Goal: Complete application form

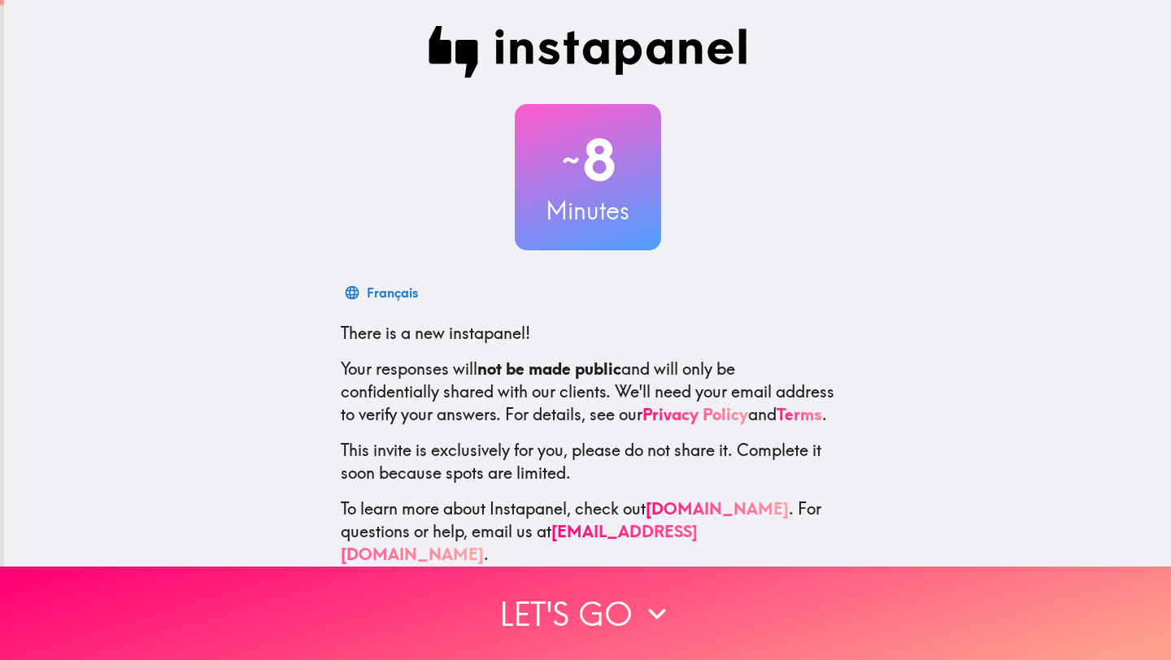
scroll to position [25, 0]
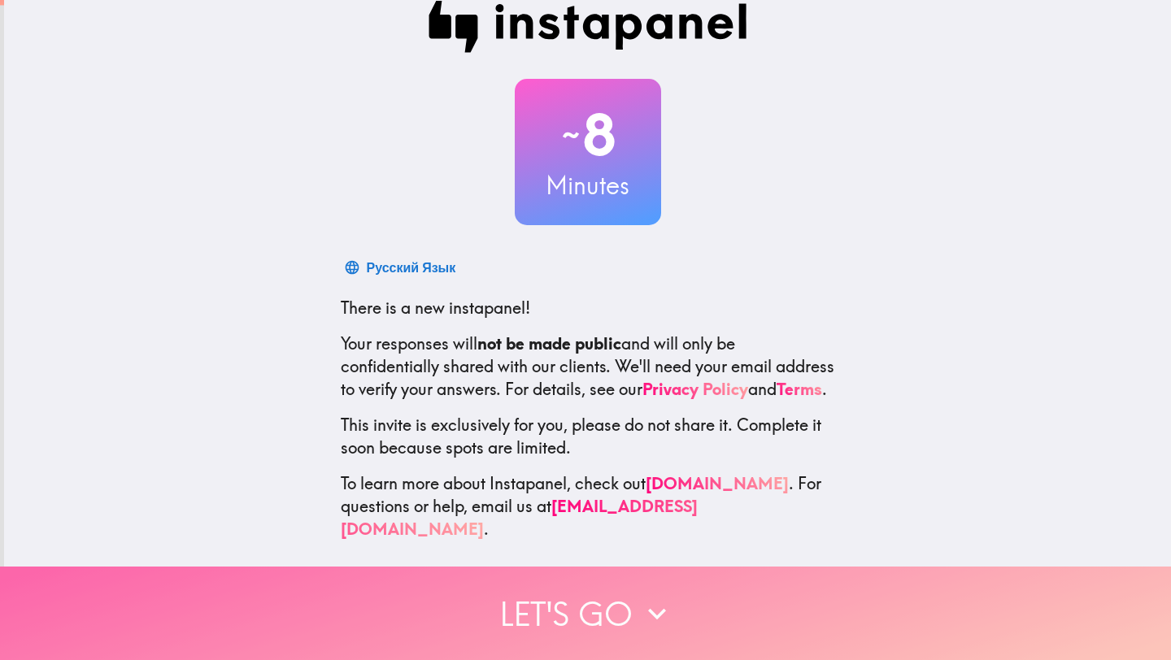
click at [624, 619] on button "Let's go" at bounding box center [585, 613] width 1171 height 93
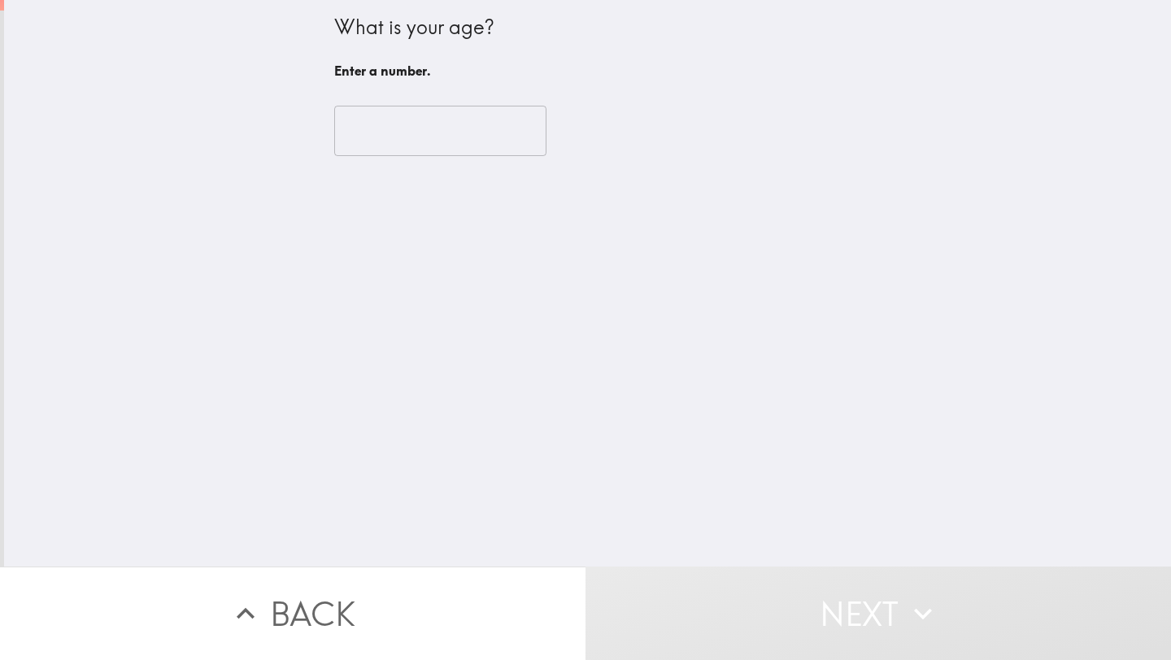
click at [378, 132] on input "number" at bounding box center [440, 131] width 212 height 50
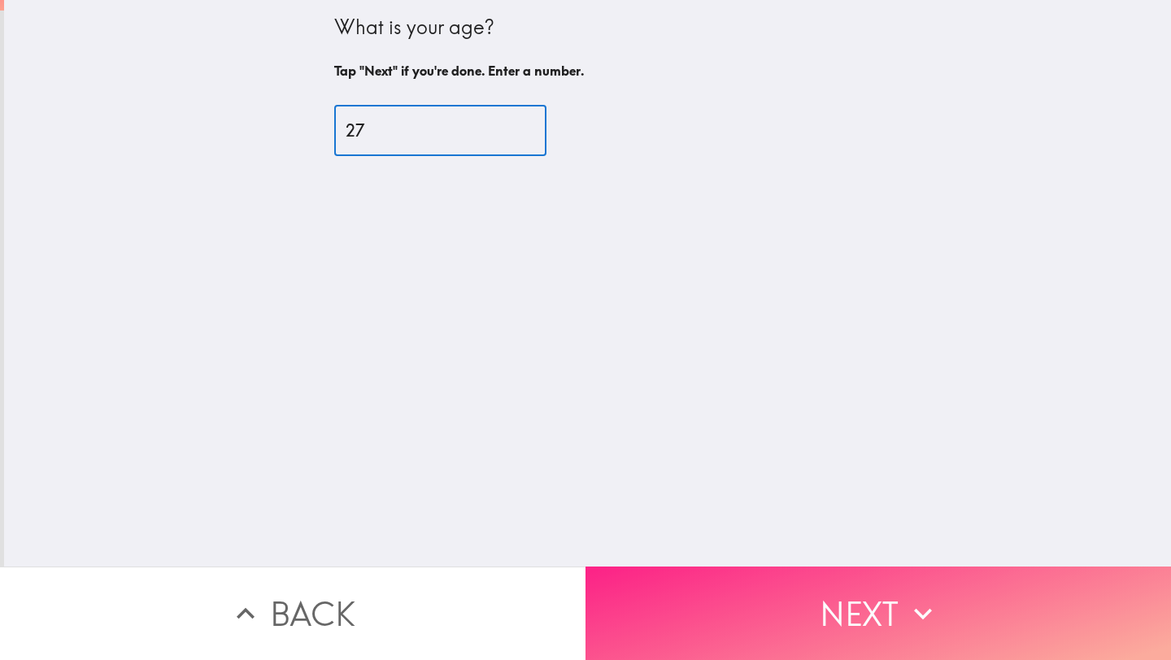
type input "27"
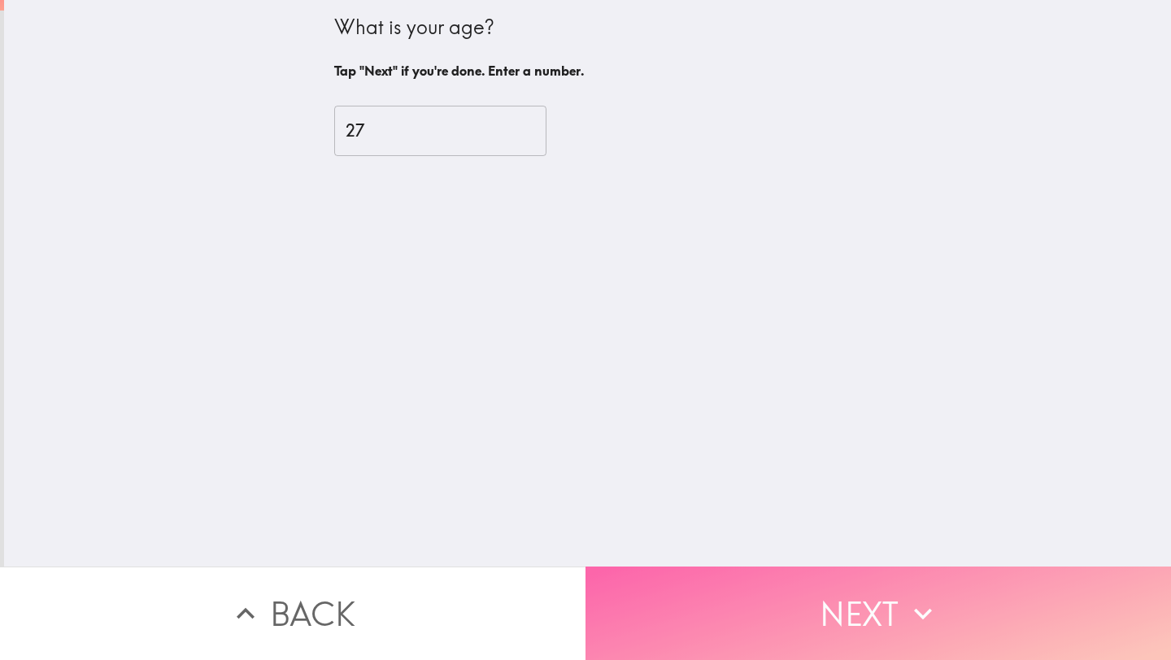
click at [847, 625] on button "Next" at bounding box center [877, 613] width 585 height 93
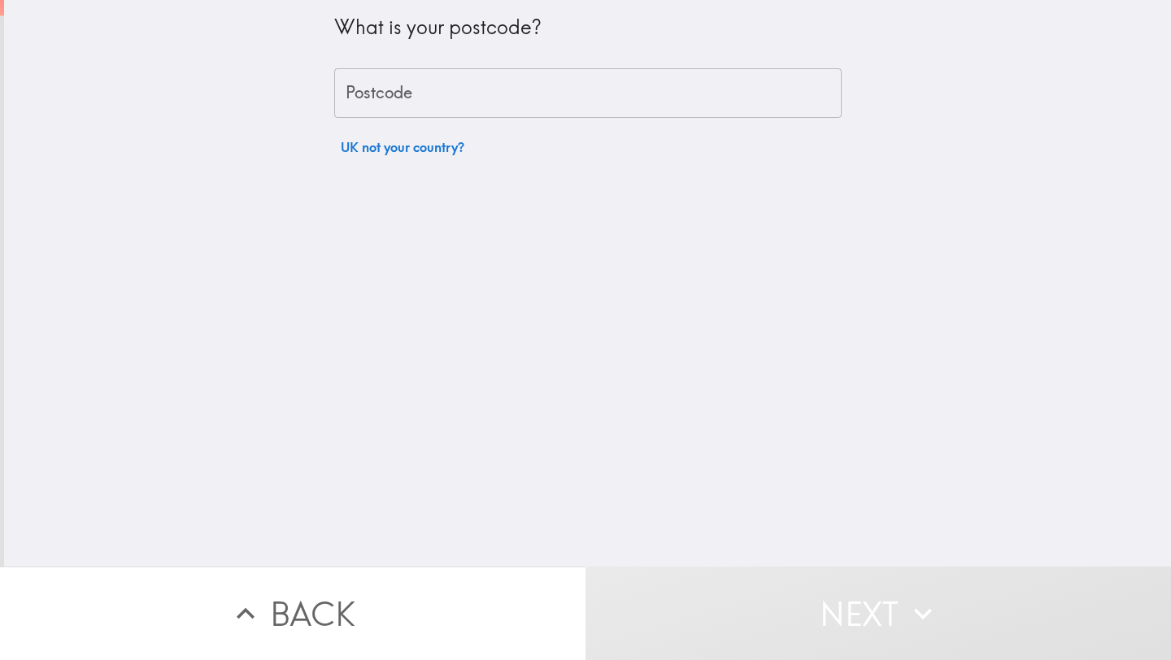
click at [558, 104] on input "Postcode" at bounding box center [587, 93] width 507 height 50
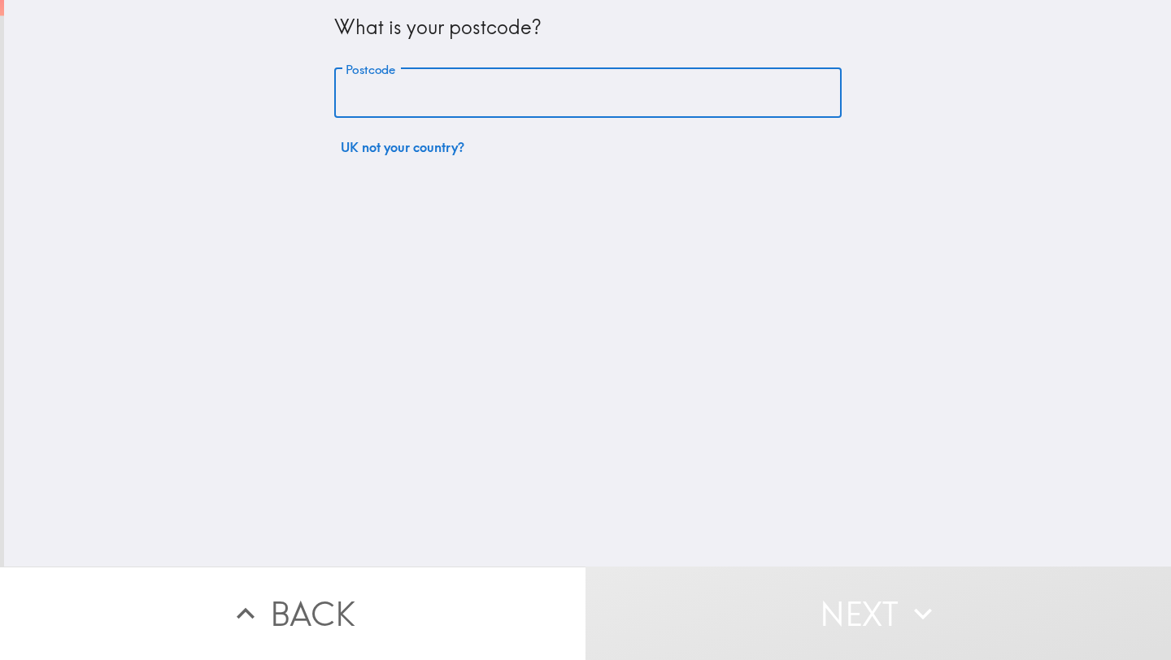
type input "RM8 3BP"
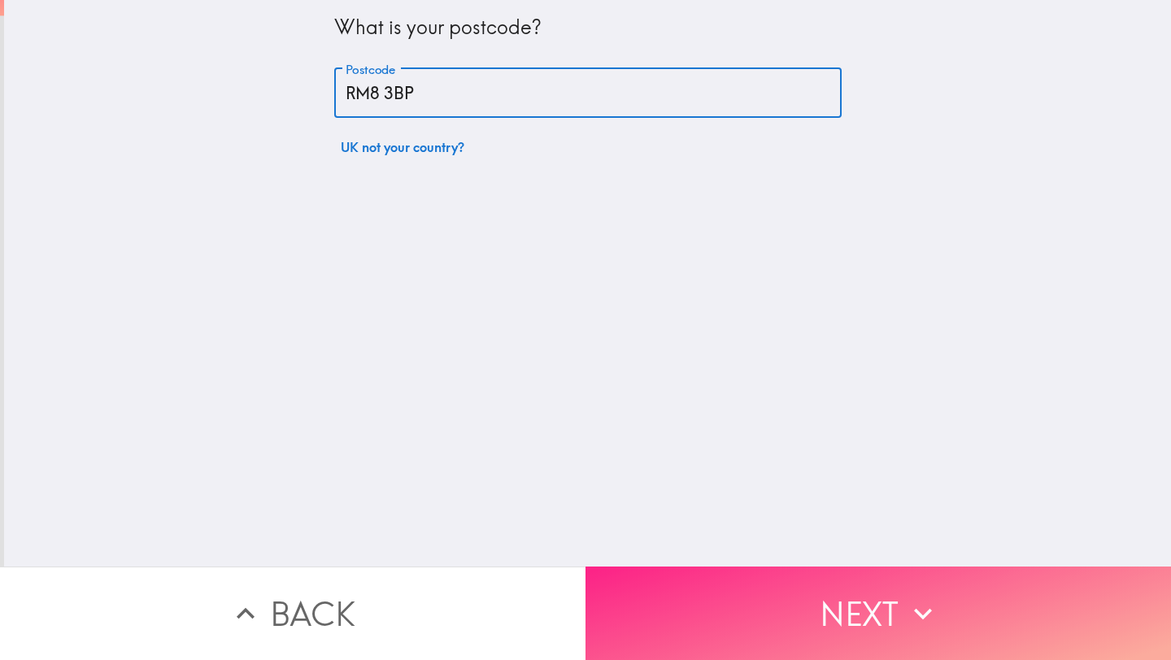
click at [826, 604] on button "Next" at bounding box center [877, 613] width 585 height 93
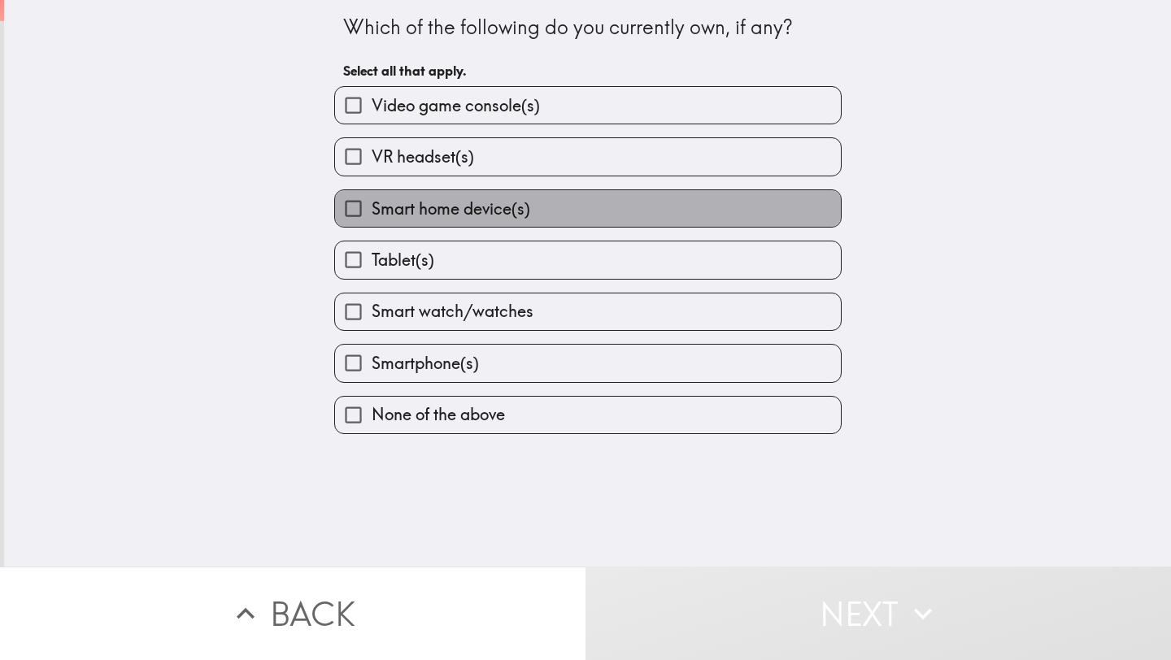
click at [692, 218] on label "Smart home device(s)" at bounding box center [588, 208] width 506 height 37
click at [371, 218] on input "Smart home device(s)" at bounding box center [353, 208] width 37 height 37
checkbox input "true"
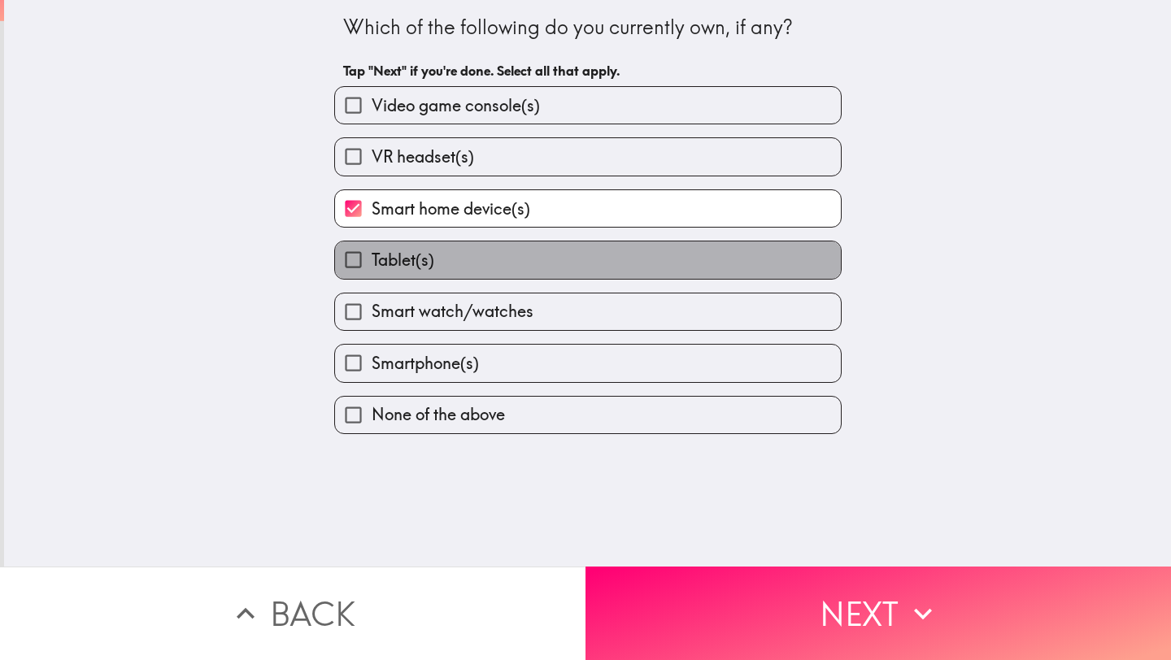
click at [671, 258] on label "Tablet(s)" at bounding box center [588, 259] width 506 height 37
click at [371, 258] on input "Tablet(s)" at bounding box center [353, 259] width 37 height 37
checkbox input "true"
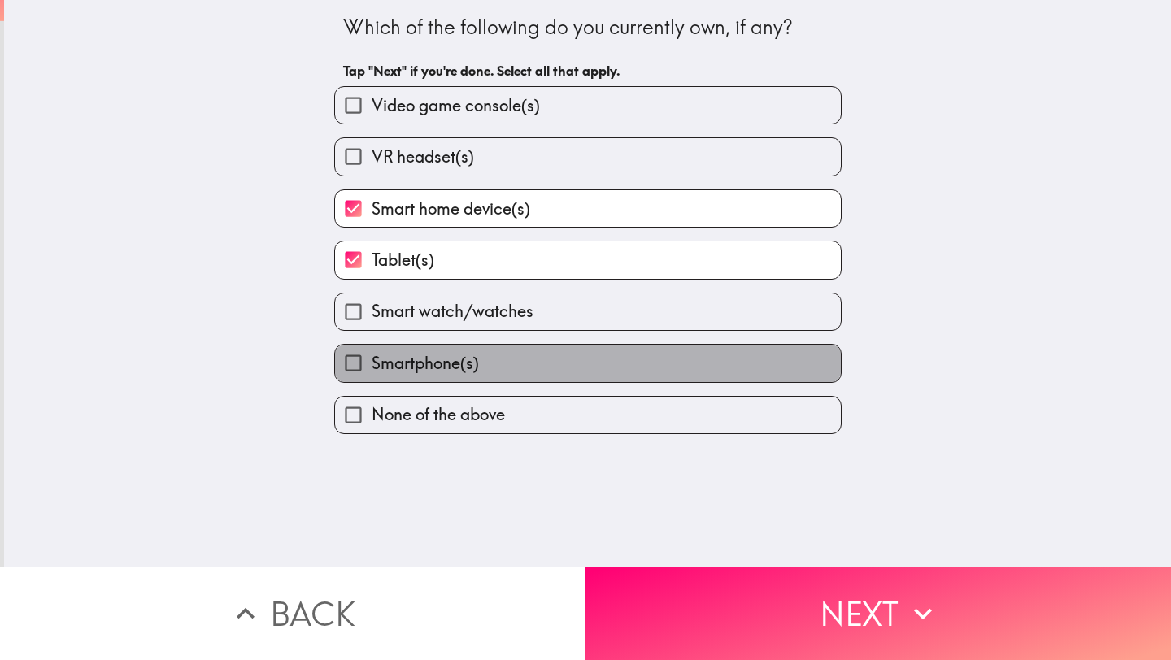
click at [615, 368] on label "Smartphone(s)" at bounding box center [588, 363] width 506 height 37
click at [371, 368] on input "Smartphone(s)" at bounding box center [353, 363] width 37 height 37
checkbox input "true"
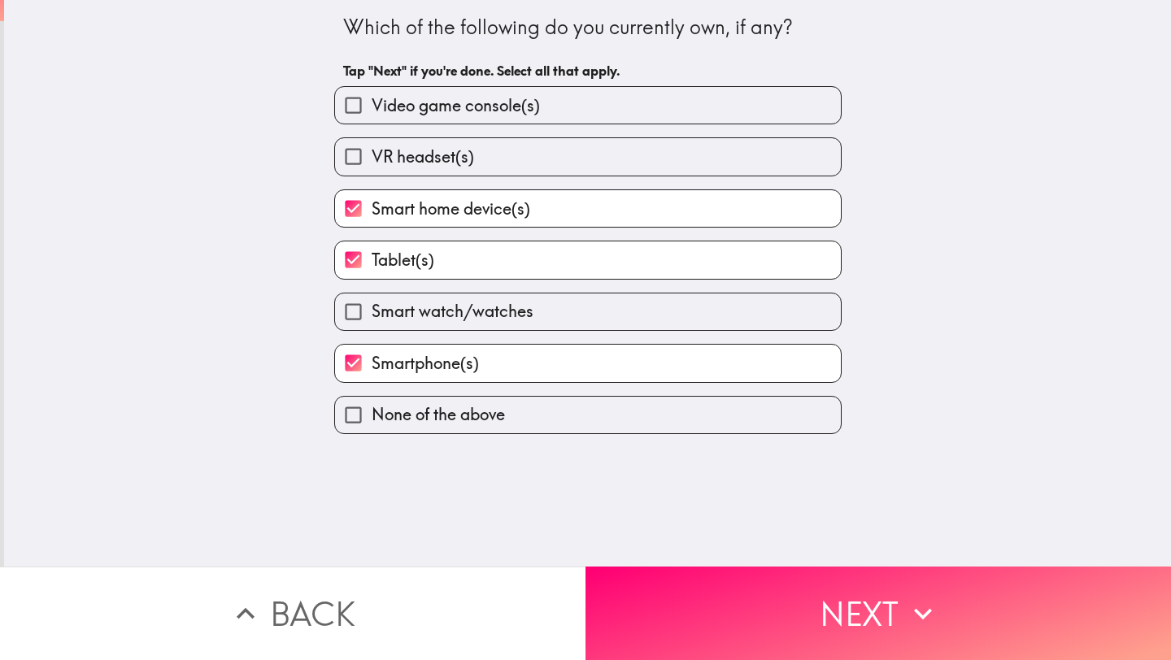
click at [616, 317] on label "Smart watch/watches" at bounding box center [588, 311] width 506 height 37
click at [371, 317] on input "Smart watch/watches" at bounding box center [353, 311] width 37 height 37
checkbox input "true"
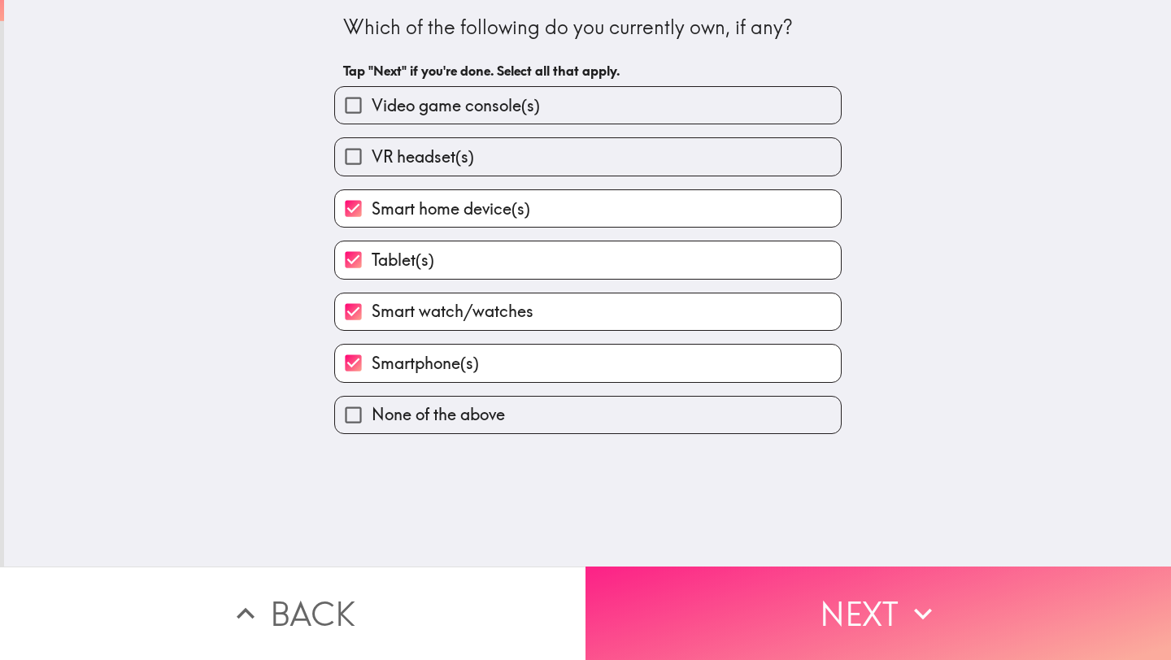
click at [755, 589] on button "Next" at bounding box center [877, 613] width 585 height 93
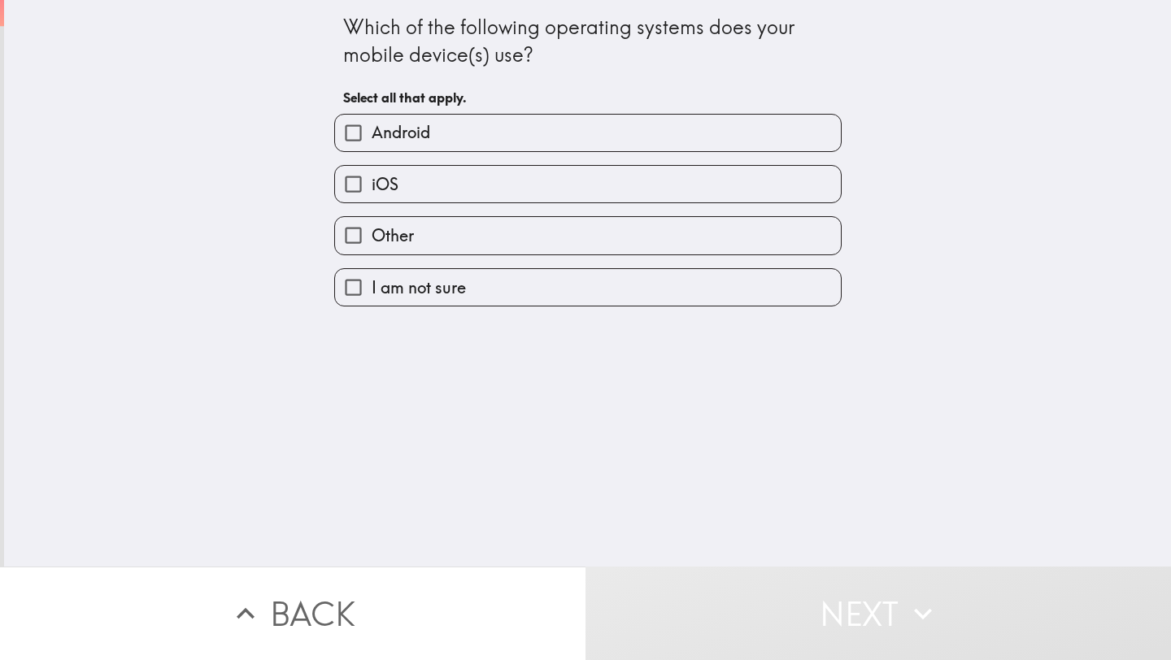
click at [654, 177] on label "iOS" at bounding box center [588, 184] width 506 height 37
click at [371, 177] on input "iOS" at bounding box center [353, 184] width 37 height 37
checkbox input "true"
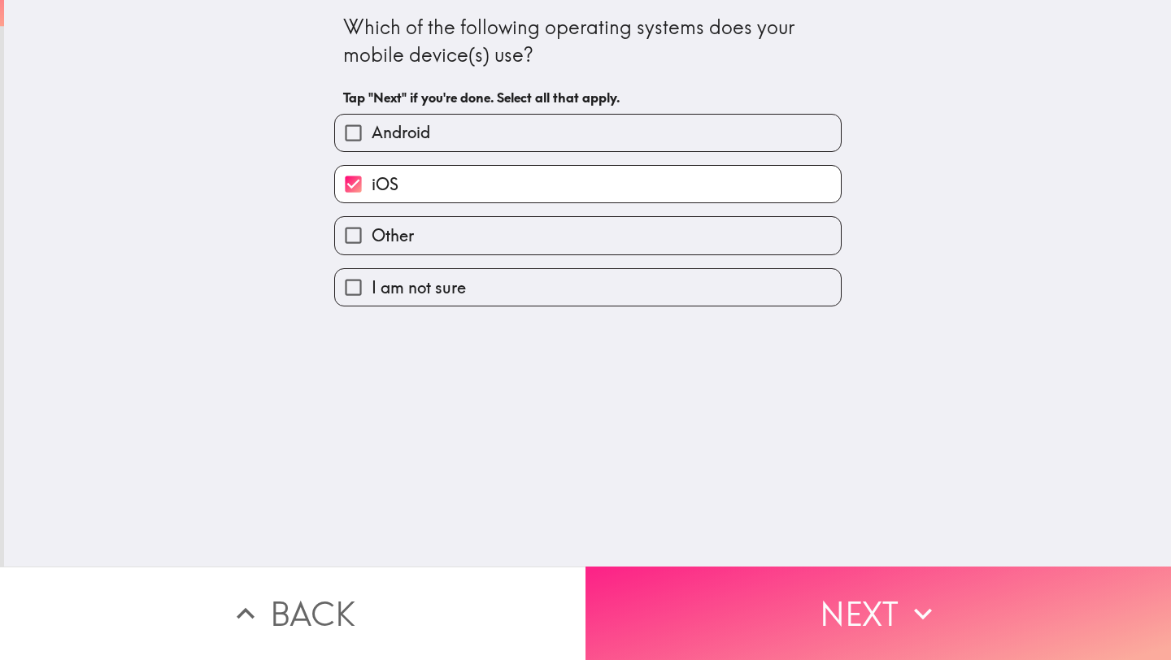
click at [762, 617] on button "Next" at bounding box center [877, 613] width 585 height 93
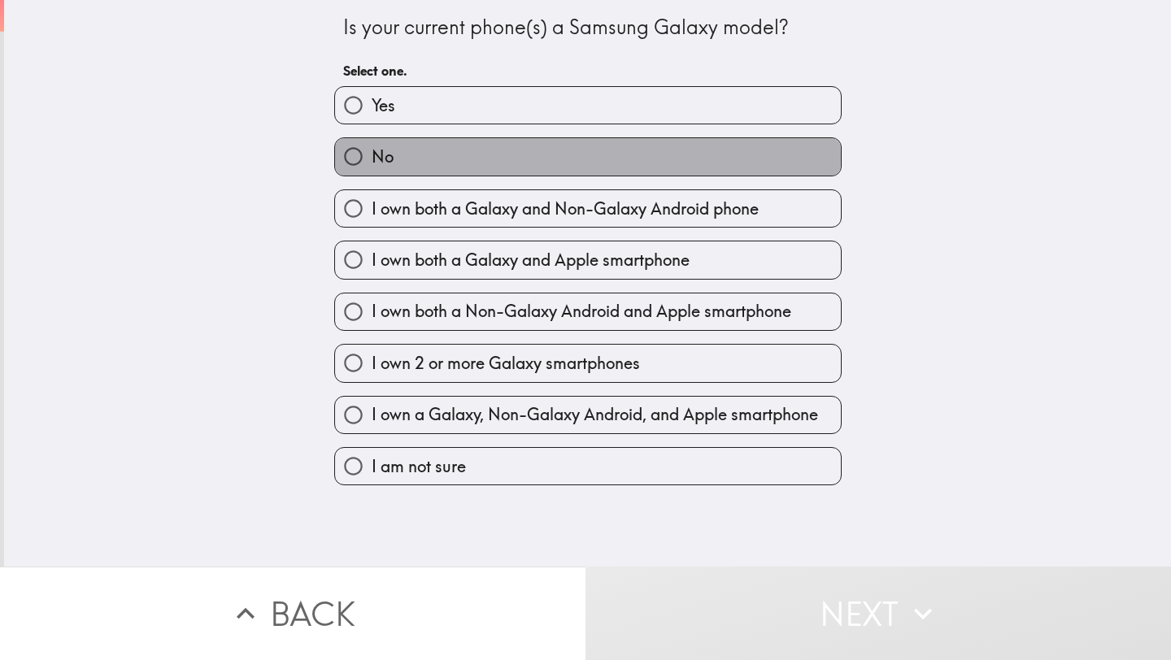
click at [527, 158] on label "No" at bounding box center [588, 156] width 506 height 37
click at [371, 158] on input "No" at bounding box center [353, 156] width 37 height 37
radio input "true"
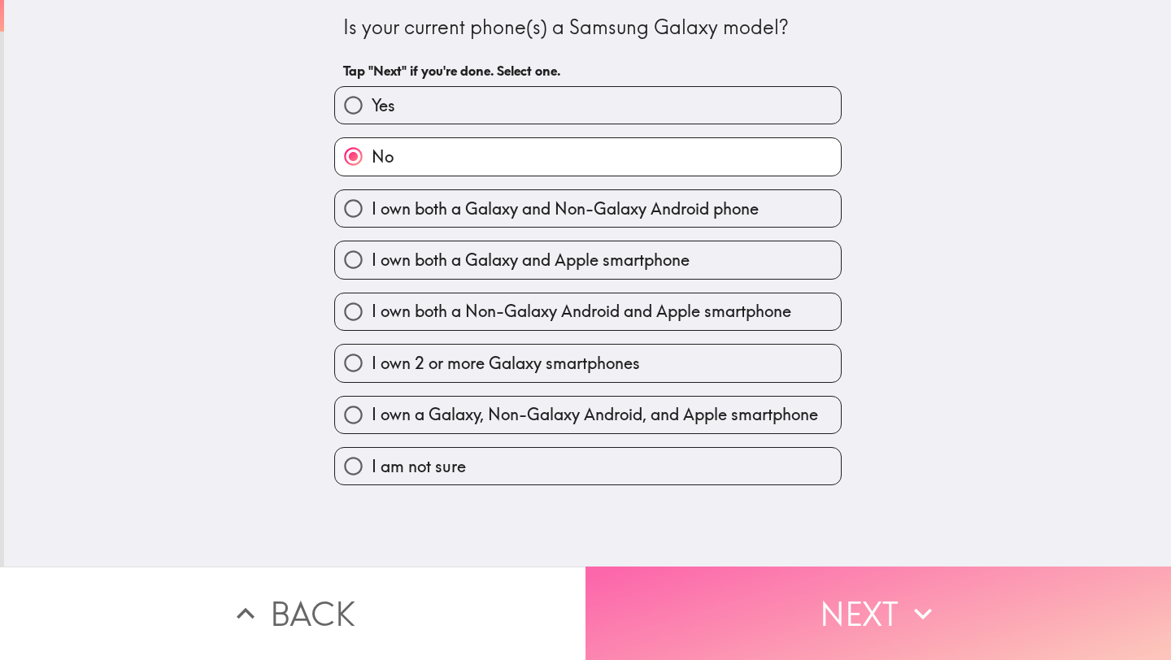
click at [688, 613] on button "Next" at bounding box center [877, 613] width 585 height 93
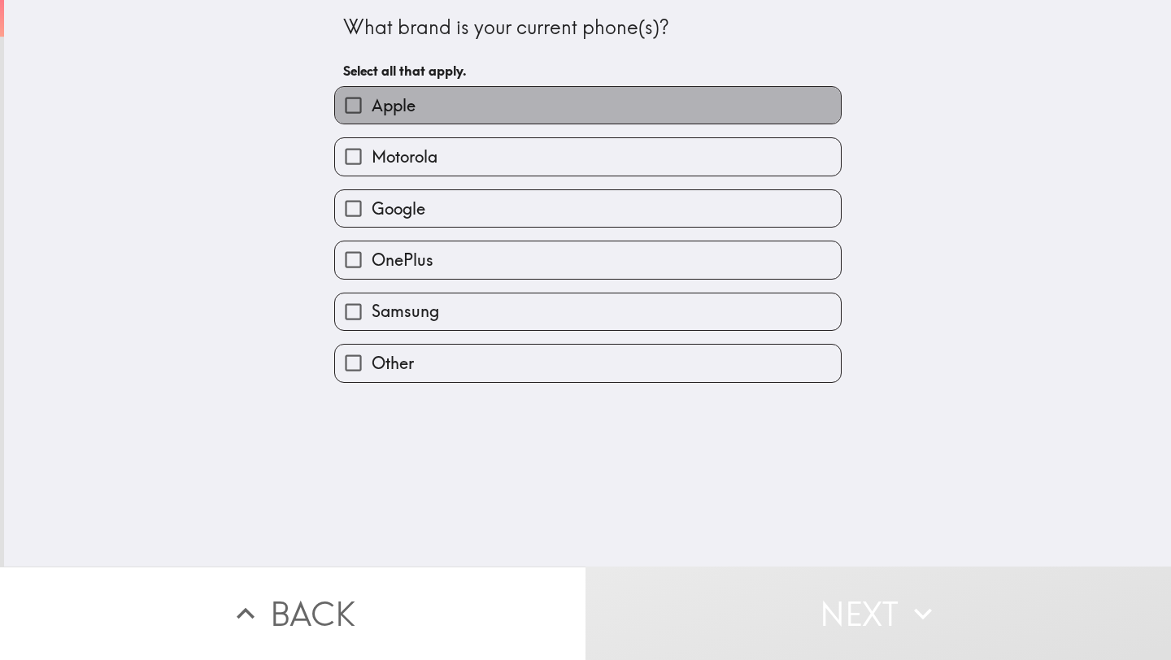
click at [580, 120] on label "Apple" at bounding box center [588, 105] width 506 height 37
click at [371, 120] on input "Apple" at bounding box center [353, 105] width 37 height 37
checkbox input "true"
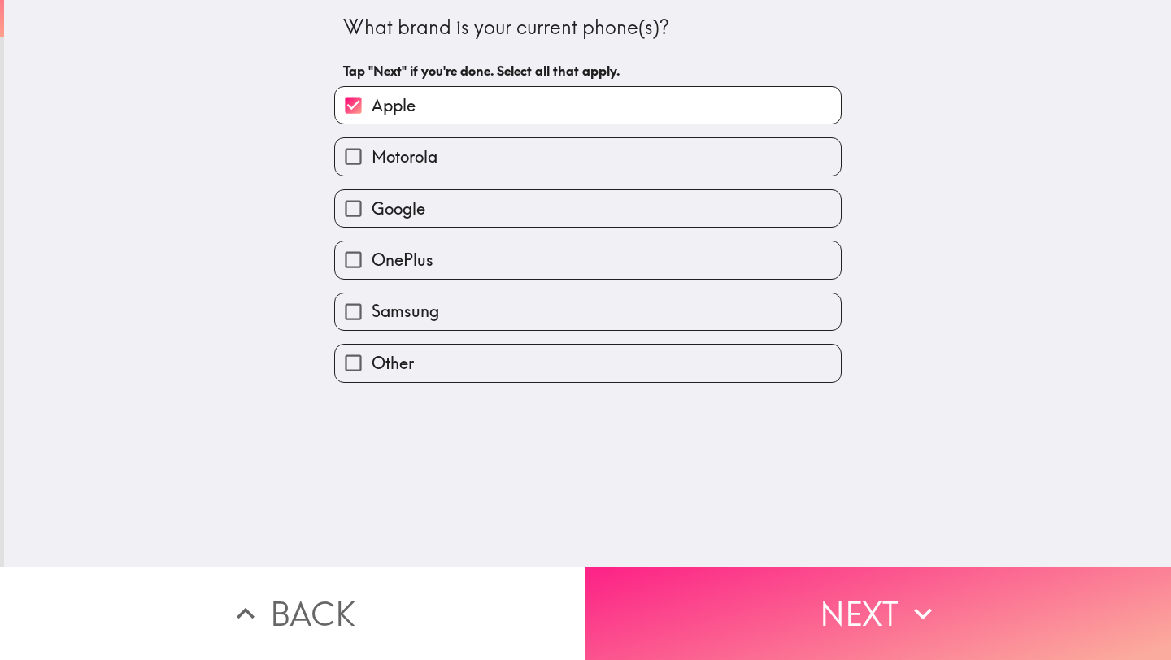
click at [667, 590] on button "Next" at bounding box center [877, 613] width 585 height 93
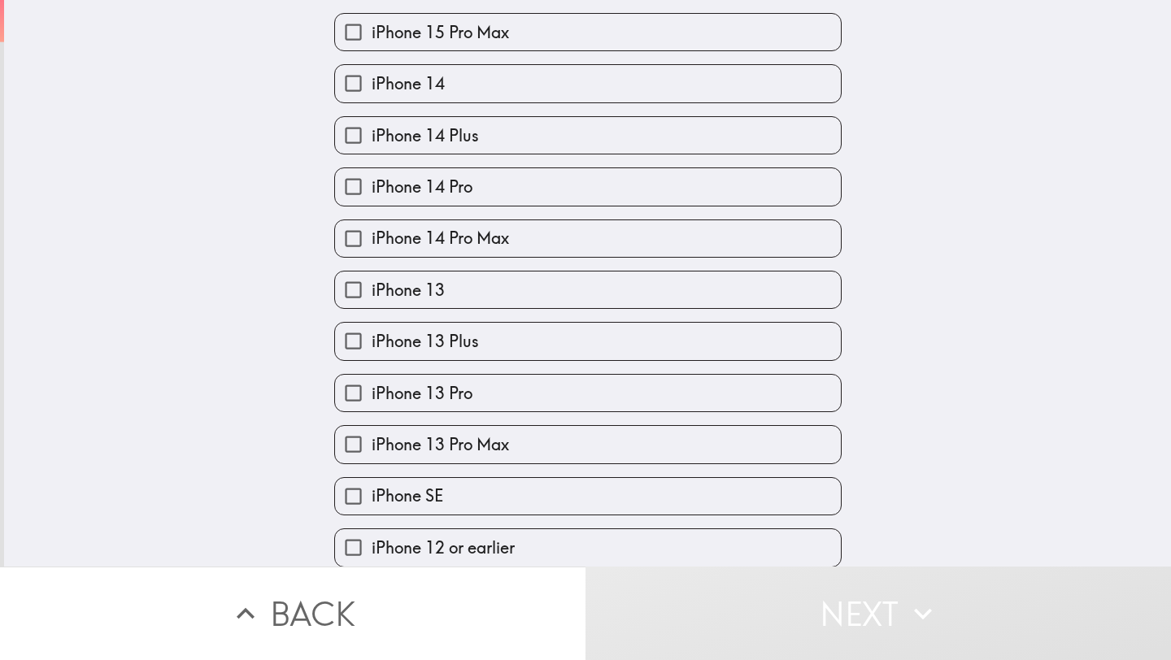
scroll to position [518, 0]
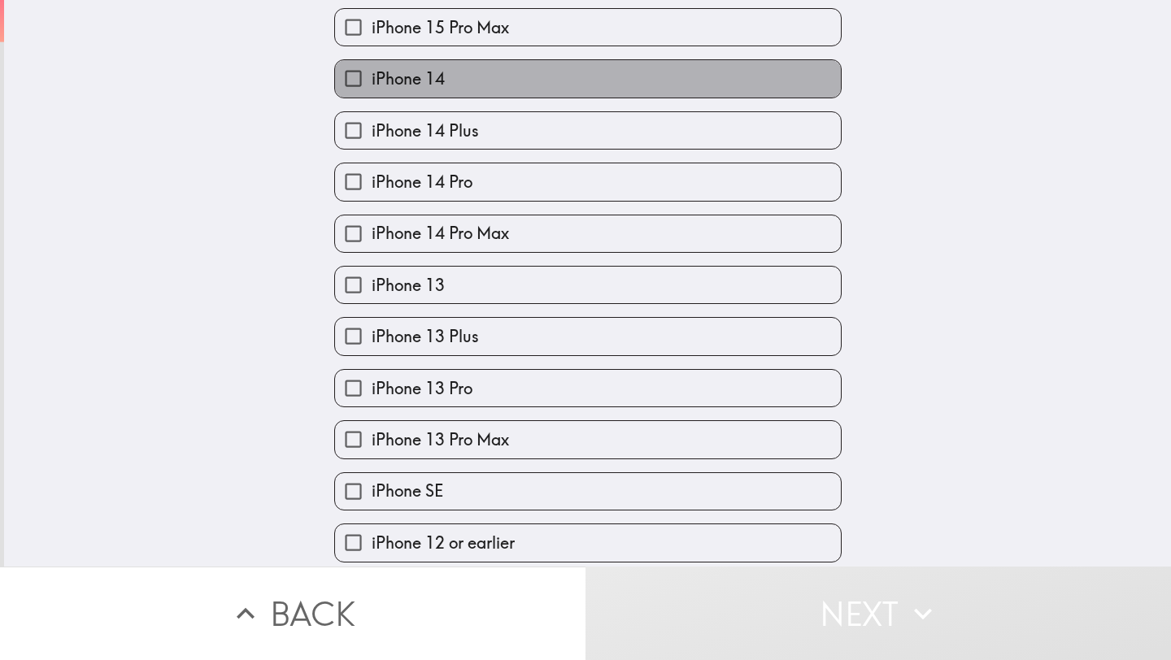
click at [579, 94] on label "iPhone 14" at bounding box center [588, 78] width 506 height 37
click at [371, 94] on input "iPhone 14" at bounding box center [353, 78] width 37 height 37
checkbox input "true"
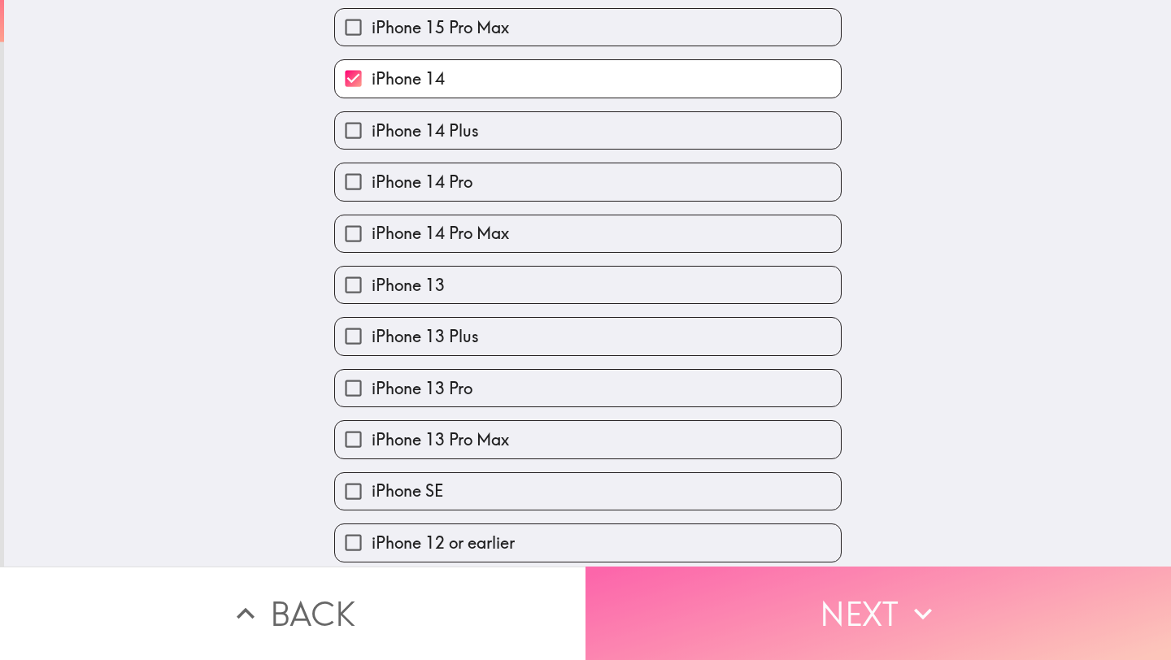
click at [685, 620] on button "Next" at bounding box center [877, 613] width 585 height 93
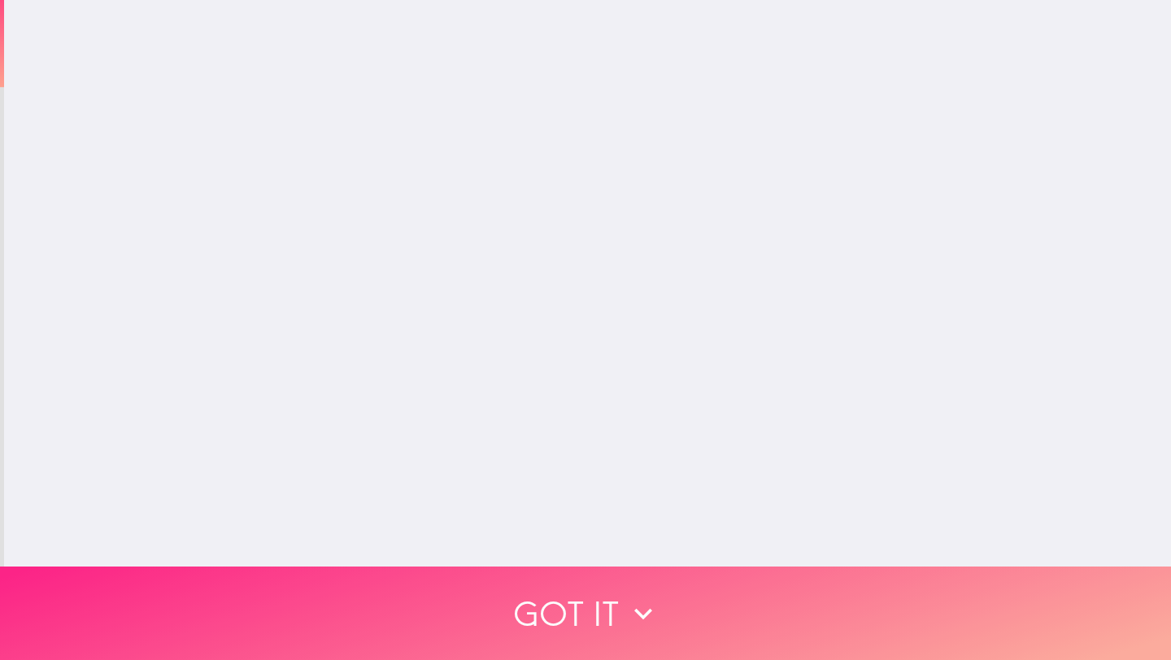
scroll to position [0, 0]
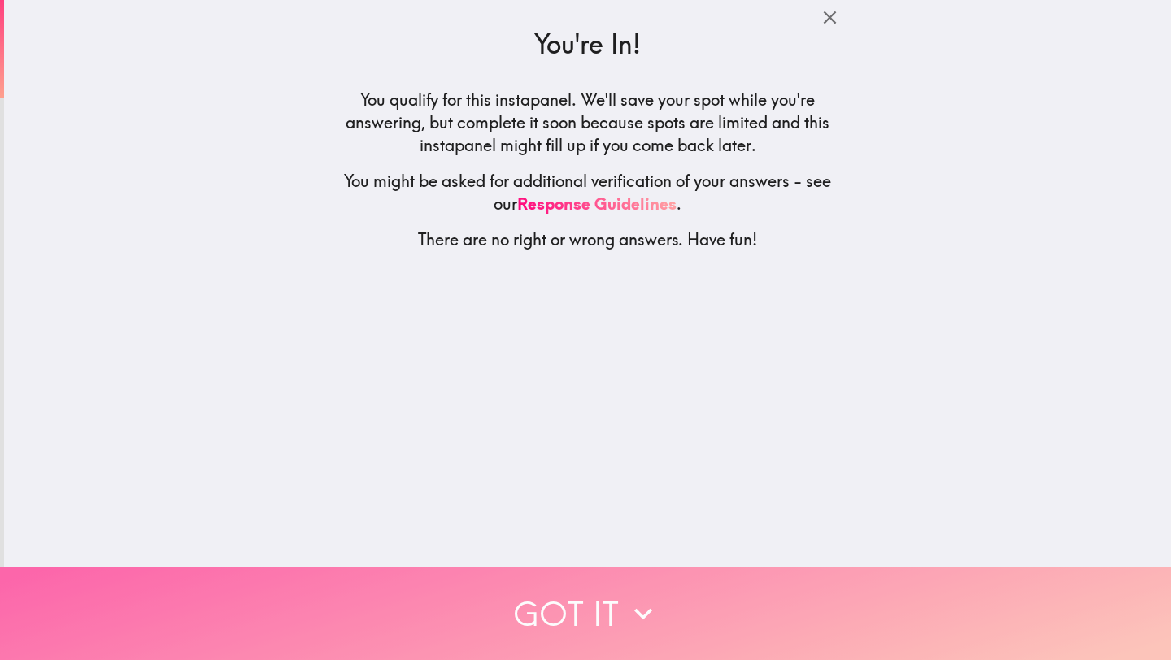
click at [685, 619] on button "Got it" at bounding box center [585, 613] width 1171 height 93
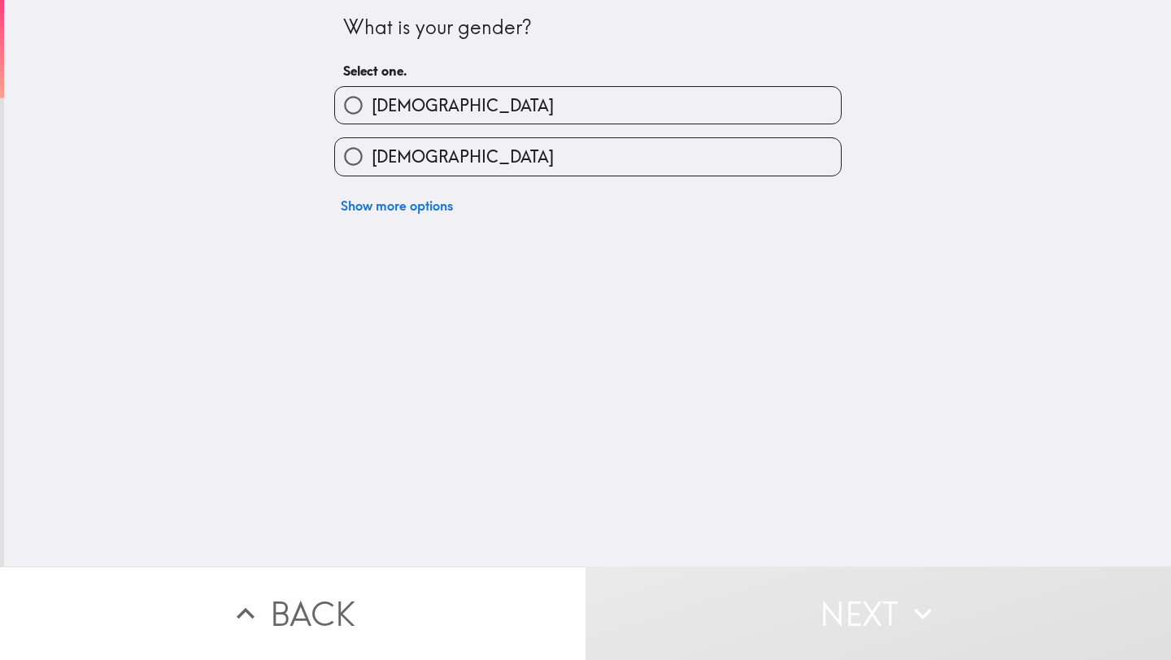
click at [640, 172] on label "[DEMOGRAPHIC_DATA]" at bounding box center [588, 156] width 506 height 37
click at [371, 172] on input "[DEMOGRAPHIC_DATA]" at bounding box center [353, 156] width 37 height 37
radio input "true"
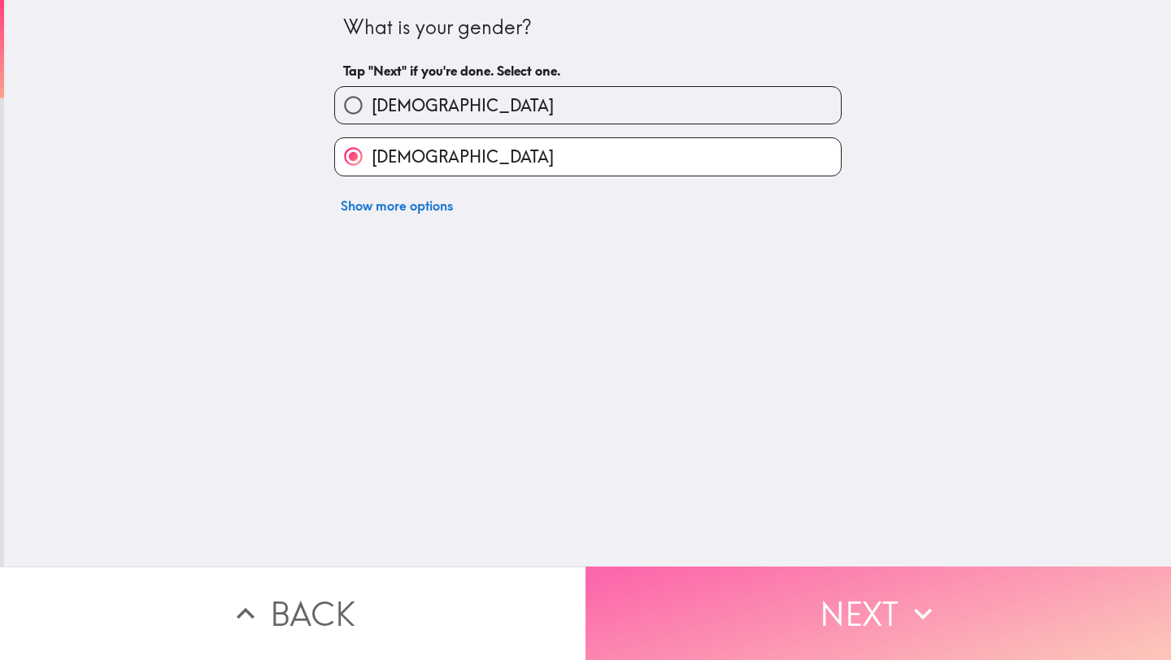
click at [673, 606] on button "Next" at bounding box center [877, 613] width 585 height 93
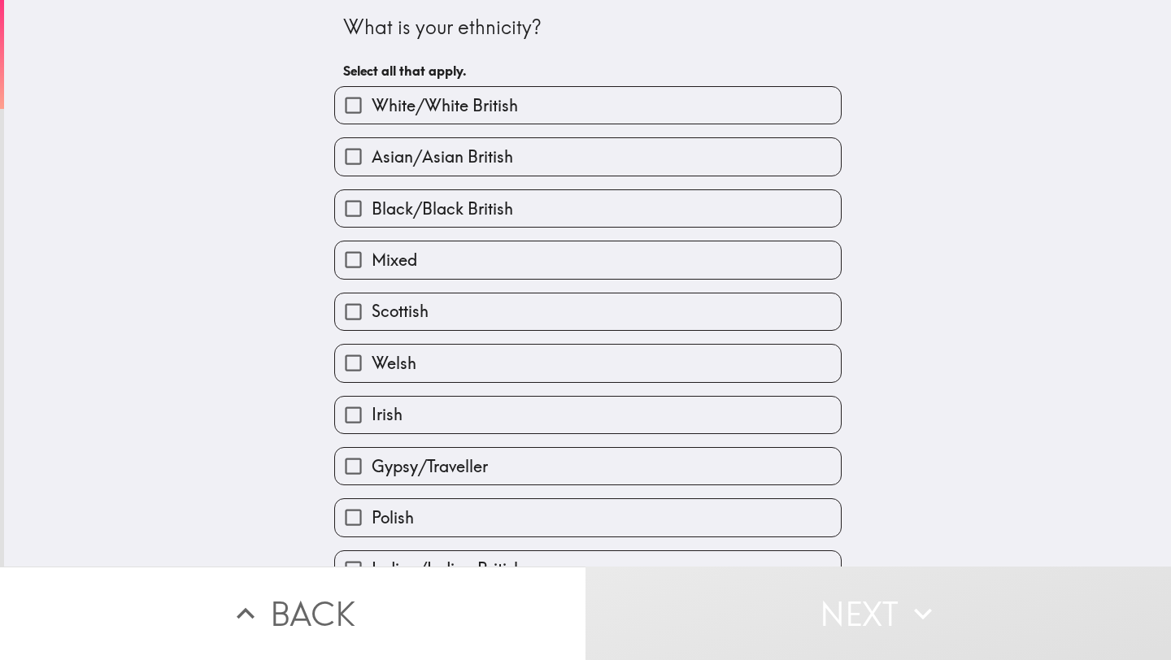
click at [638, 195] on label "Black/Black British" at bounding box center [588, 208] width 506 height 37
click at [371, 195] on input "Black/Black British" at bounding box center [353, 208] width 37 height 37
checkbox input "true"
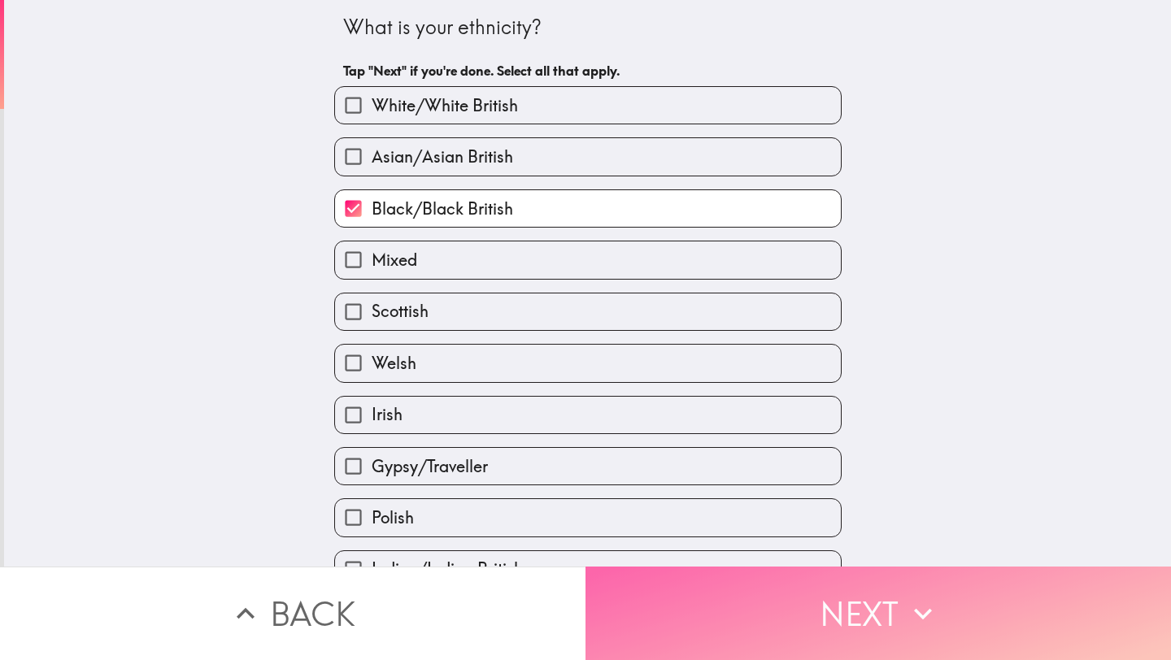
click at [695, 613] on button "Next" at bounding box center [877, 613] width 585 height 93
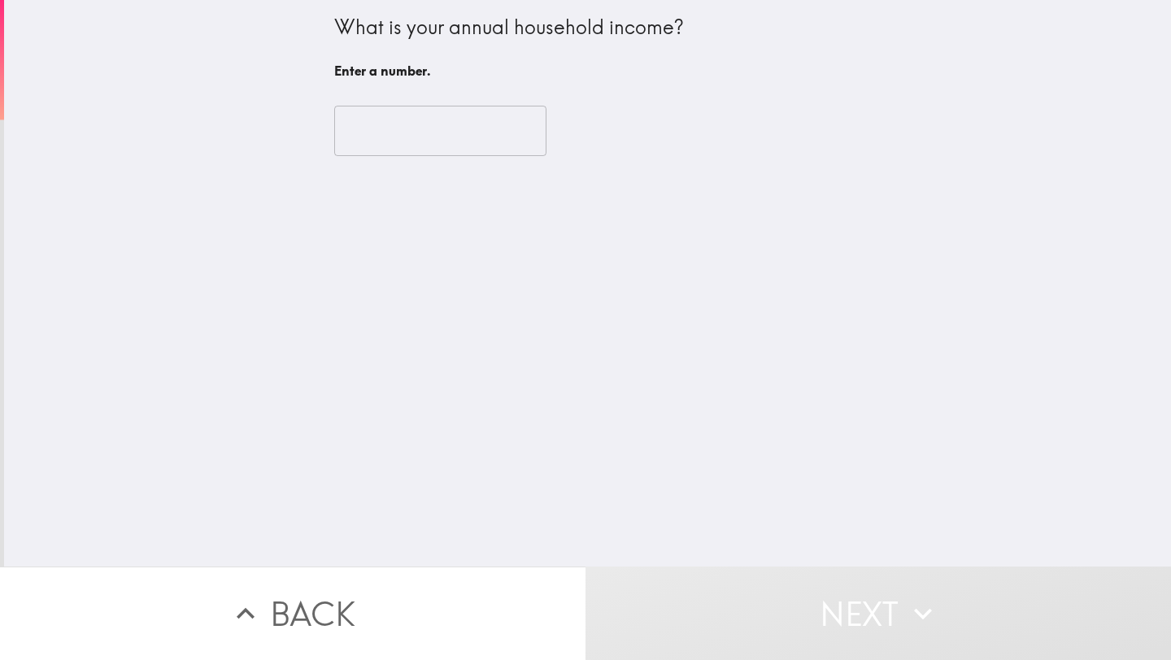
click at [419, 134] on input "number" at bounding box center [440, 131] width 212 height 50
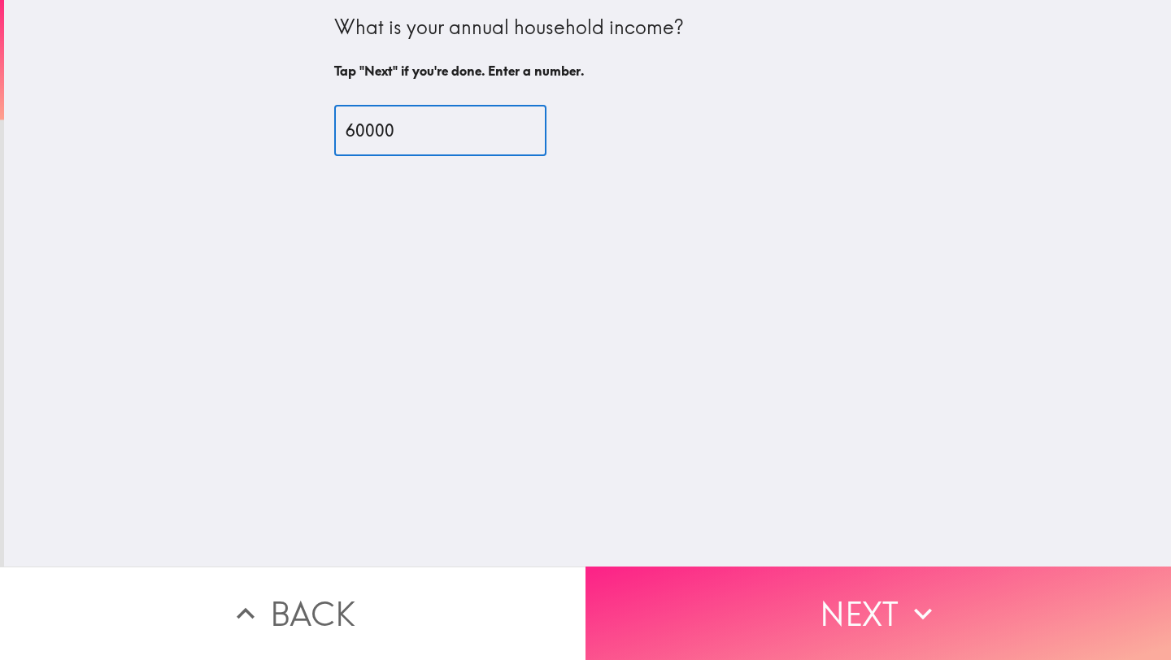
type input "60000"
click at [701, 631] on button "Next" at bounding box center [877, 613] width 585 height 93
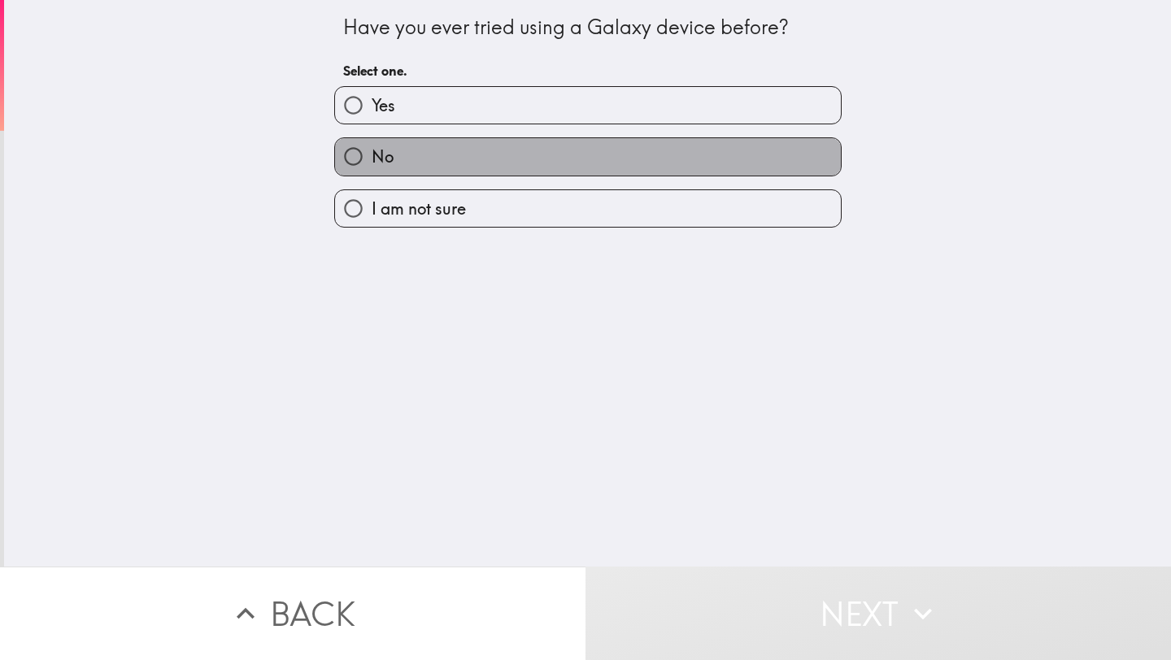
click at [653, 158] on label "No" at bounding box center [588, 156] width 506 height 37
click at [371, 158] on input "No" at bounding box center [353, 156] width 37 height 37
radio input "true"
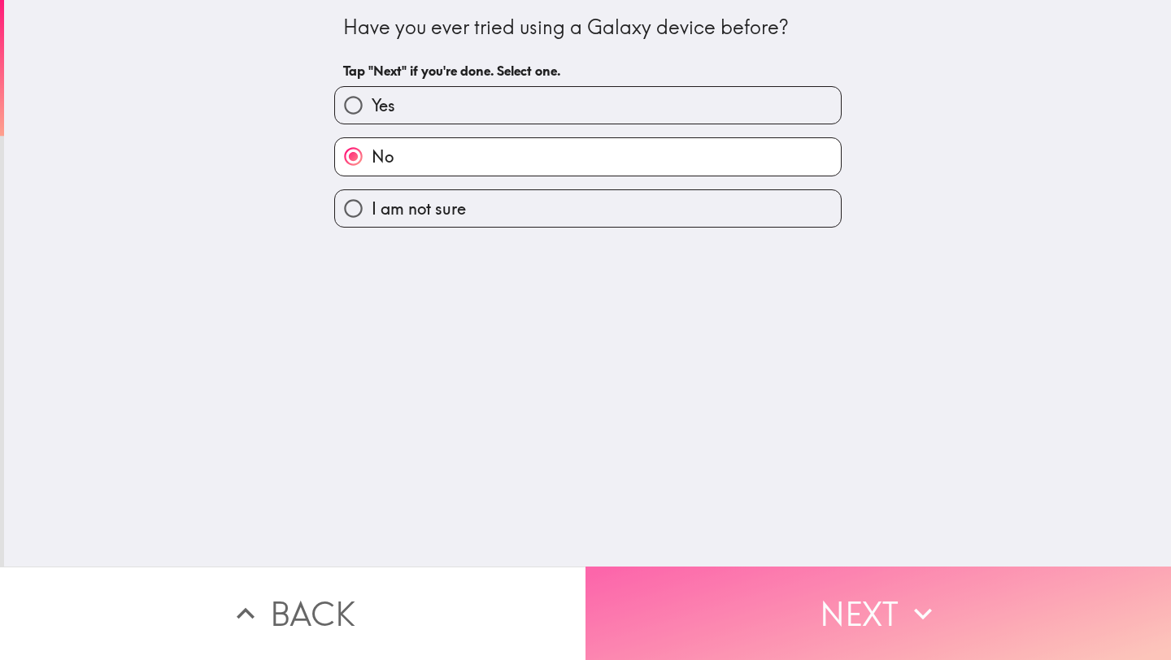
click at [720, 620] on button "Next" at bounding box center [877, 613] width 585 height 93
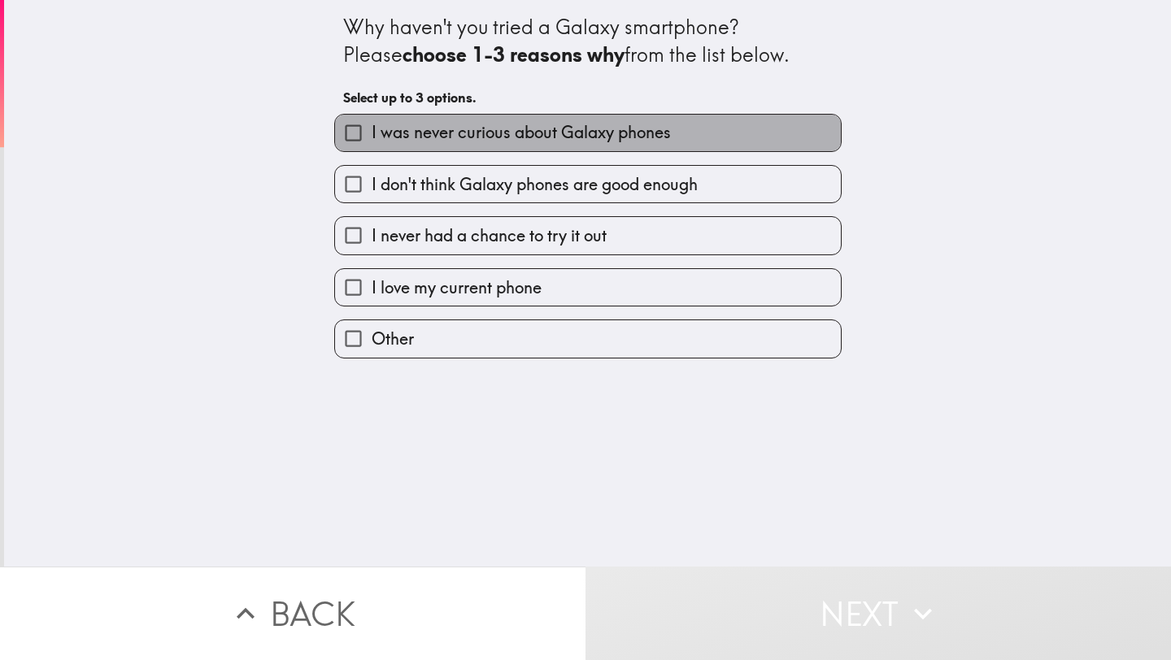
click at [745, 146] on label "I was never curious about Galaxy phones" at bounding box center [588, 133] width 506 height 37
click at [371, 146] on input "I was never curious about Galaxy phones" at bounding box center [353, 133] width 37 height 37
checkbox input "true"
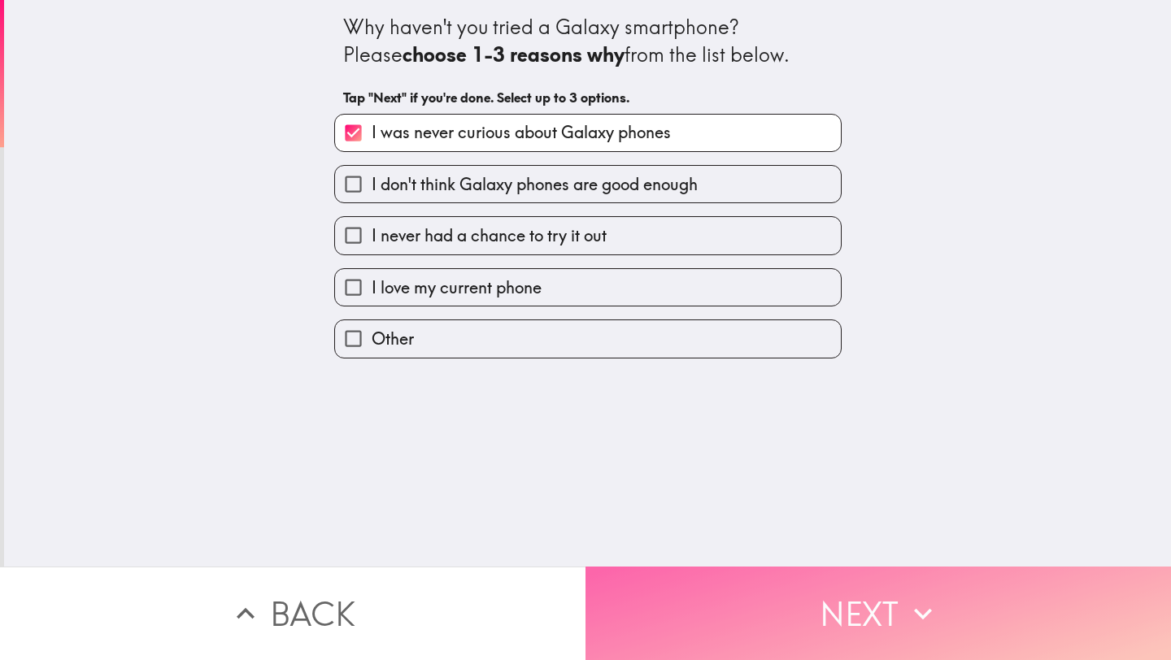
click at [675, 601] on button "Next" at bounding box center [877, 613] width 585 height 93
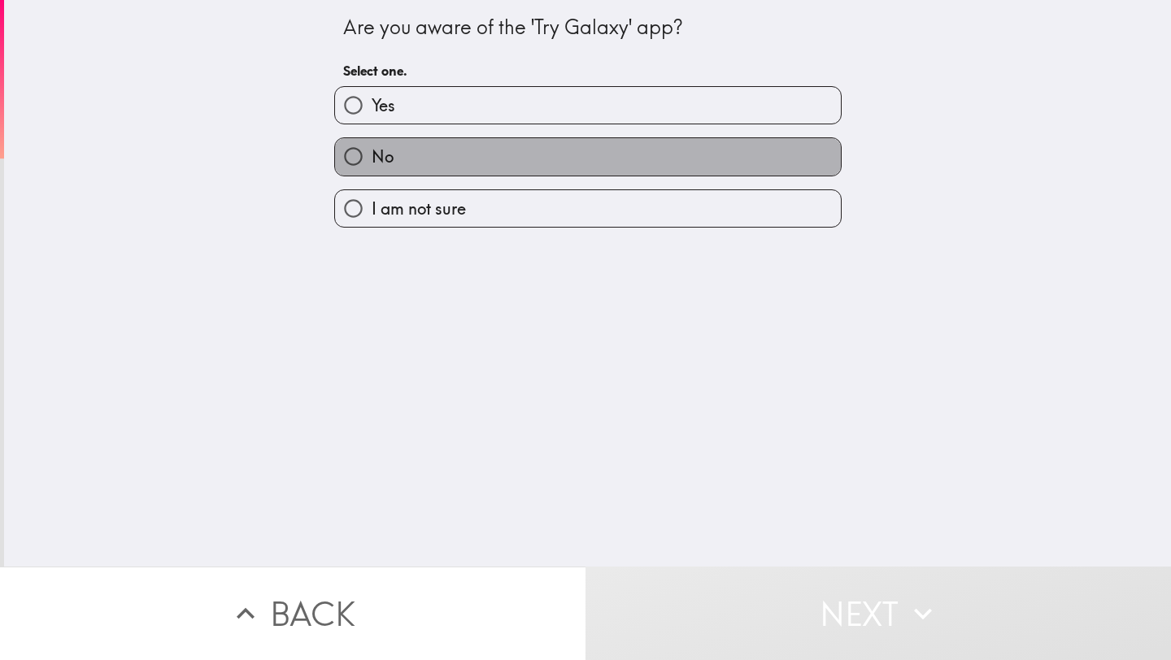
click at [732, 155] on label "No" at bounding box center [588, 156] width 506 height 37
click at [371, 155] on input "No" at bounding box center [353, 156] width 37 height 37
radio input "true"
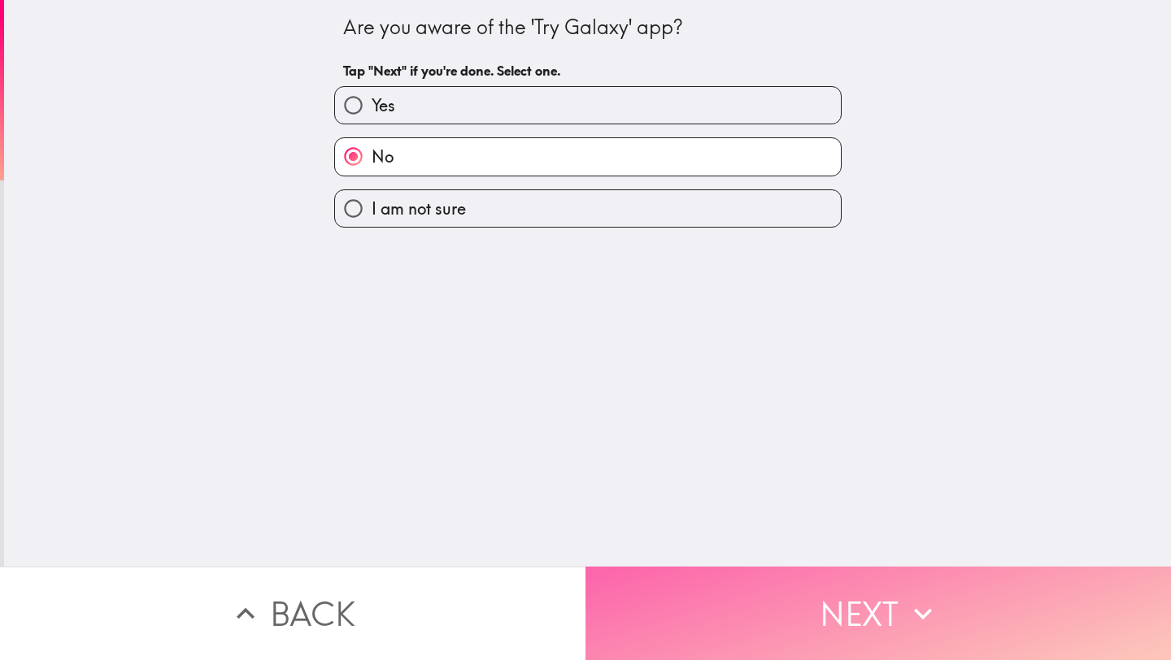
click at [750, 602] on button "Next" at bounding box center [877, 613] width 585 height 93
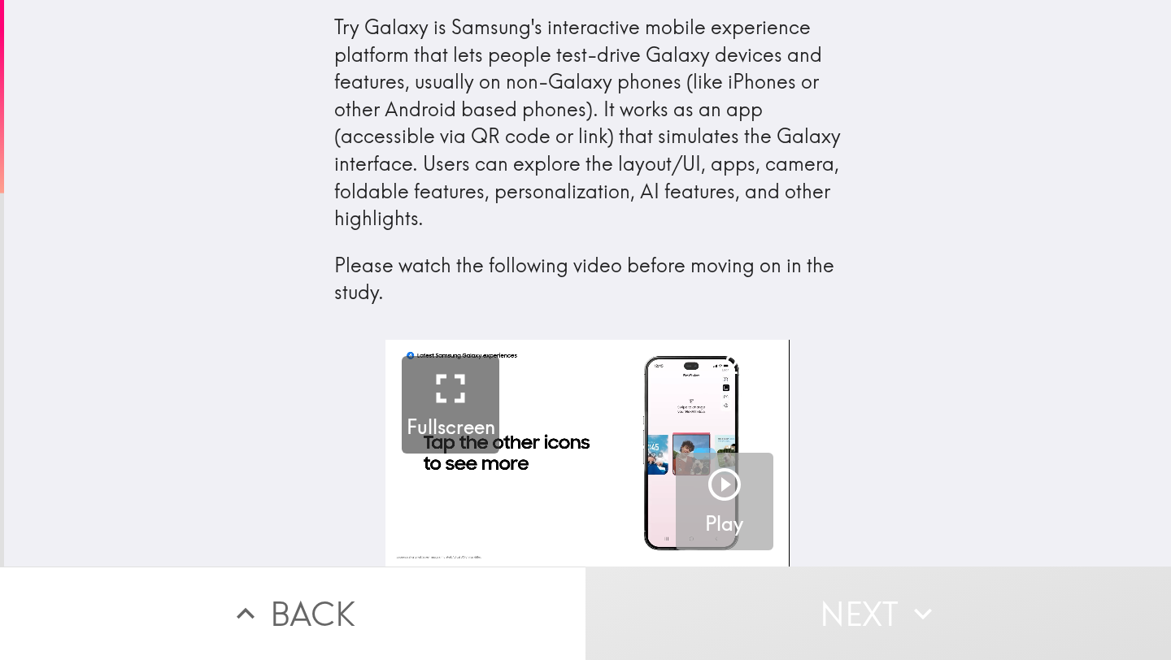
click at [723, 475] on icon "button" at bounding box center [724, 484] width 39 height 39
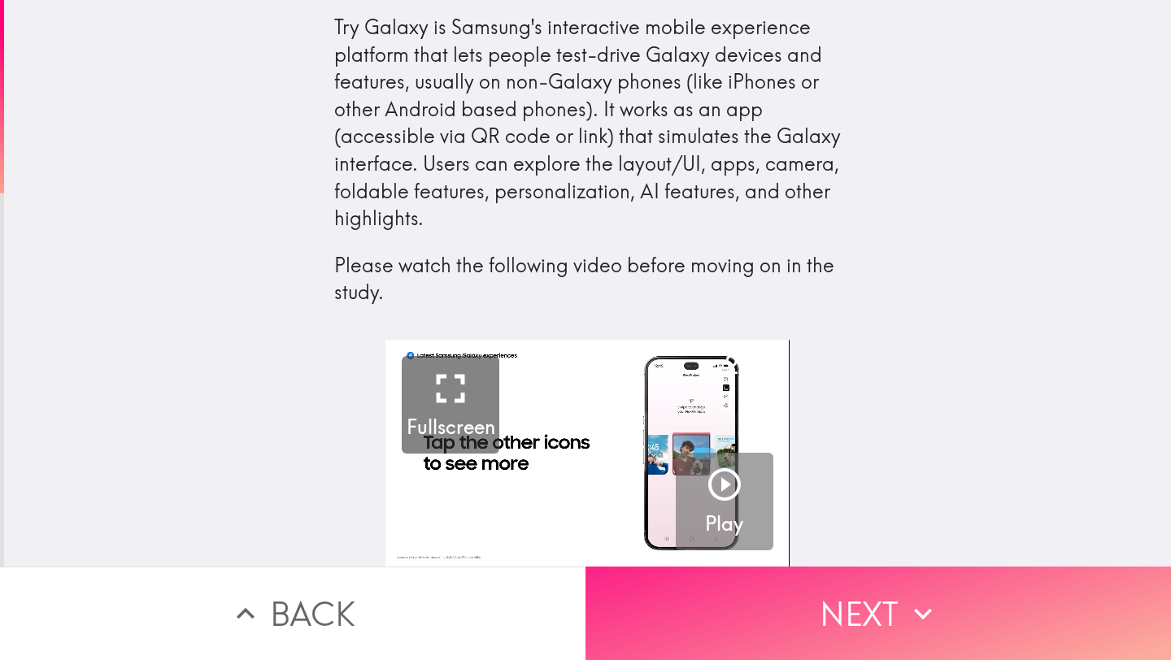
click at [925, 620] on icon "button" at bounding box center [923, 614] width 36 height 36
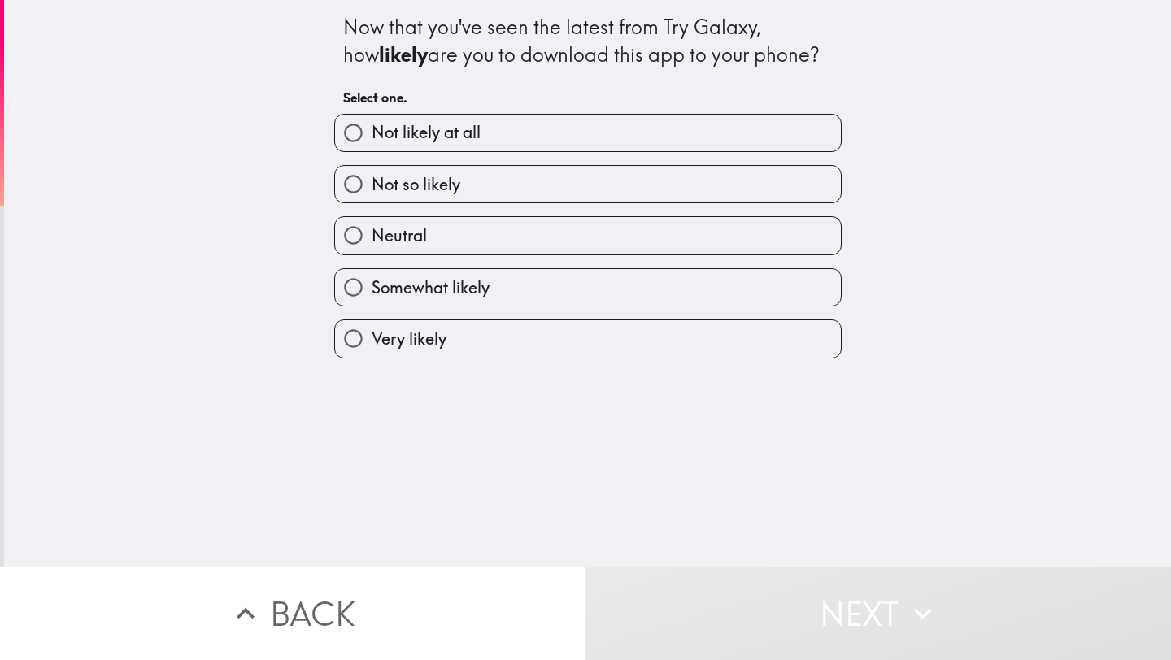
click at [615, 337] on label "Very likely" at bounding box center [588, 338] width 506 height 37
click at [371, 337] on input "Very likely" at bounding box center [353, 338] width 37 height 37
radio input "true"
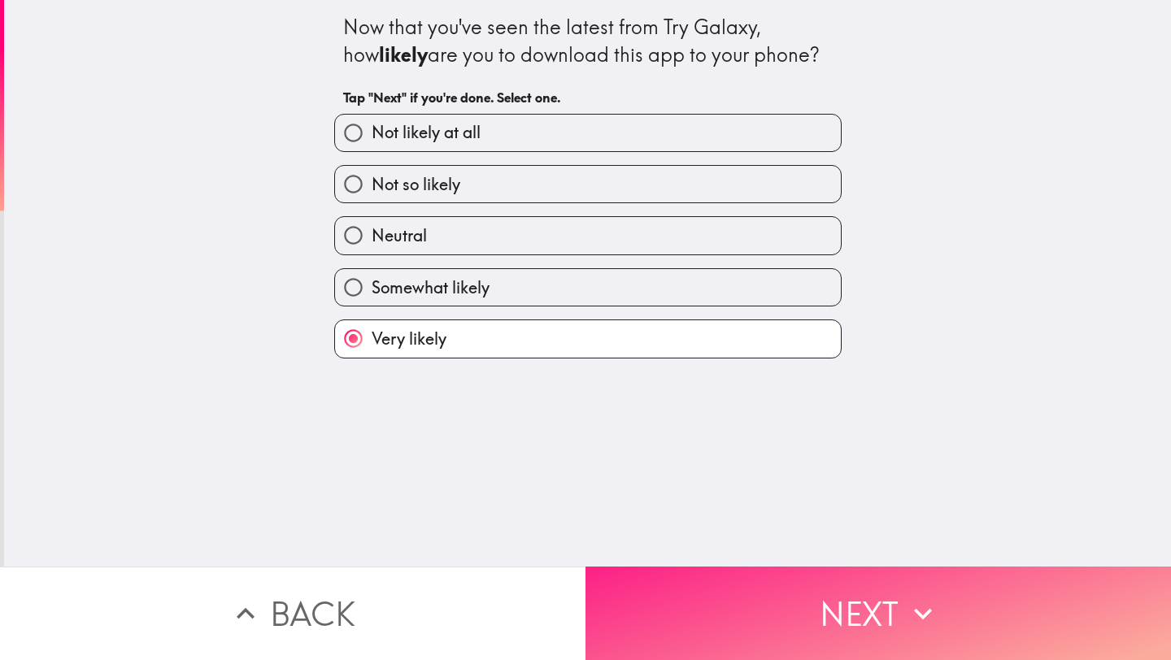
click at [814, 630] on button "Next" at bounding box center [877, 613] width 585 height 93
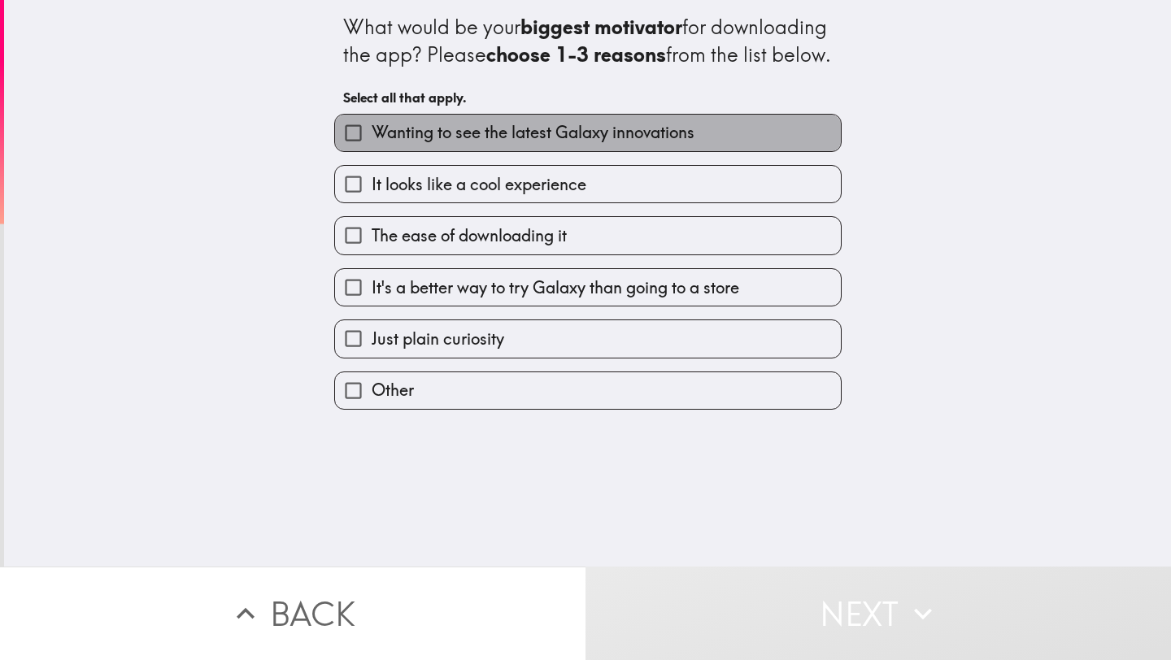
click at [658, 144] on span "Wanting to see the latest Galaxy innovations" at bounding box center [532, 132] width 323 height 23
click at [371, 151] on input "Wanting to see the latest Galaxy innovations" at bounding box center [353, 133] width 37 height 37
checkbox input "true"
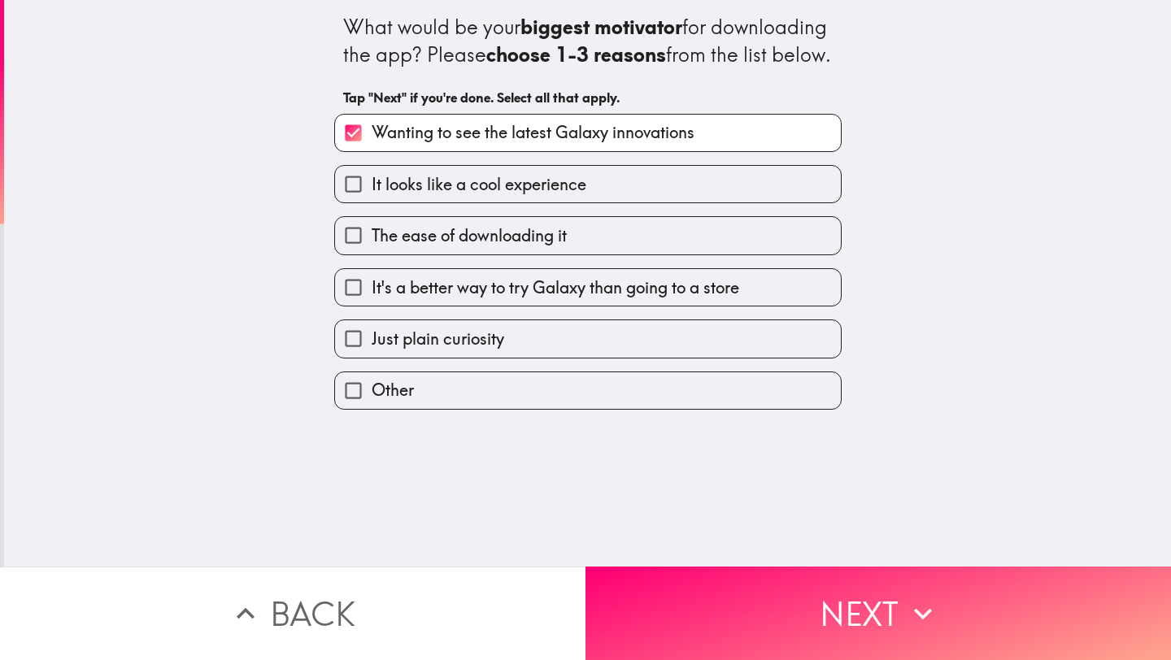
click at [572, 254] on label "The ease of downloading it" at bounding box center [588, 235] width 506 height 37
click at [371, 254] on input "The ease of downloading it" at bounding box center [353, 235] width 37 height 37
checkbox input "true"
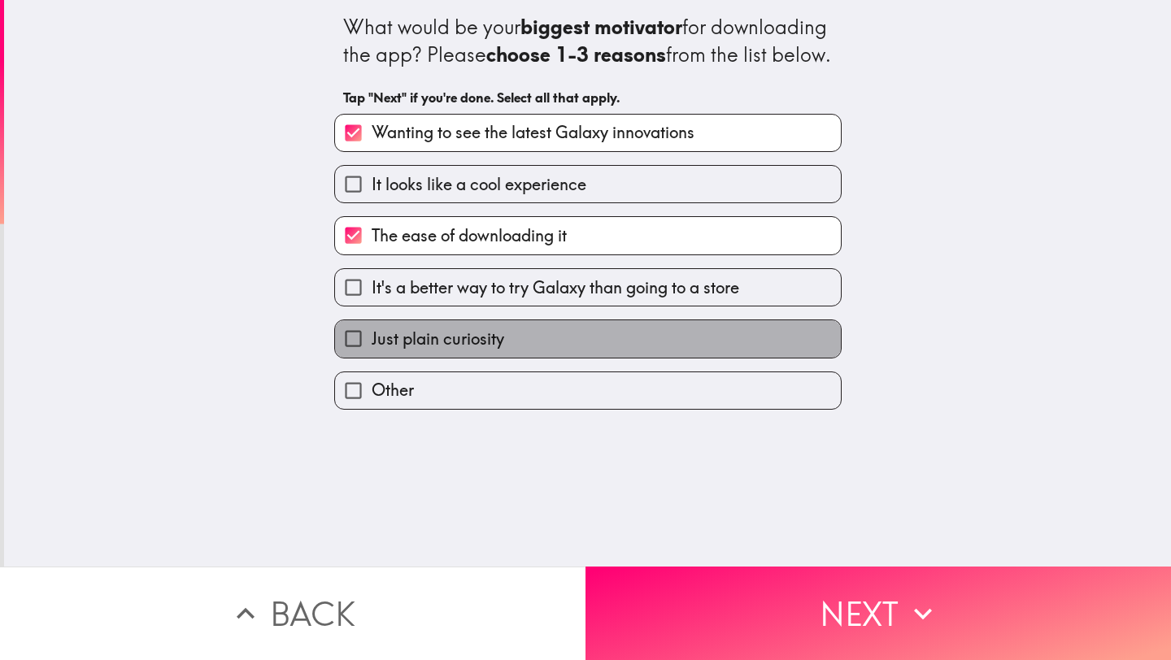
click at [504, 357] on label "Just plain curiosity" at bounding box center [588, 338] width 506 height 37
click at [371, 357] on input "Just plain curiosity" at bounding box center [353, 338] width 37 height 37
checkbox input "true"
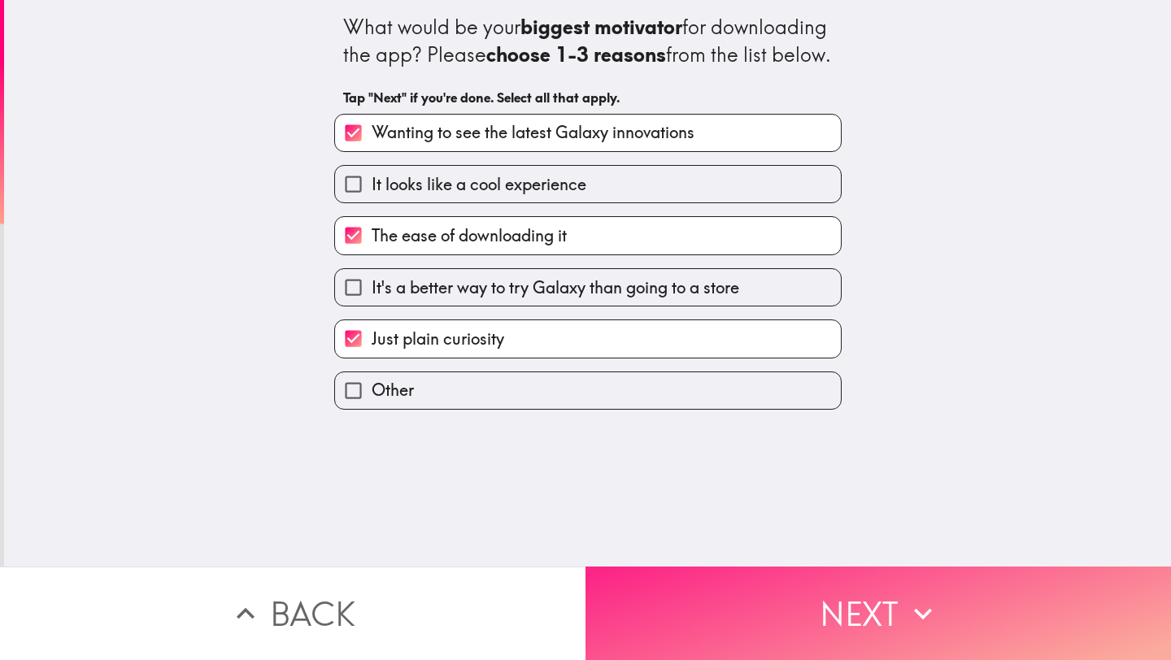
click at [717, 600] on button "Next" at bounding box center [877, 613] width 585 height 93
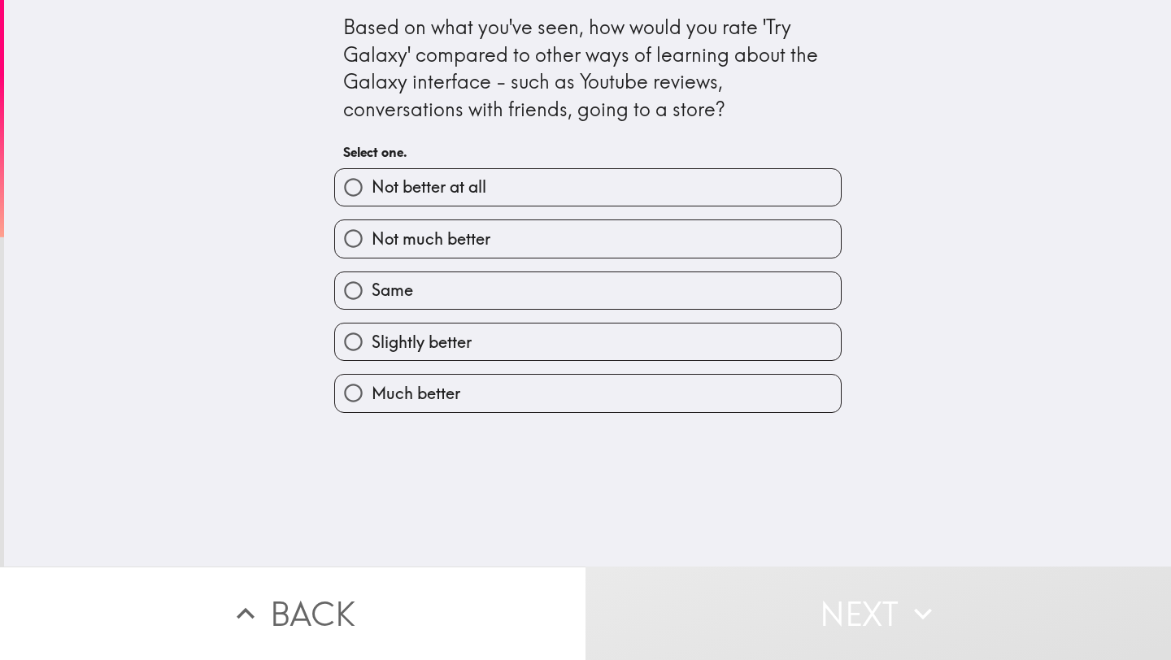
click at [493, 397] on label "Much better" at bounding box center [588, 393] width 506 height 37
click at [371, 397] on input "Much better" at bounding box center [353, 393] width 37 height 37
radio input "true"
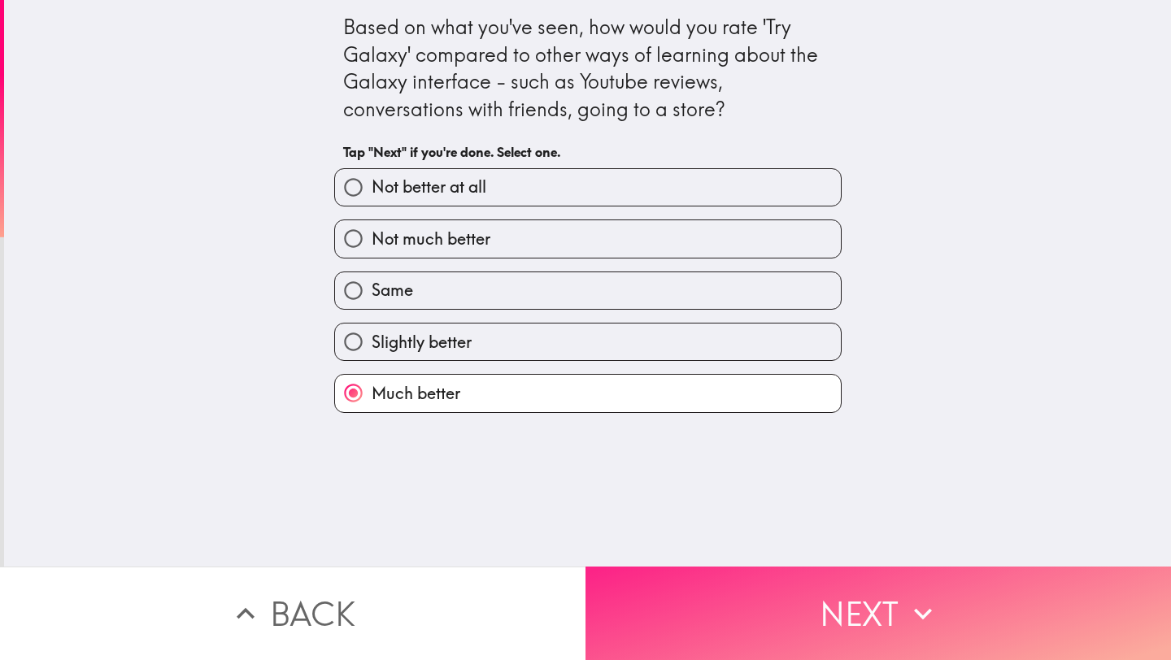
click at [783, 631] on button "Next" at bounding box center [877, 613] width 585 height 93
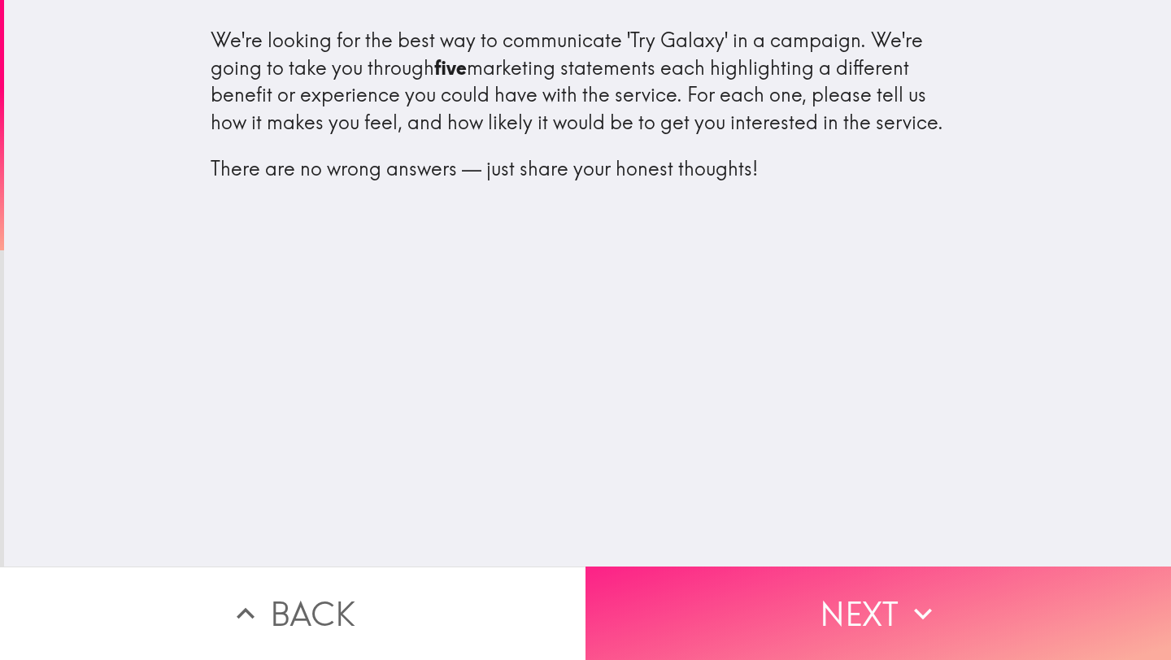
click at [783, 631] on button "Next" at bounding box center [877, 613] width 585 height 93
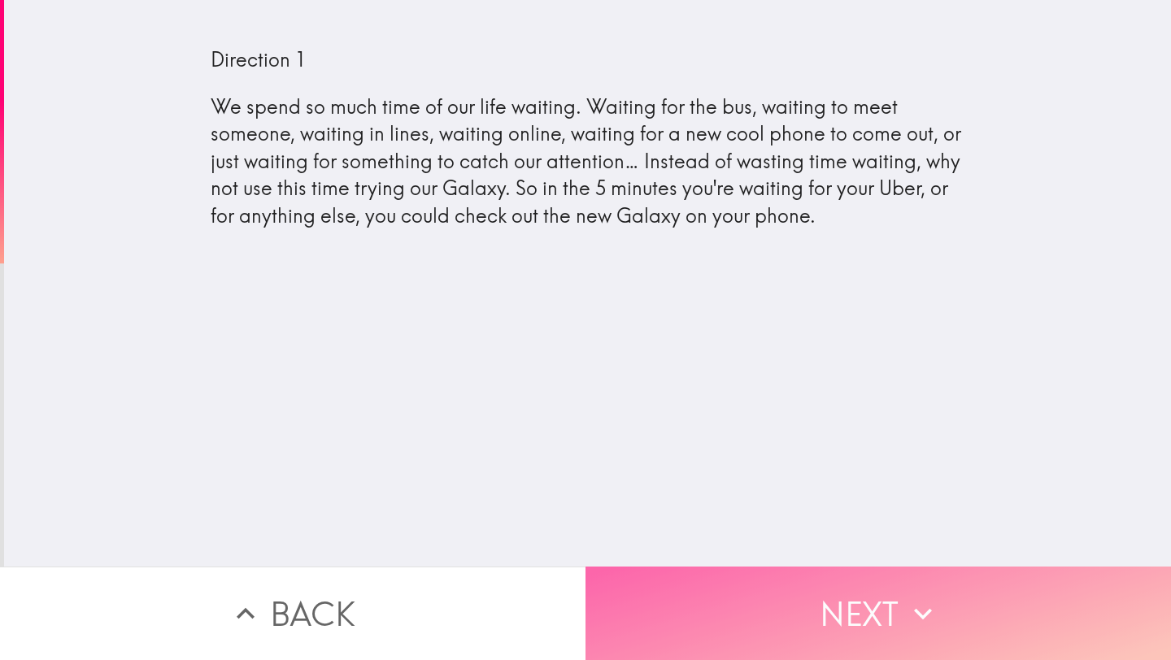
click at [814, 626] on button "Next" at bounding box center [877, 613] width 585 height 93
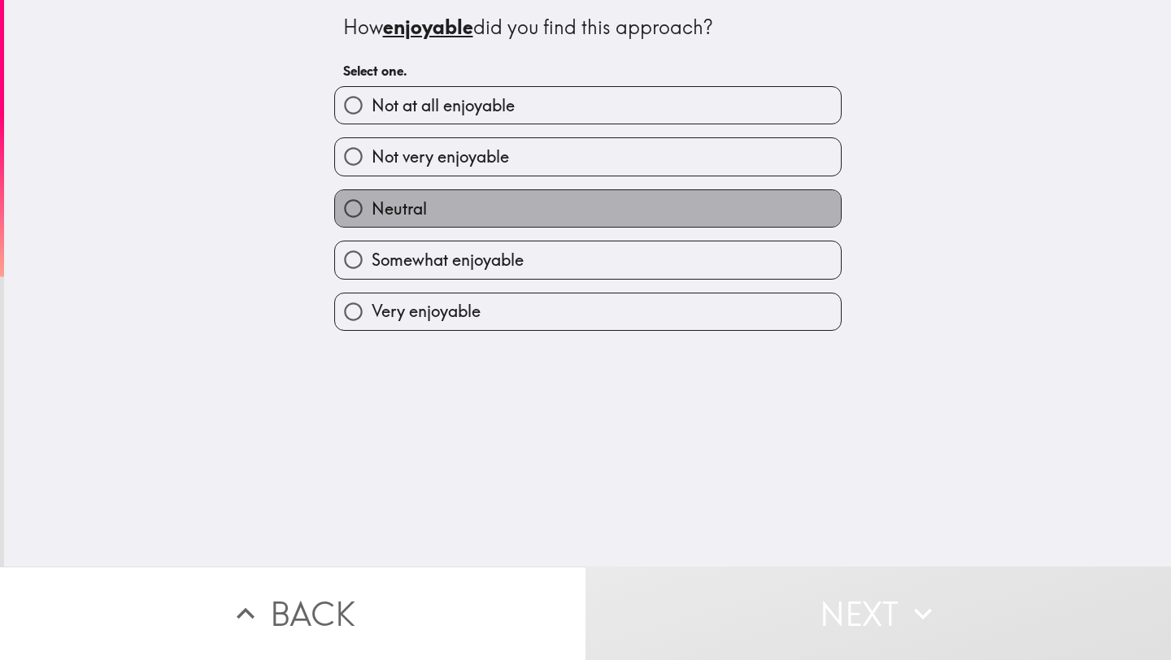
click at [610, 206] on label "Neutral" at bounding box center [588, 208] width 506 height 37
click at [371, 206] on input "Neutral" at bounding box center [353, 208] width 37 height 37
radio input "true"
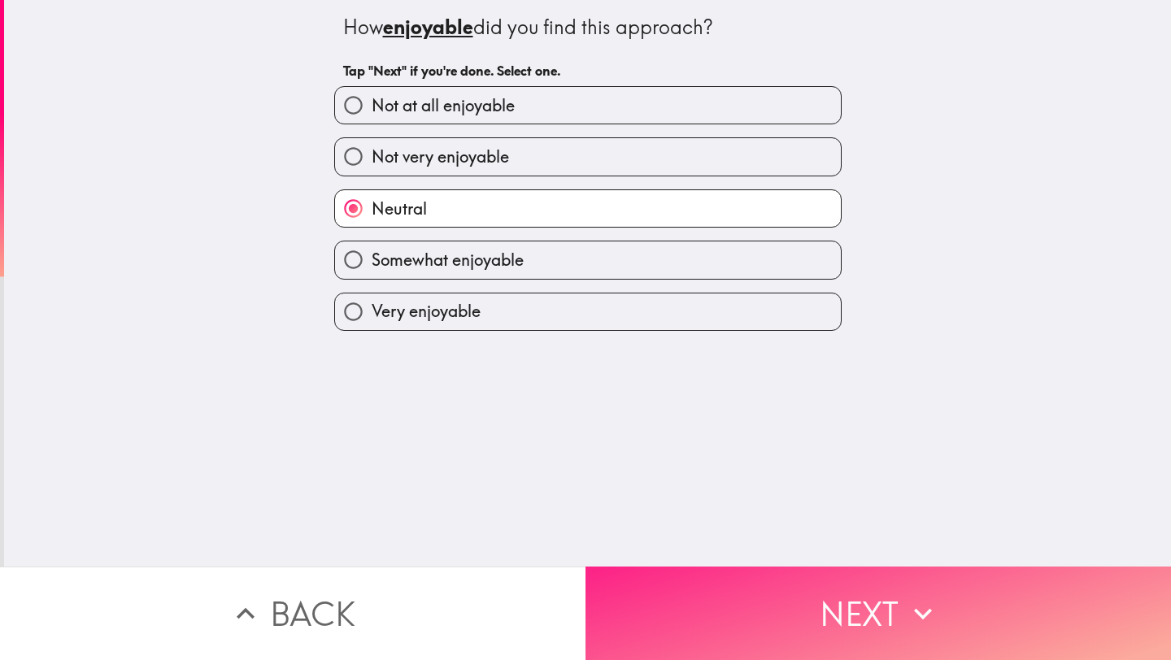
click at [686, 593] on button "Next" at bounding box center [877, 613] width 585 height 93
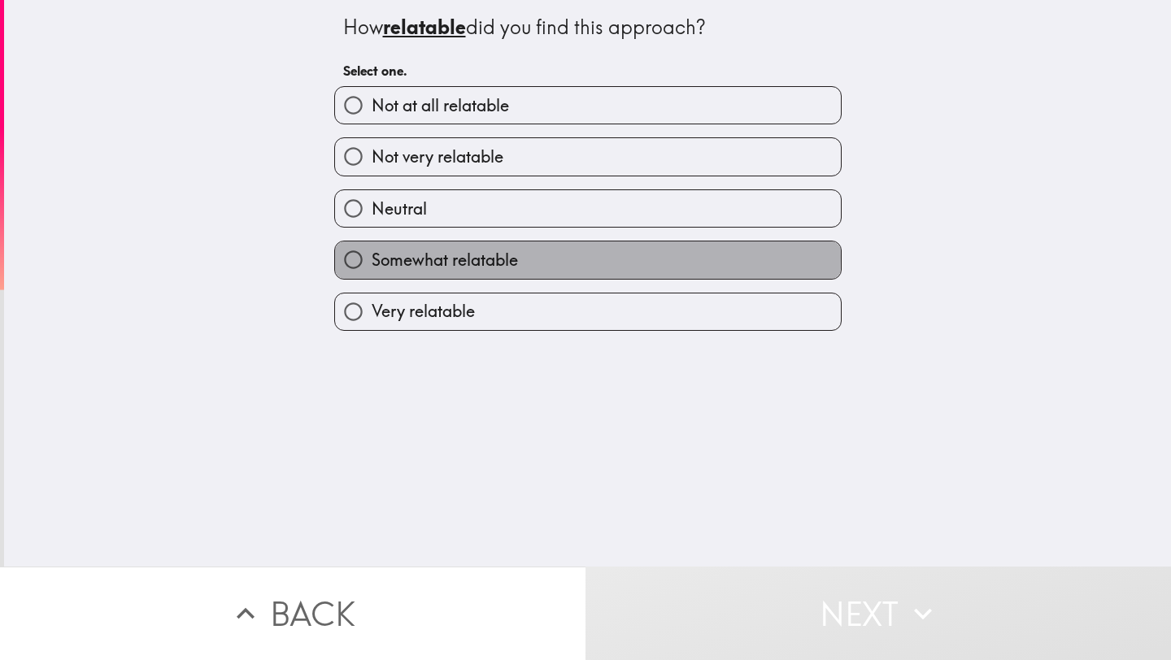
click at [506, 260] on span "Somewhat relatable" at bounding box center [444, 260] width 146 height 23
click at [371, 260] on input "Somewhat relatable" at bounding box center [353, 259] width 37 height 37
radio input "true"
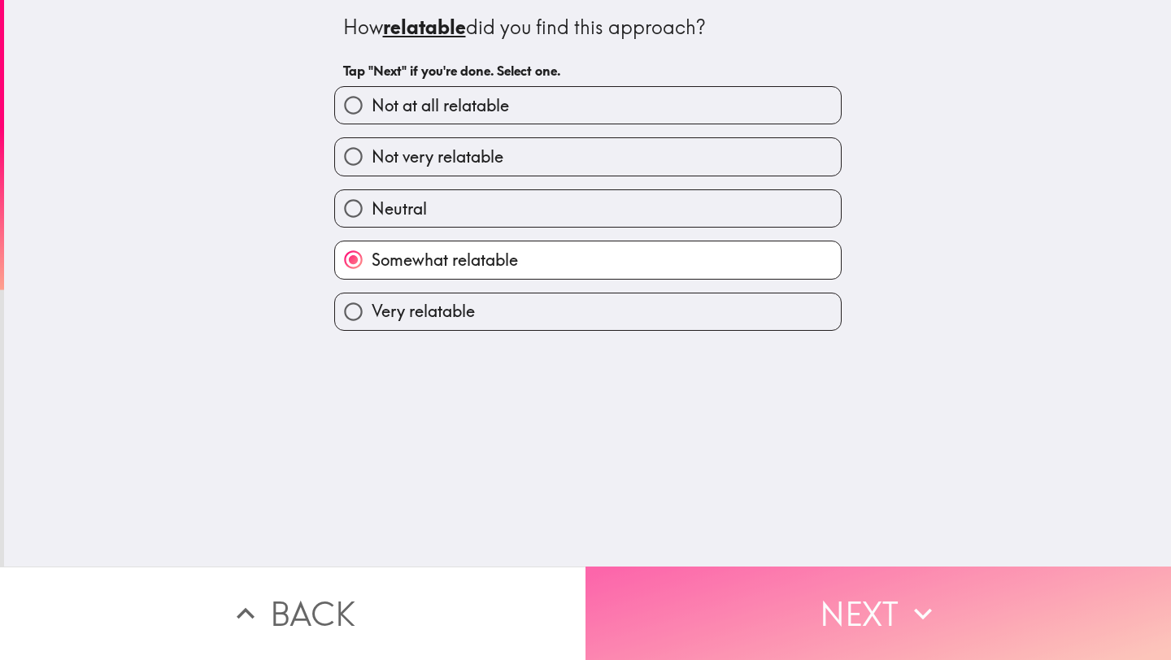
click at [625, 602] on button "Next" at bounding box center [877, 613] width 585 height 93
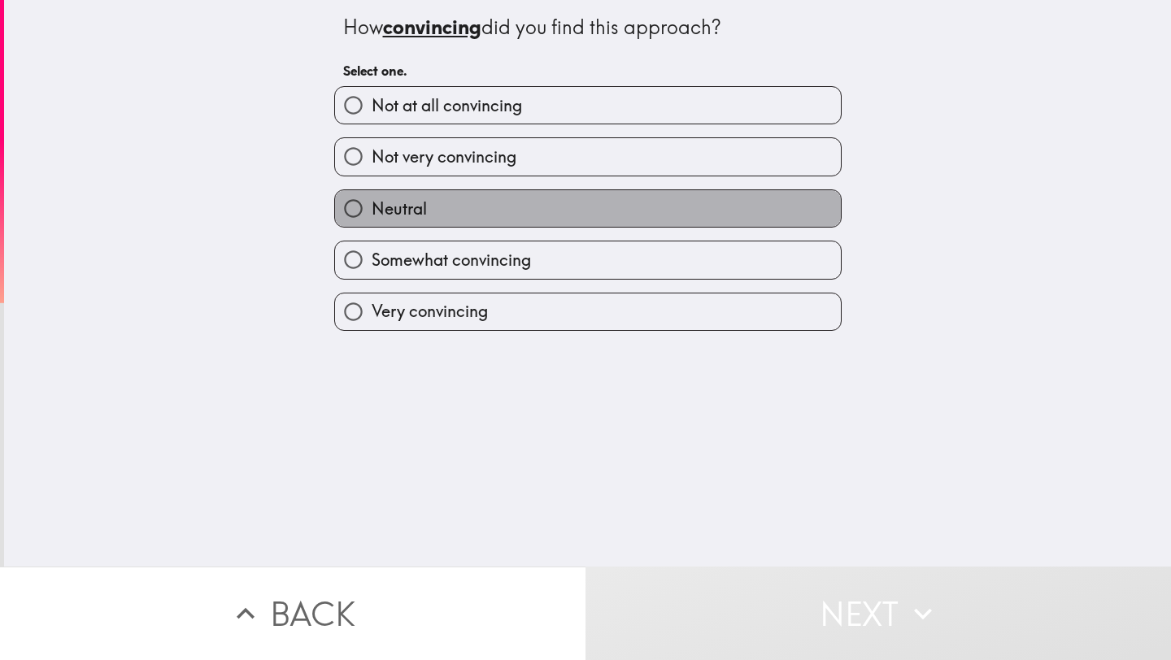
click at [456, 226] on label "Neutral" at bounding box center [588, 208] width 506 height 37
click at [371, 226] on input "Neutral" at bounding box center [353, 208] width 37 height 37
radio input "true"
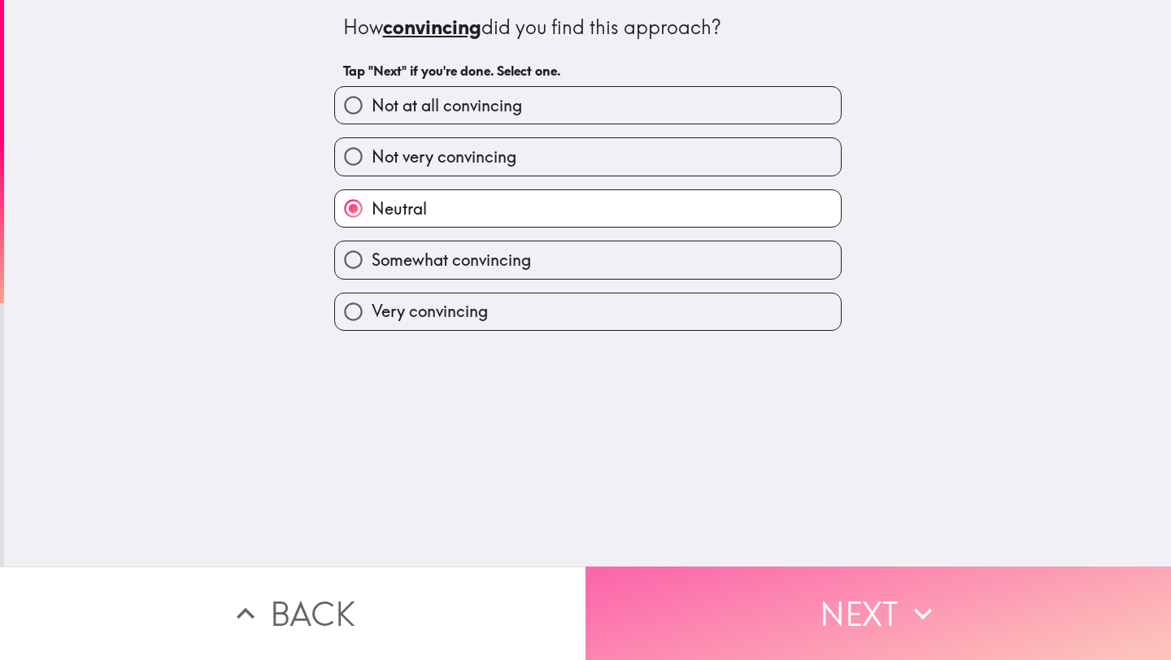
click at [639, 636] on button "Next" at bounding box center [877, 613] width 585 height 93
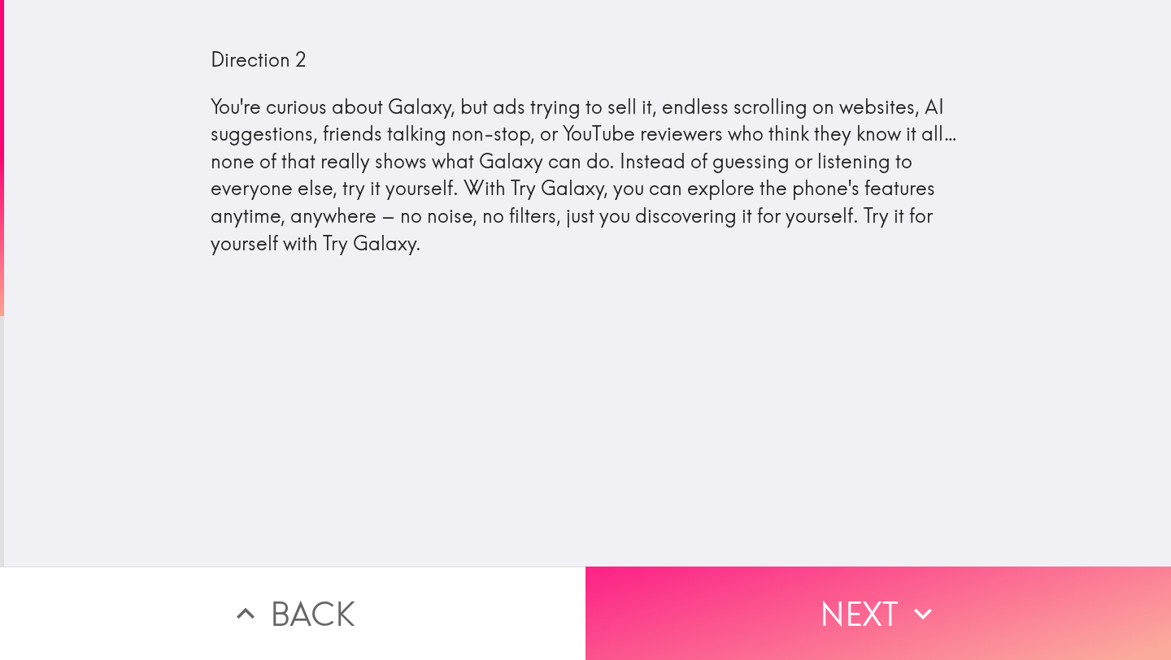
click at [662, 632] on button "Next" at bounding box center [877, 613] width 585 height 93
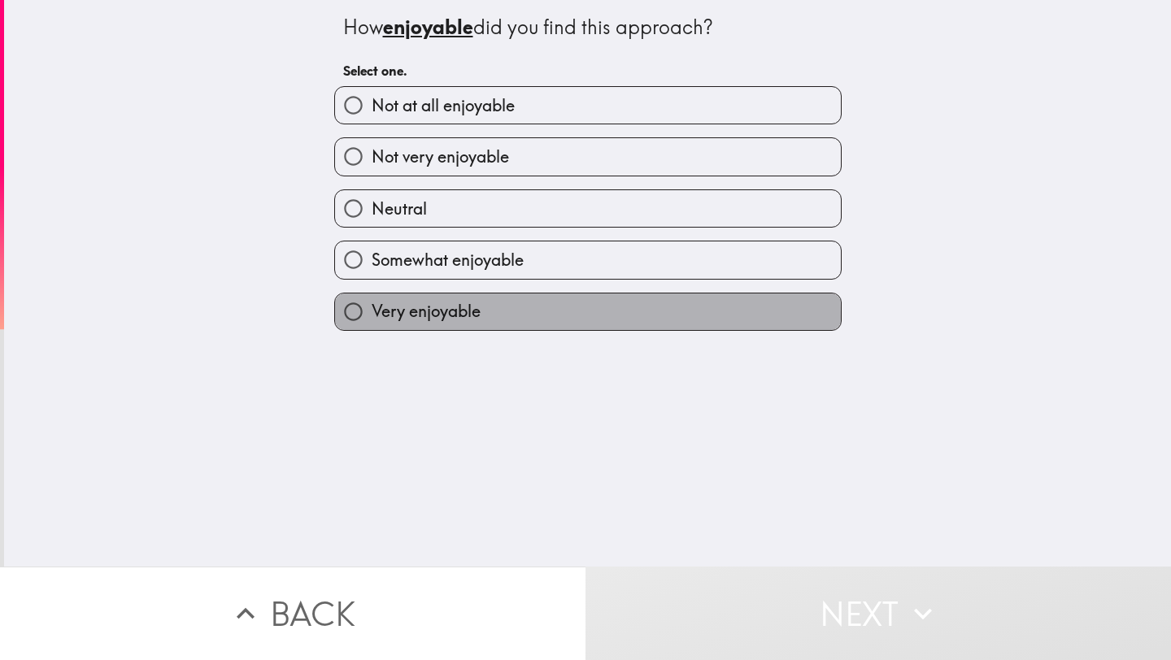
click at [447, 319] on span "Very enjoyable" at bounding box center [425, 311] width 109 height 23
click at [371, 319] on input "Very enjoyable" at bounding box center [353, 311] width 37 height 37
radio input "true"
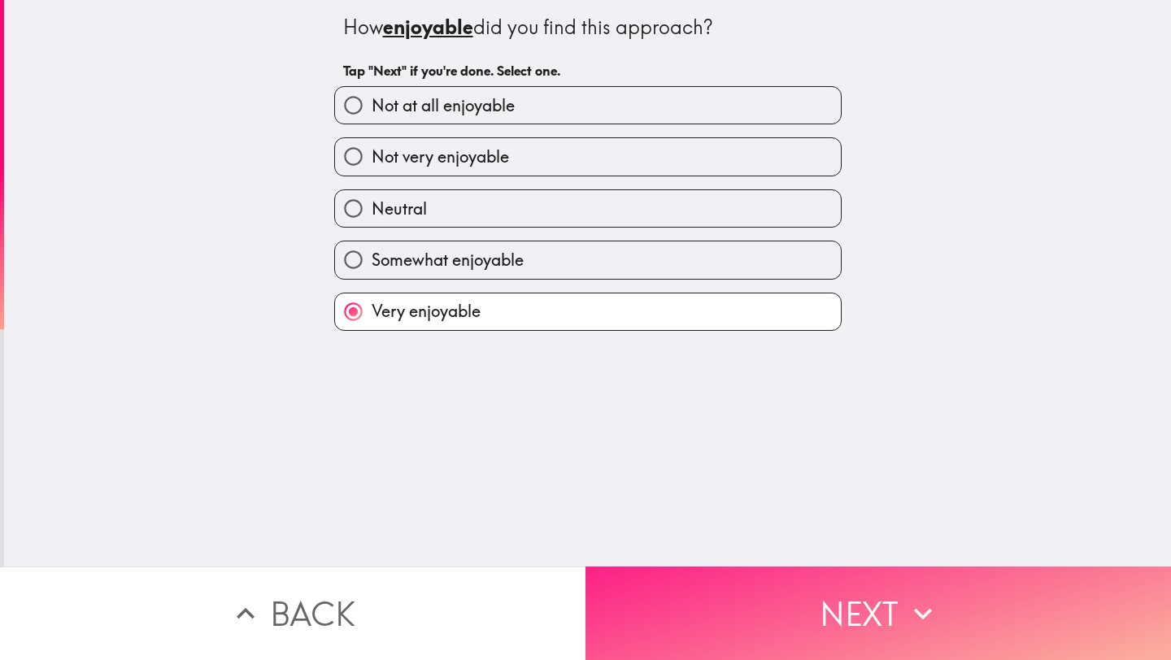
click at [684, 605] on button "Next" at bounding box center [877, 613] width 585 height 93
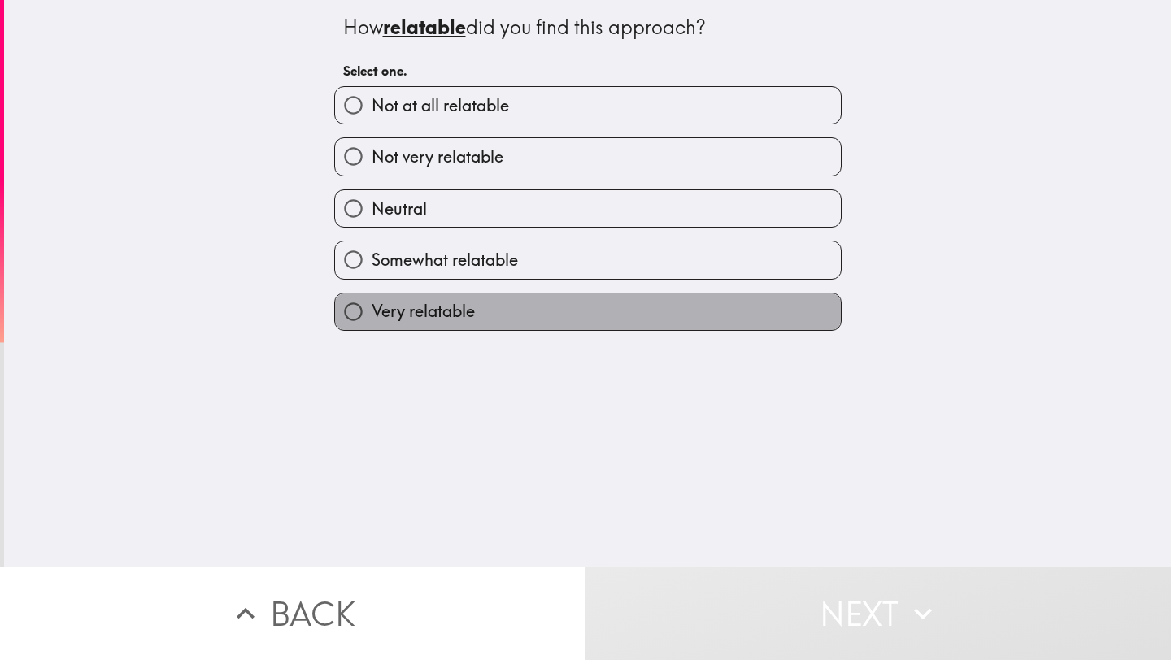
click at [545, 320] on label "Very relatable" at bounding box center [588, 311] width 506 height 37
click at [371, 320] on input "Very relatable" at bounding box center [353, 311] width 37 height 37
radio input "true"
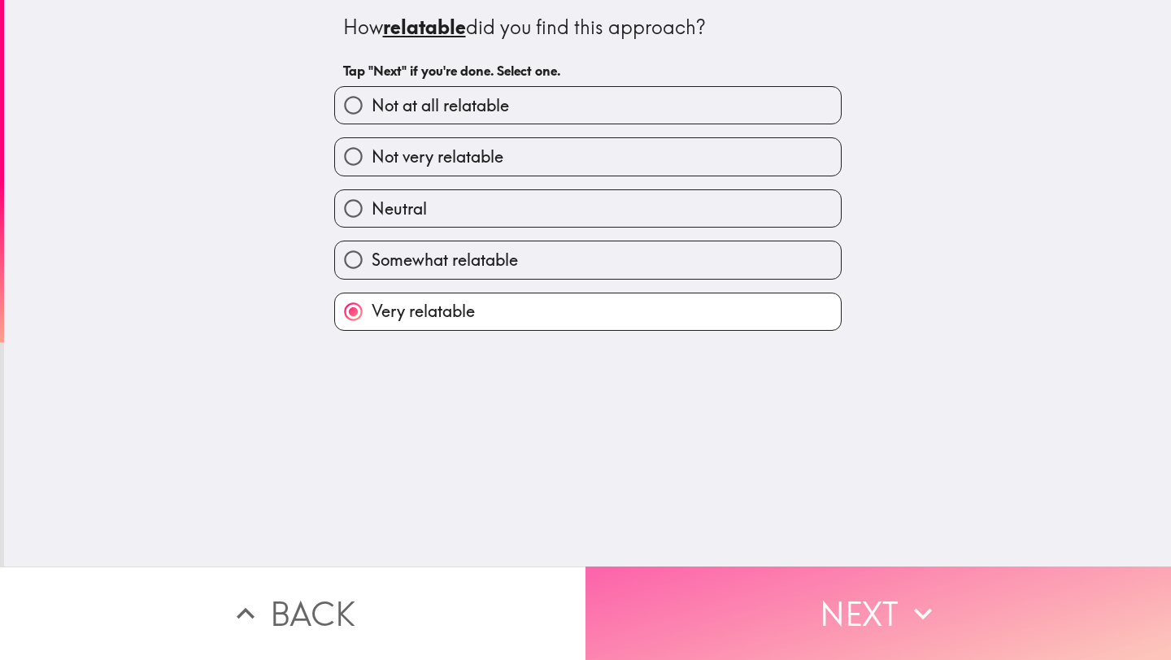
click at [696, 593] on button "Next" at bounding box center [877, 613] width 585 height 93
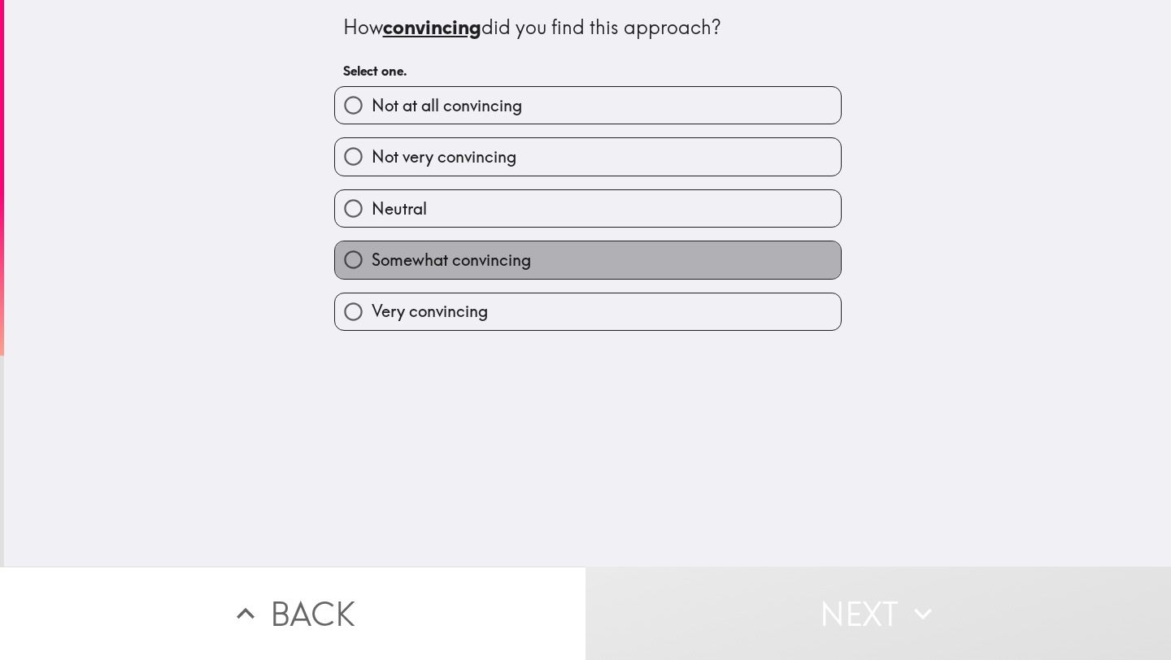
click at [495, 275] on label "Somewhat convincing" at bounding box center [588, 259] width 506 height 37
click at [371, 275] on input "Somewhat convincing" at bounding box center [353, 259] width 37 height 37
radio input "true"
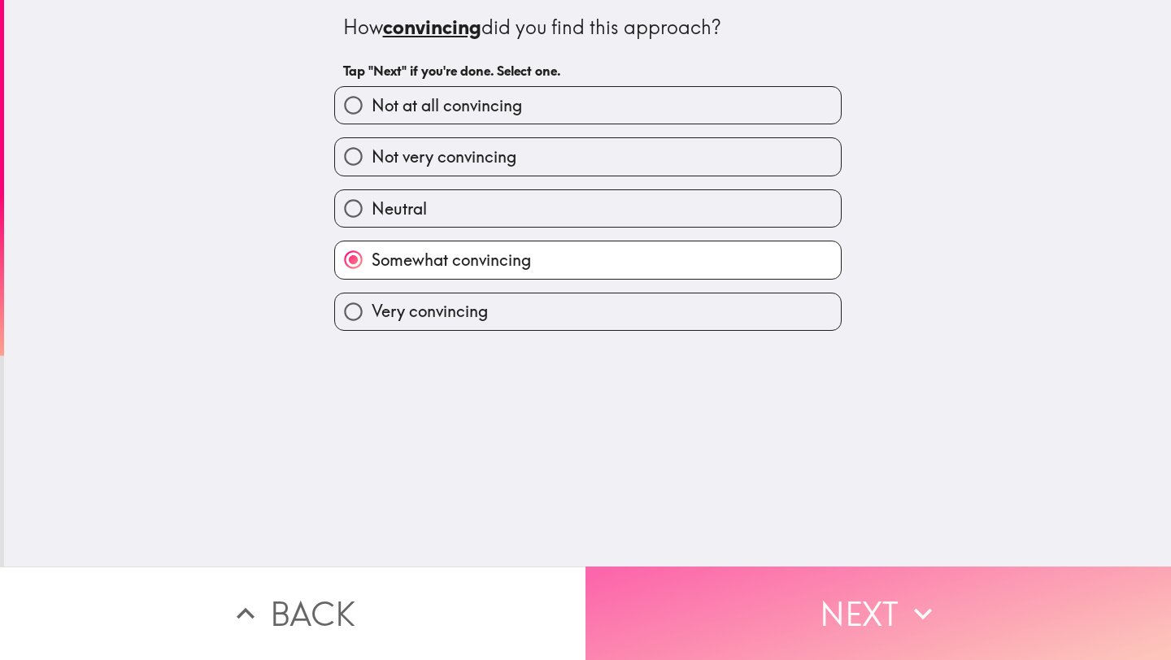
click at [676, 633] on button "Next" at bounding box center [877, 613] width 585 height 93
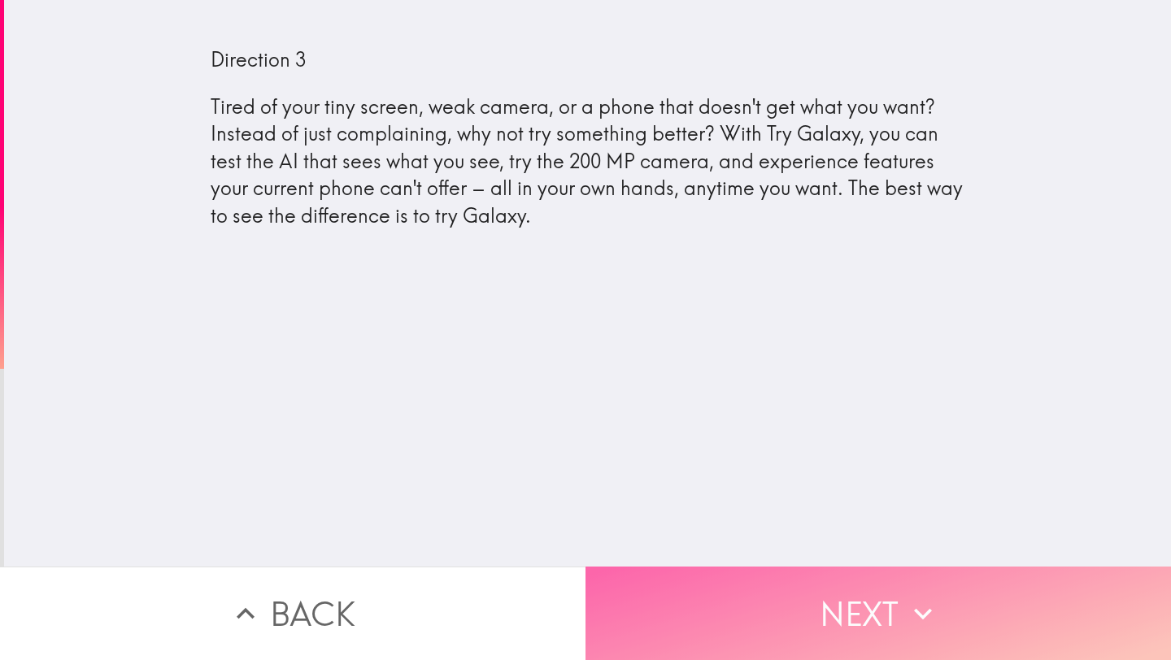
click at [836, 613] on button "Next" at bounding box center [877, 613] width 585 height 93
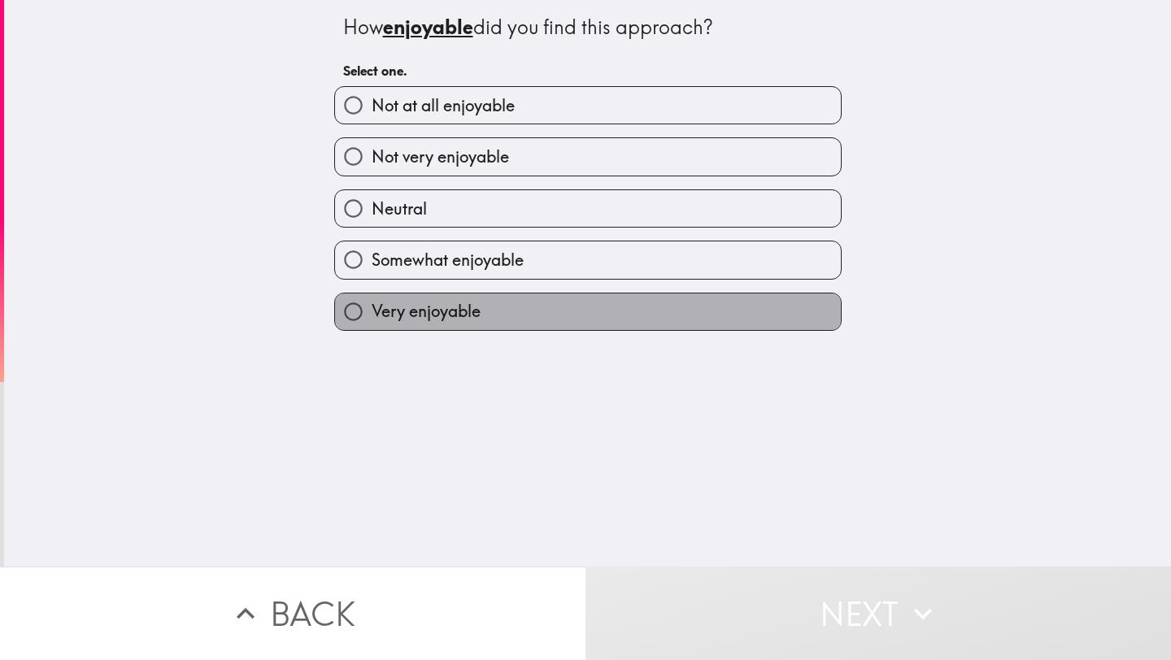
click at [528, 317] on label "Very enjoyable" at bounding box center [588, 311] width 506 height 37
click at [371, 317] on input "Very enjoyable" at bounding box center [353, 311] width 37 height 37
radio input "true"
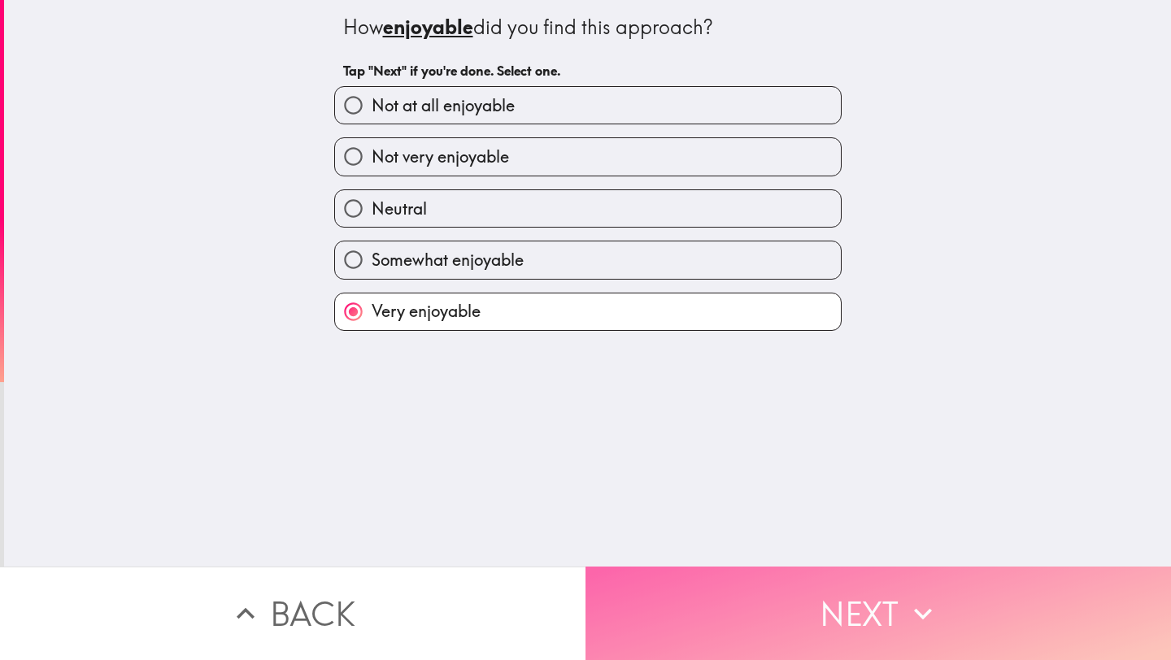
click at [706, 589] on button "Next" at bounding box center [877, 613] width 585 height 93
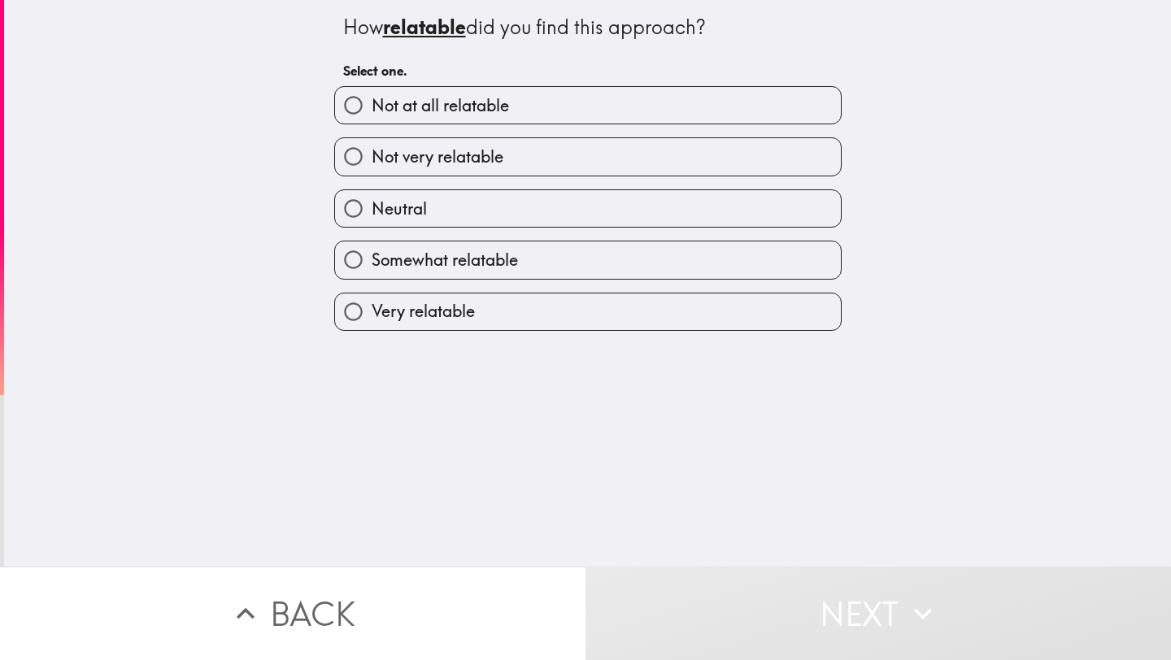
click at [576, 322] on label "Very relatable" at bounding box center [588, 311] width 506 height 37
click at [371, 322] on input "Very relatable" at bounding box center [353, 311] width 37 height 37
radio input "true"
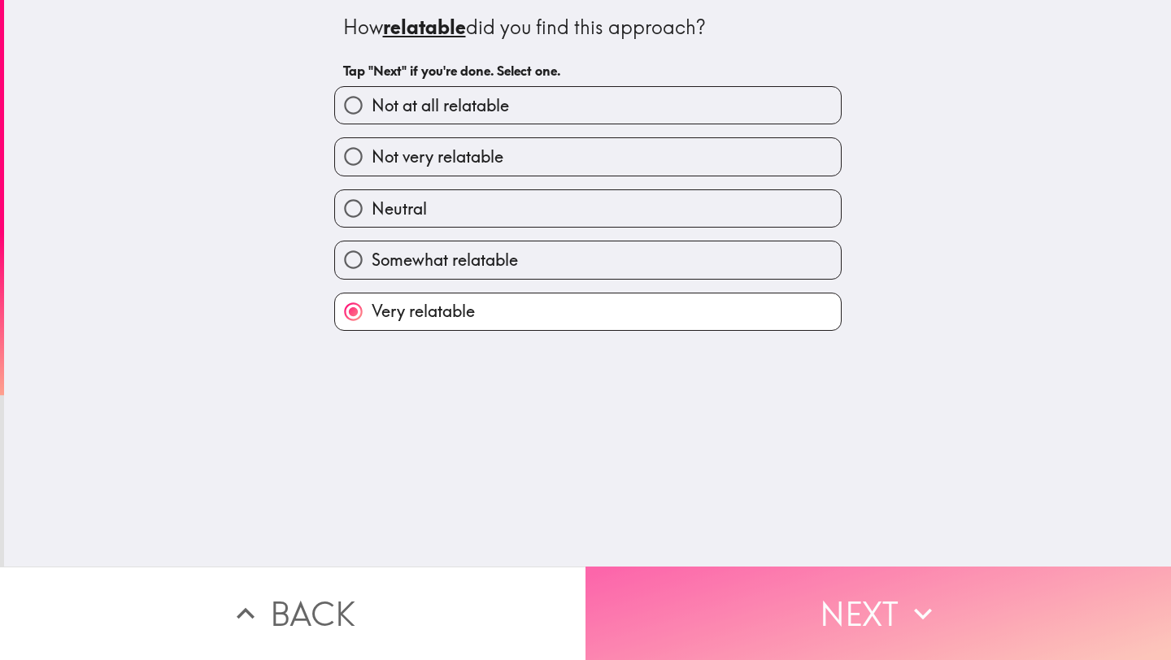
click at [673, 604] on button "Next" at bounding box center [877, 613] width 585 height 93
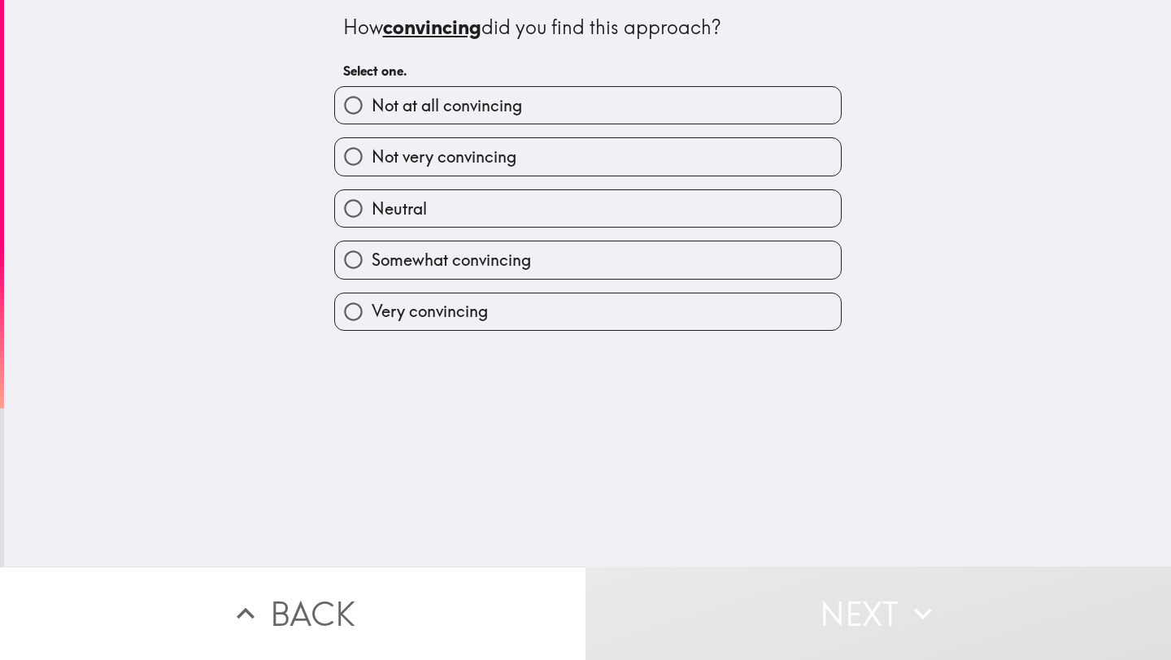
click at [565, 326] on label "Very convincing" at bounding box center [588, 311] width 506 height 37
click at [371, 326] on input "Very convincing" at bounding box center [353, 311] width 37 height 37
radio input "true"
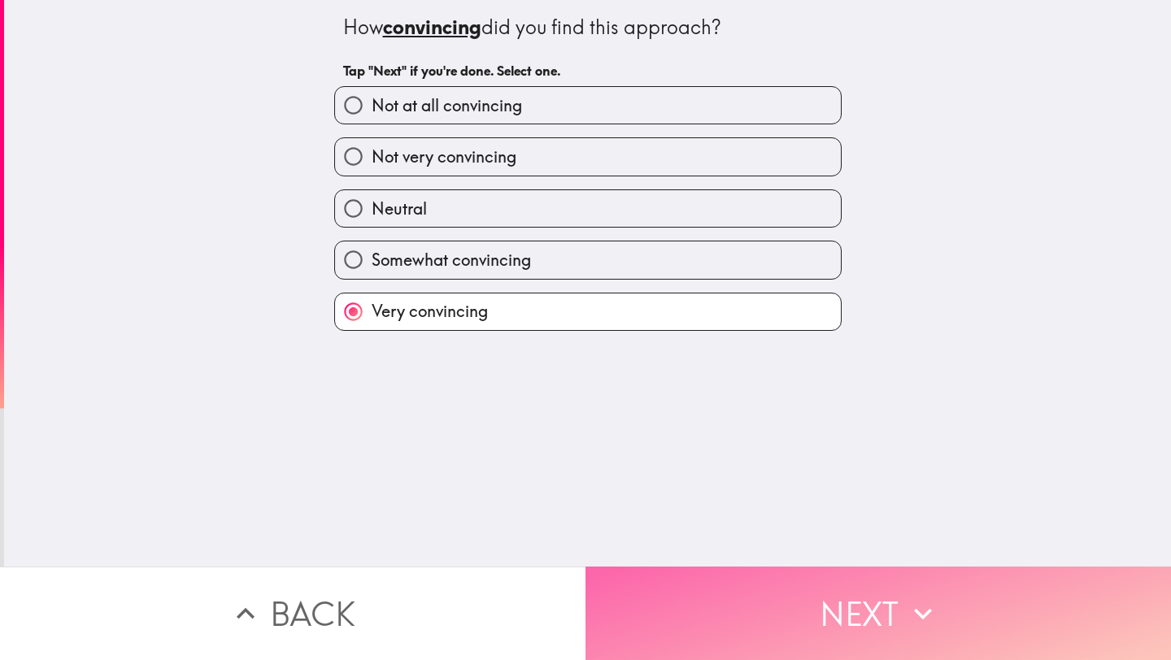
click at [646, 599] on button "Next" at bounding box center [877, 613] width 585 height 93
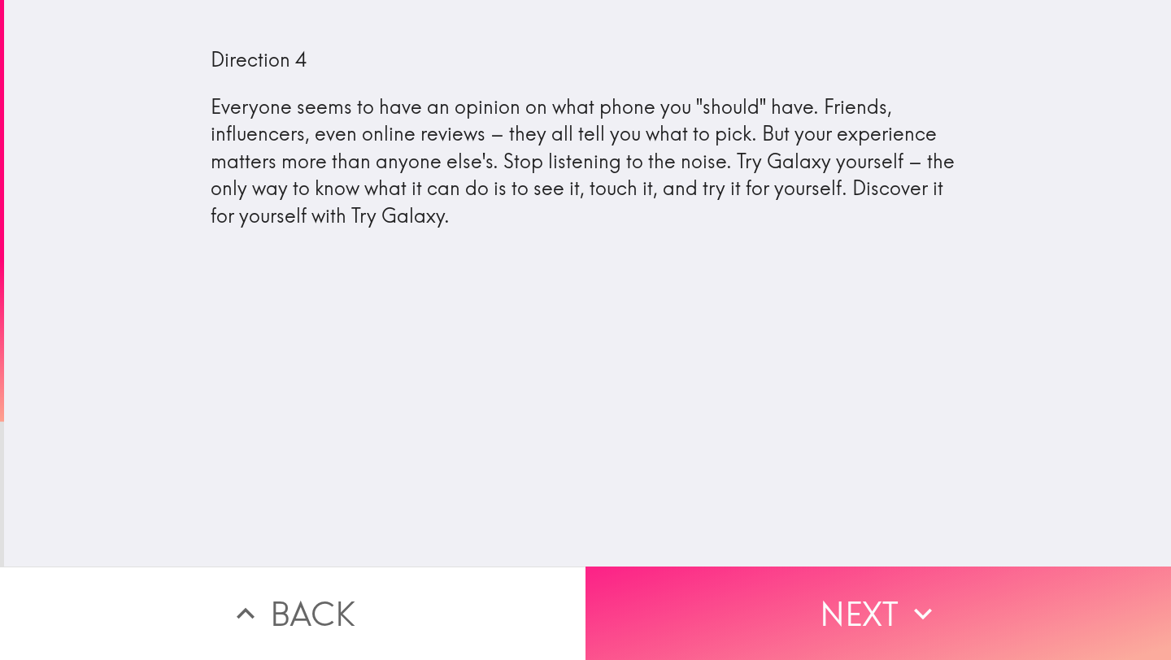
click at [864, 632] on button "Next" at bounding box center [877, 613] width 585 height 93
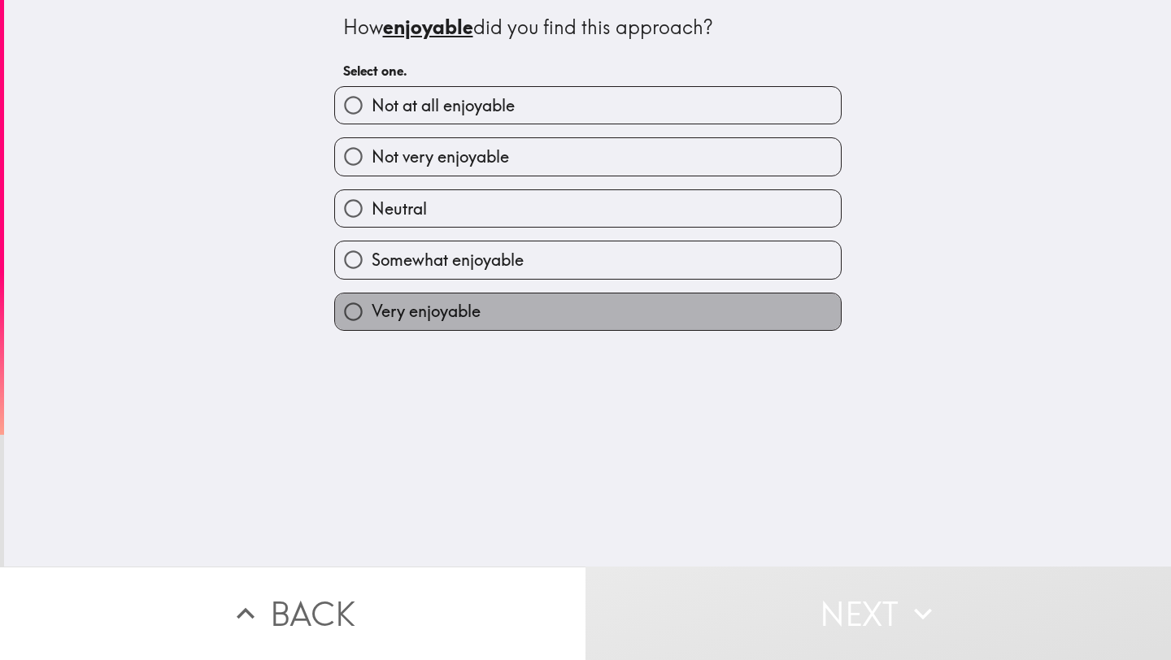
click at [670, 307] on label "Very enjoyable" at bounding box center [588, 311] width 506 height 37
click at [371, 307] on input "Very enjoyable" at bounding box center [353, 311] width 37 height 37
radio input "true"
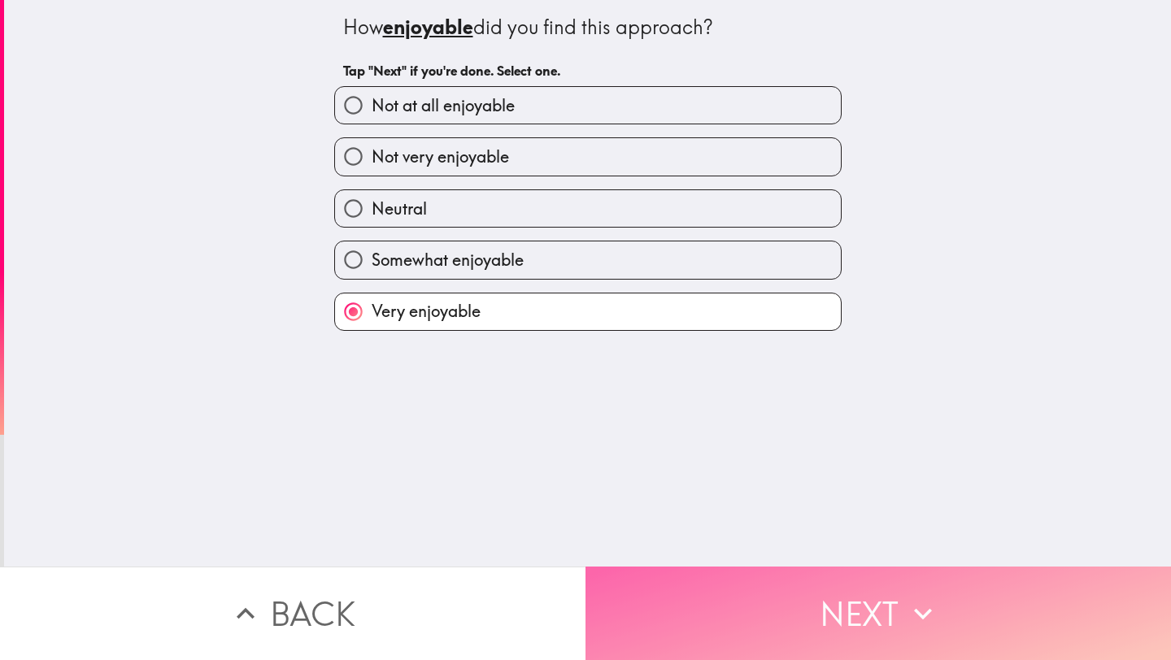
click at [803, 632] on button "Next" at bounding box center [877, 613] width 585 height 93
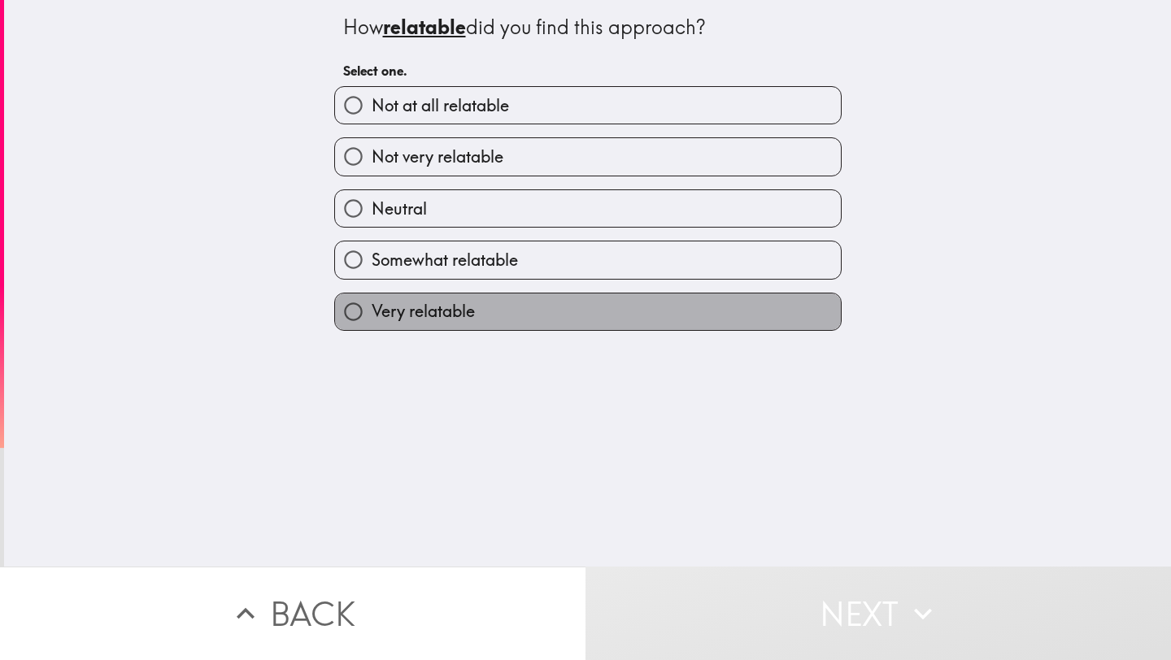
click at [650, 317] on label "Very relatable" at bounding box center [588, 311] width 506 height 37
click at [371, 317] on input "Very relatable" at bounding box center [353, 311] width 37 height 37
radio input "true"
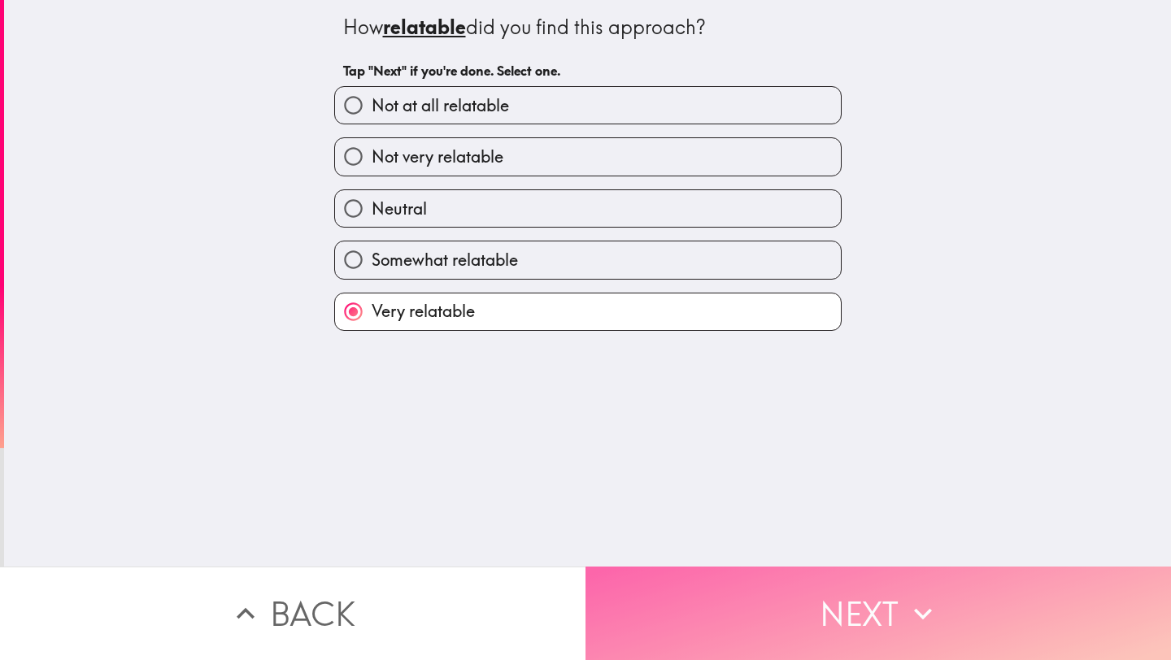
click at [698, 628] on button "Next" at bounding box center [877, 613] width 585 height 93
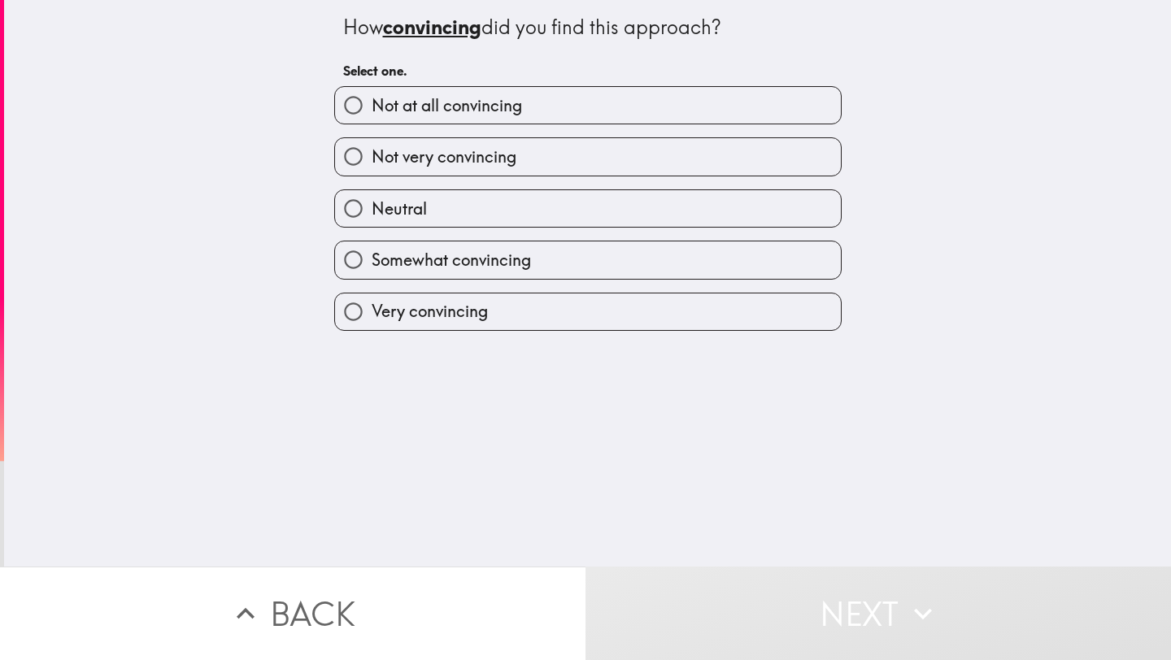
click at [572, 315] on label "Very convincing" at bounding box center [588, 311] width 506 height 37
click at [371, 315] on input "Very convincing" at bounding box center [353, 311] width 37 height 37
radio input "true"
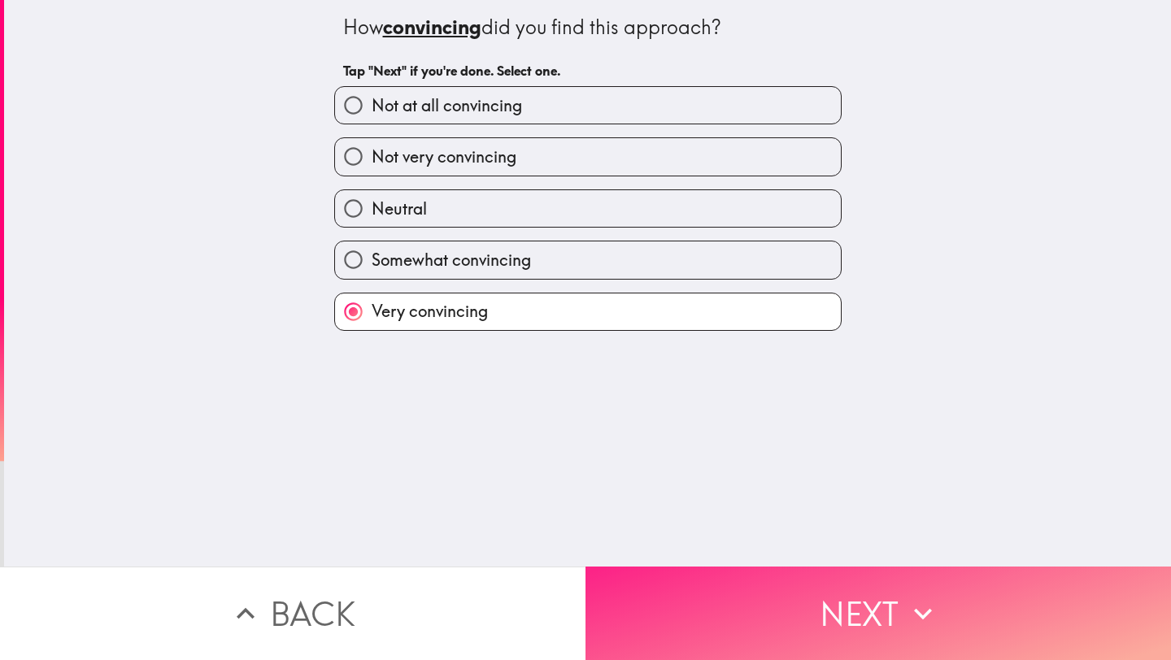
click at [659, 607] on button "Next" at bounding box center [877, 613] width 585 height 93
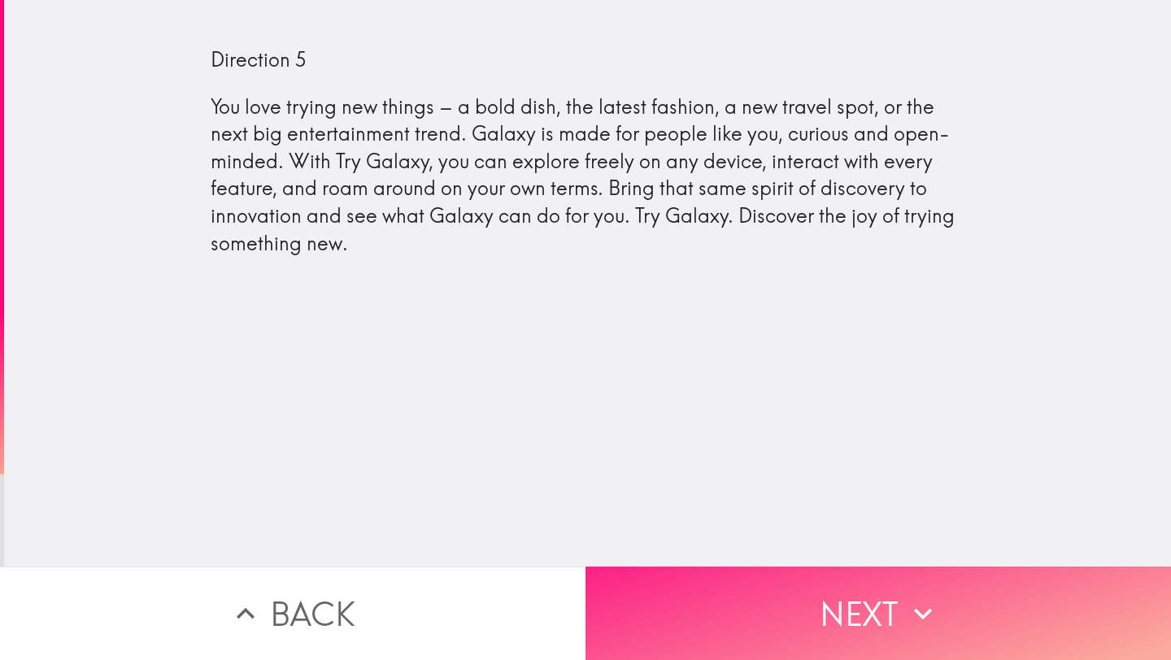
click at [659, 607] on button "Next" at bounding box center [877, 613] width 585 height 93
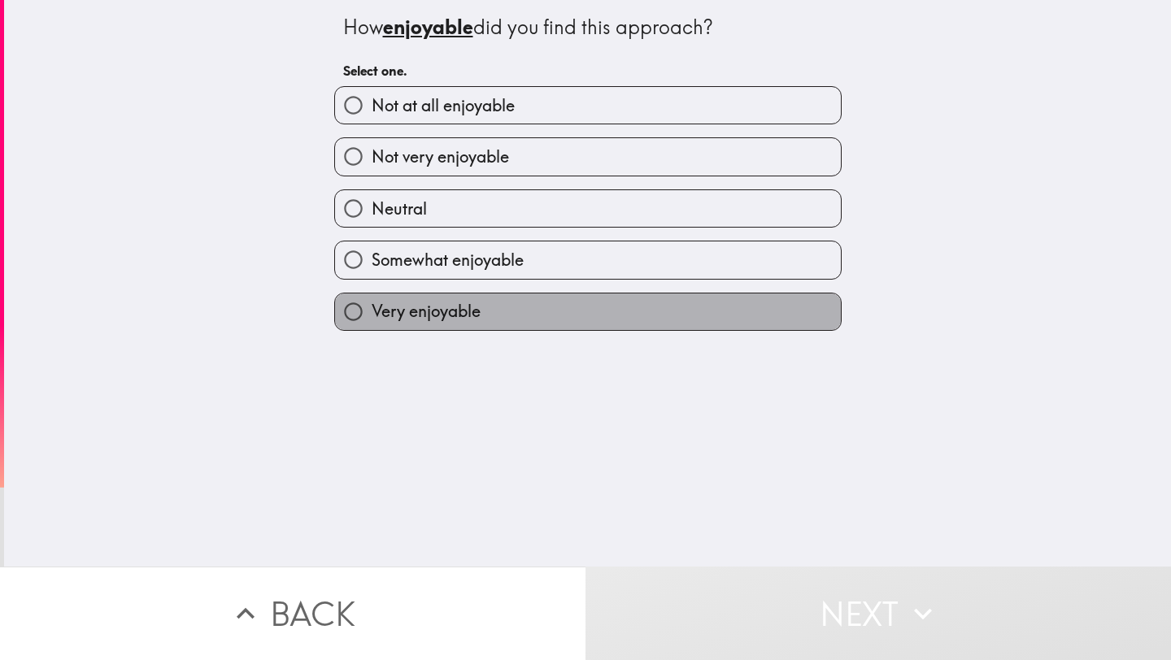
click at [609, 319] on label "Very enjoyable" at bounding box center [588, 311] width 506 height 37
click at [371, 319] on input "Very enjoyable" at bounding box center [353, 311] width 37 height 37
radio input "true"
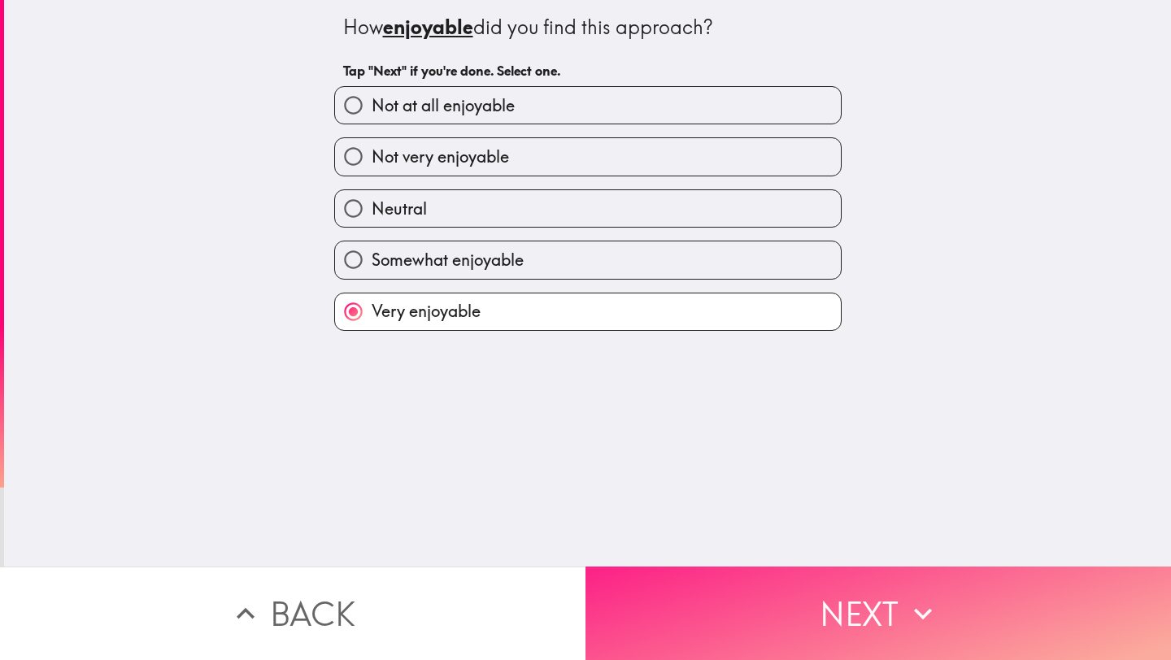
click at [755, 573] on button "Next" at bounding box center [877, 613] width 585 height 93
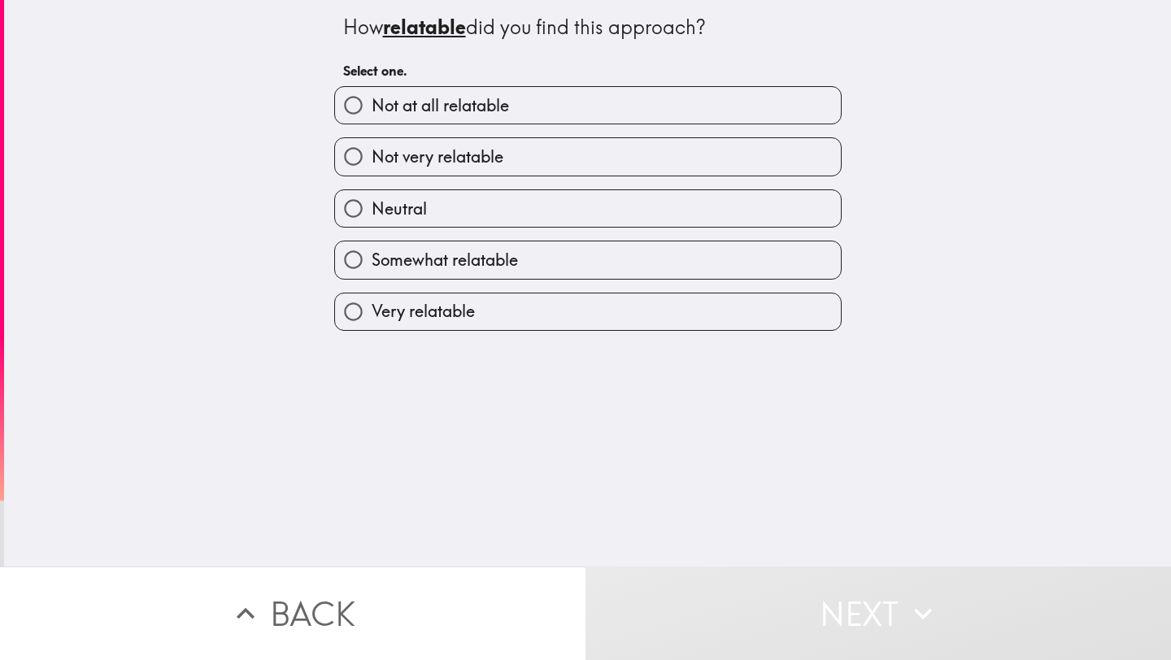
click at [647, 324] on label "Very relatable" at bounding box center [588, 311] width 506 height 37
click at [371, 324] on input "Very relatable" at bounding box center [353, 311] width 37 height 37
radio input "true"
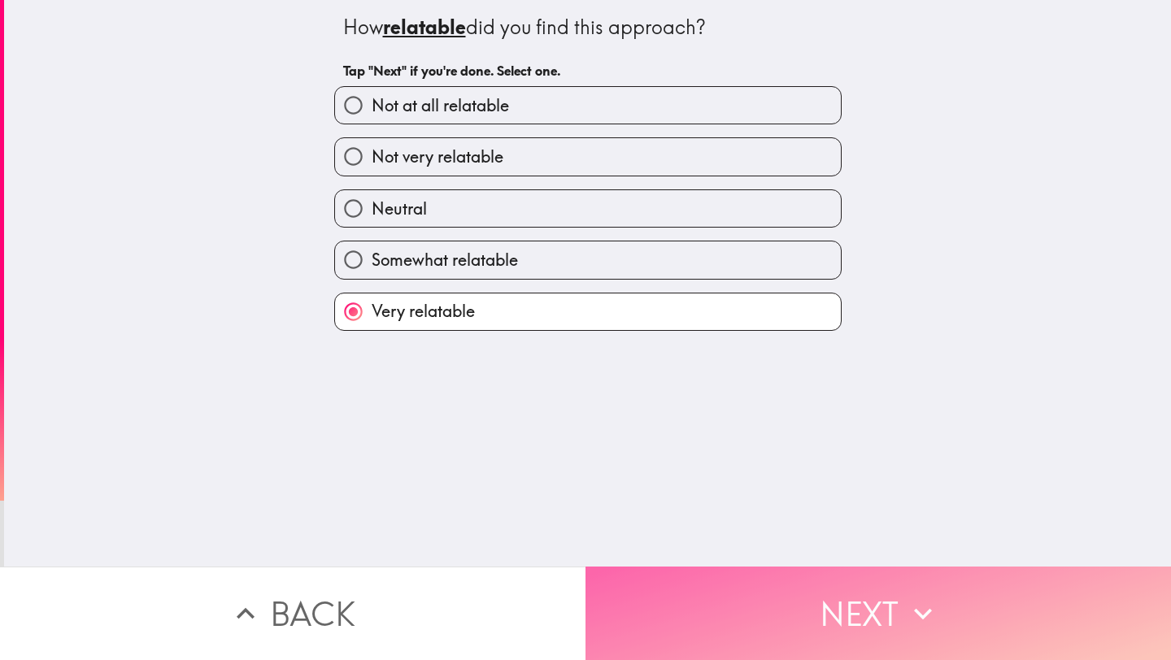
click at [774, 628] on button "Next" at bounding box center [877, 613] width 585 height 93
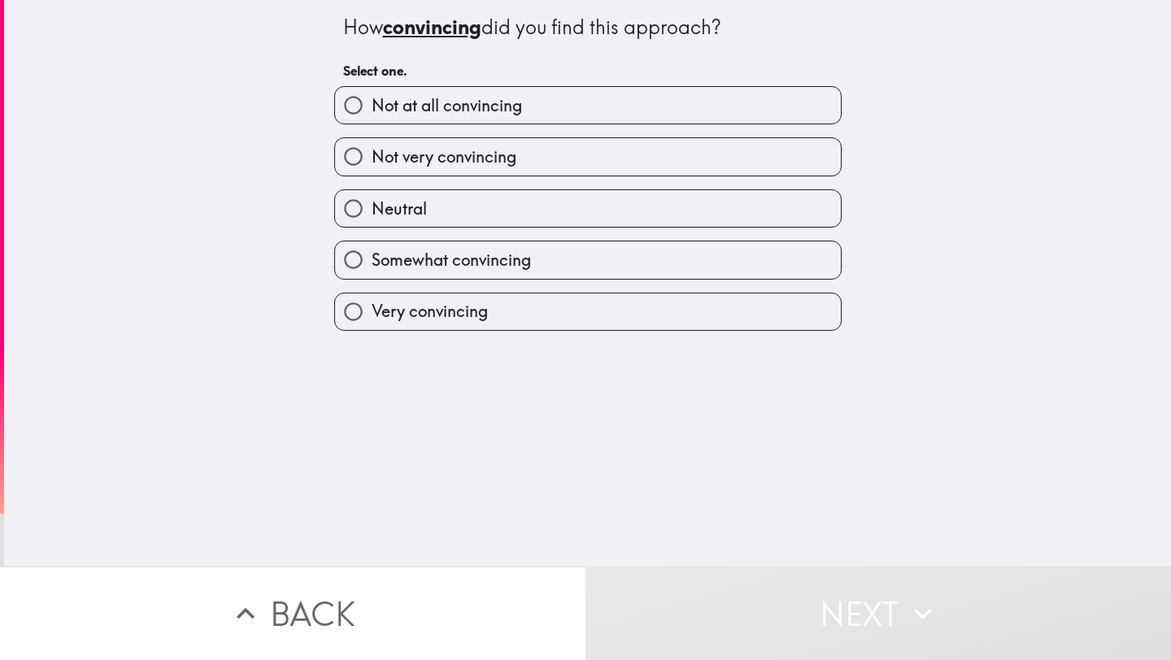
click at [694, 328] on label "Very convincing" at bounding box center [588, 311] width 506 height 37
click at [371, 328] on input "Very convincing" at bounding box center [353, 311] width 37 height 37
radio input "true"
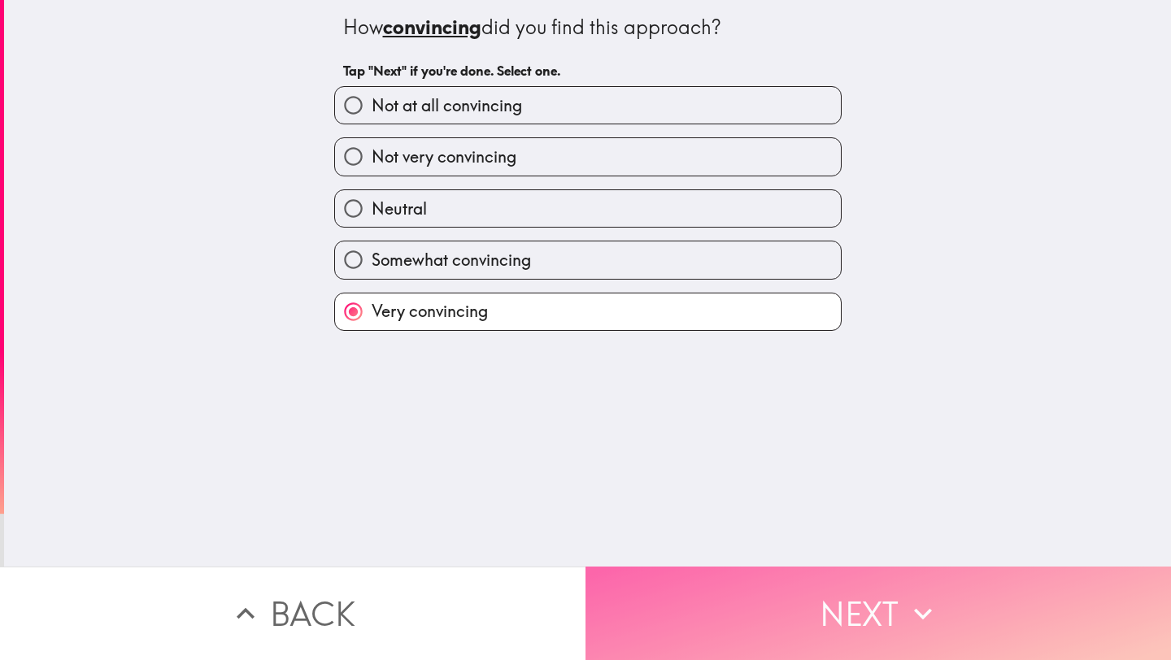
click at [869, 604] on button "Next" at bounding box center [877, 613] width 585 height 93
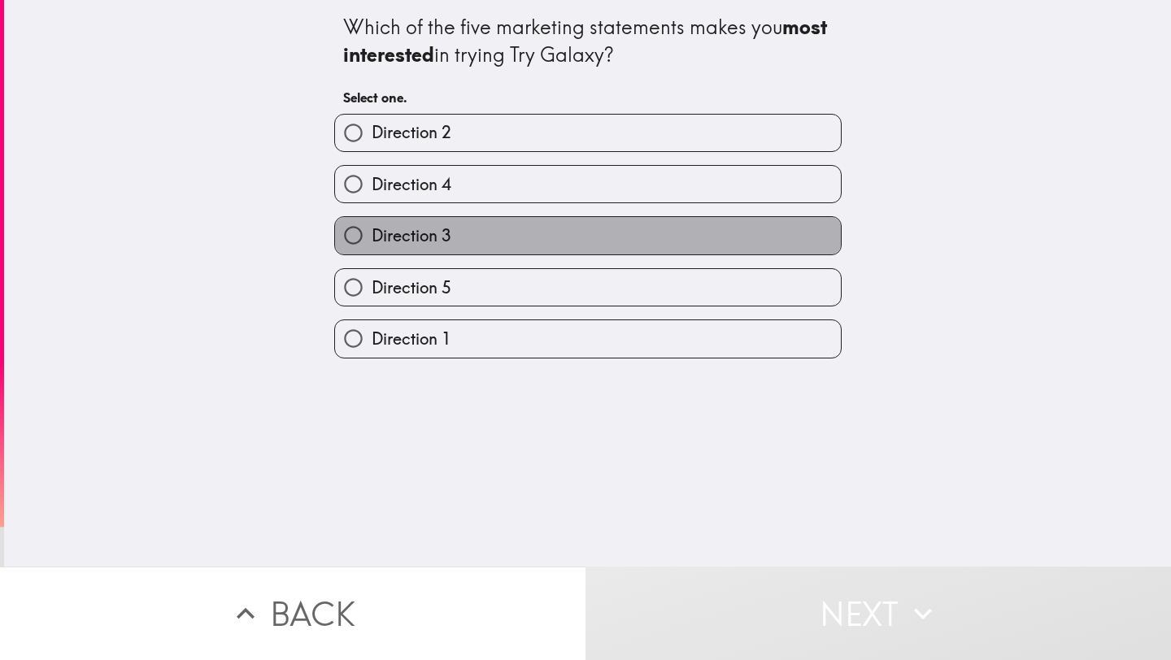
click at [755, 227] on label "Direction 3" at bounding box center [588, 235] width 506 height 37
click at [371, 227] on input "Direction 3" at bounding box center [353, 235] width 37 height 37
radio input "true"
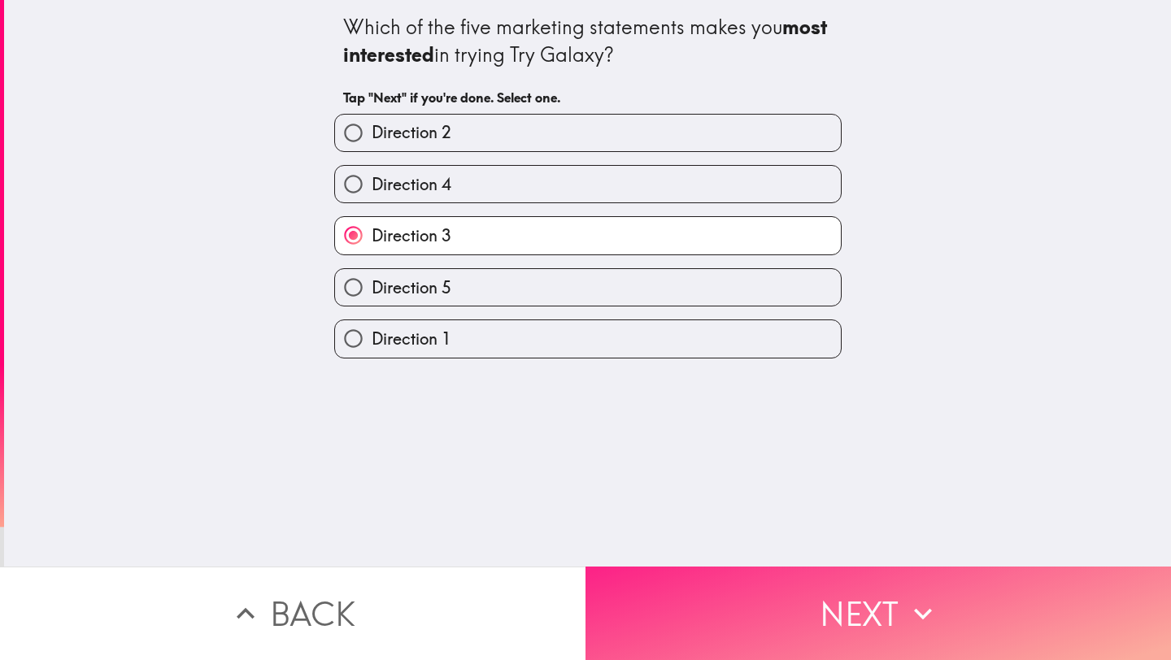
click at [844, 617] on button "Next" at bounding box center [877, 613] width 585 height 93
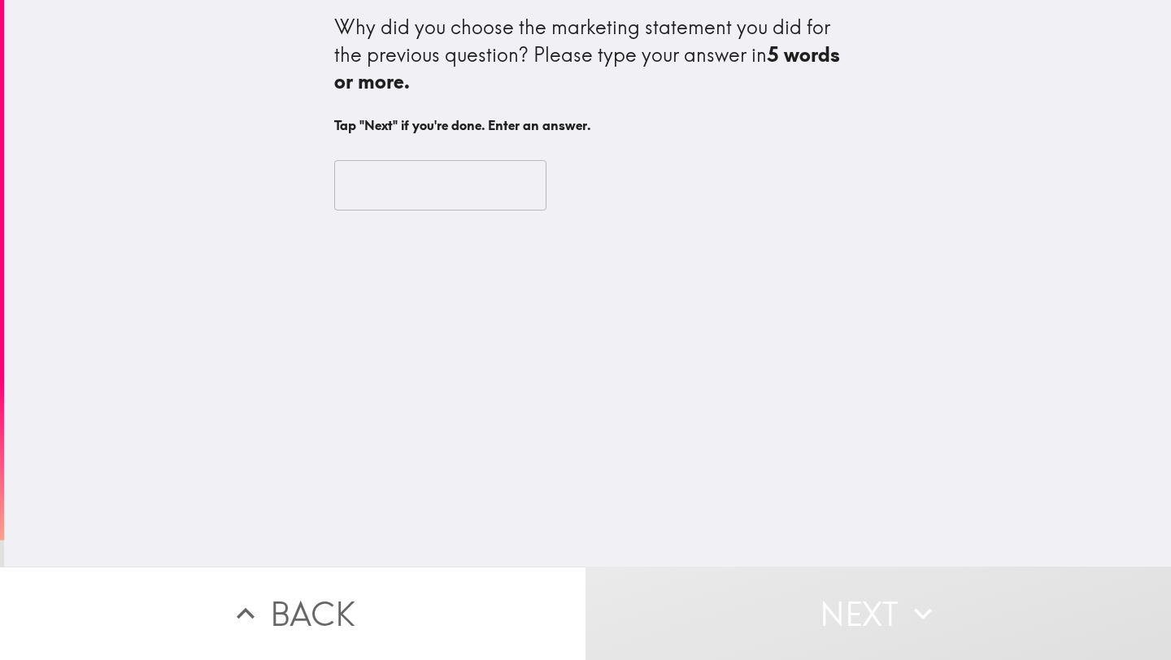
click at [403, 177] on input "text" at bounding box center [440, 185] width 212 height 50
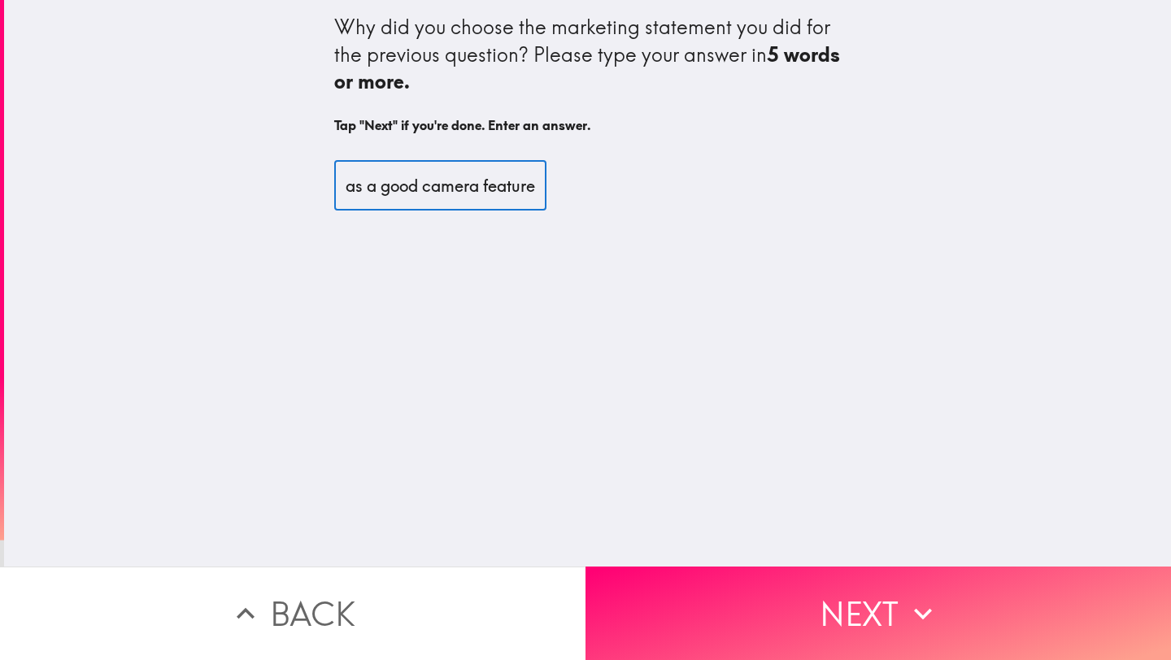
scroll to position [0, 332]
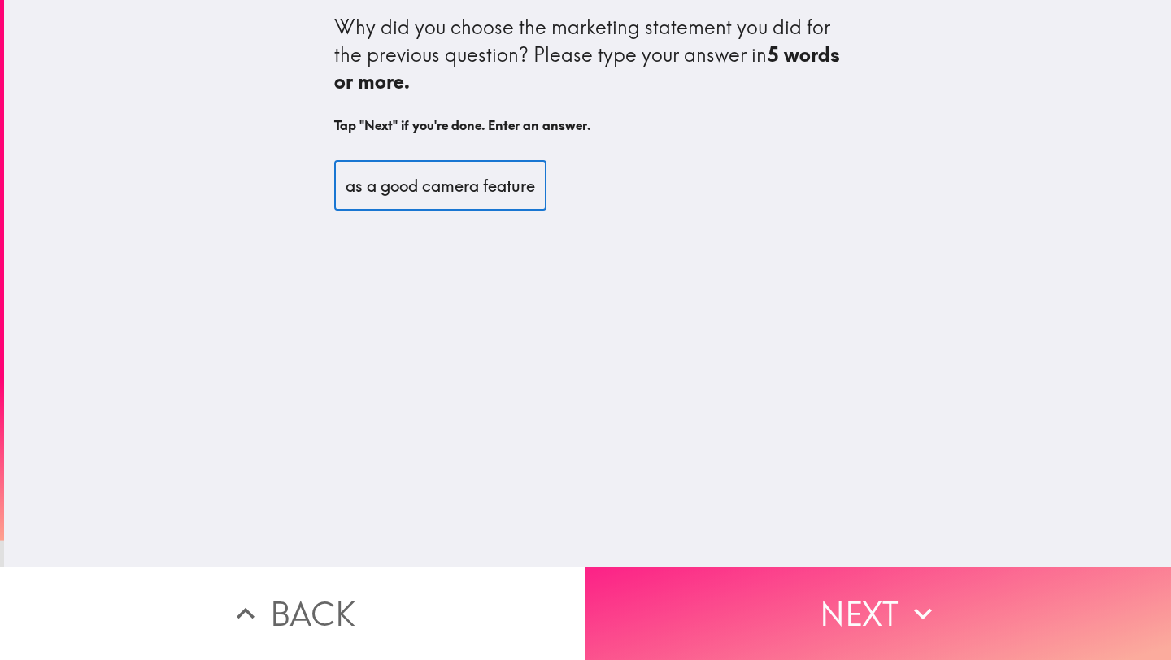
type input "I am seeking to get a second phone that has a good camera feature"
click at [870, 636] on button "Next" at bounding box center [877, 613] width 585 height 93
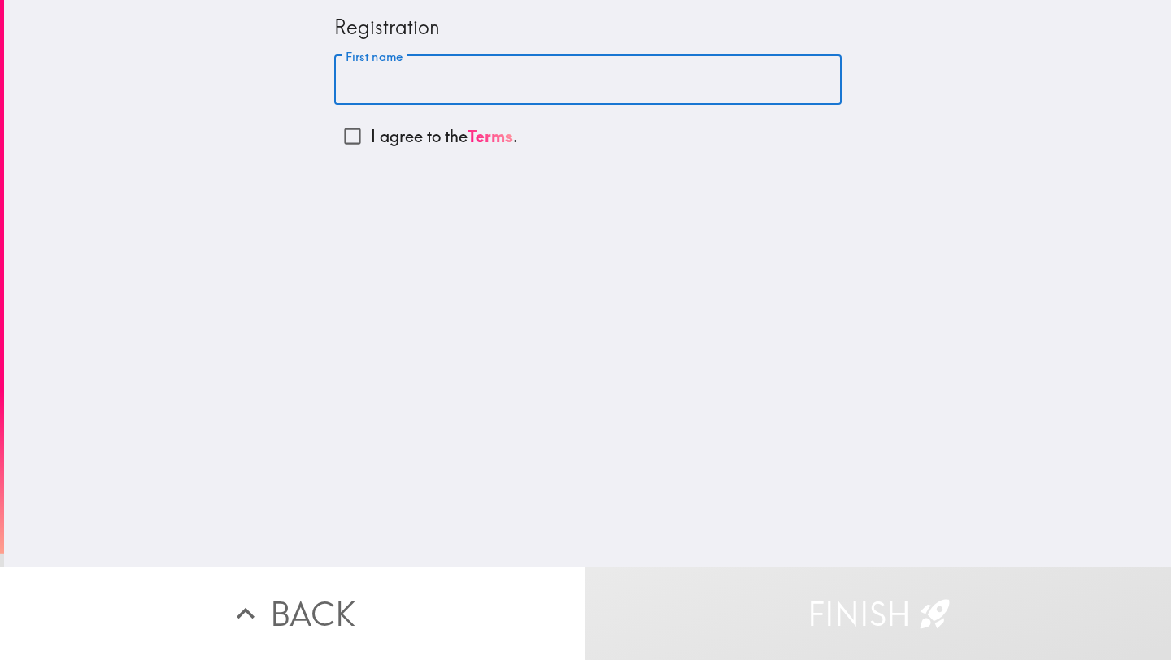
click at [452, 93] on input "First name" at bounding box center [587, 80] width 507 height 50
type input "[PERSON_NAME]"
click at [346, 137] on input "I agree to the Terms ." at bounding box center [352, 136] width 37 height 37
checkbox input "true"
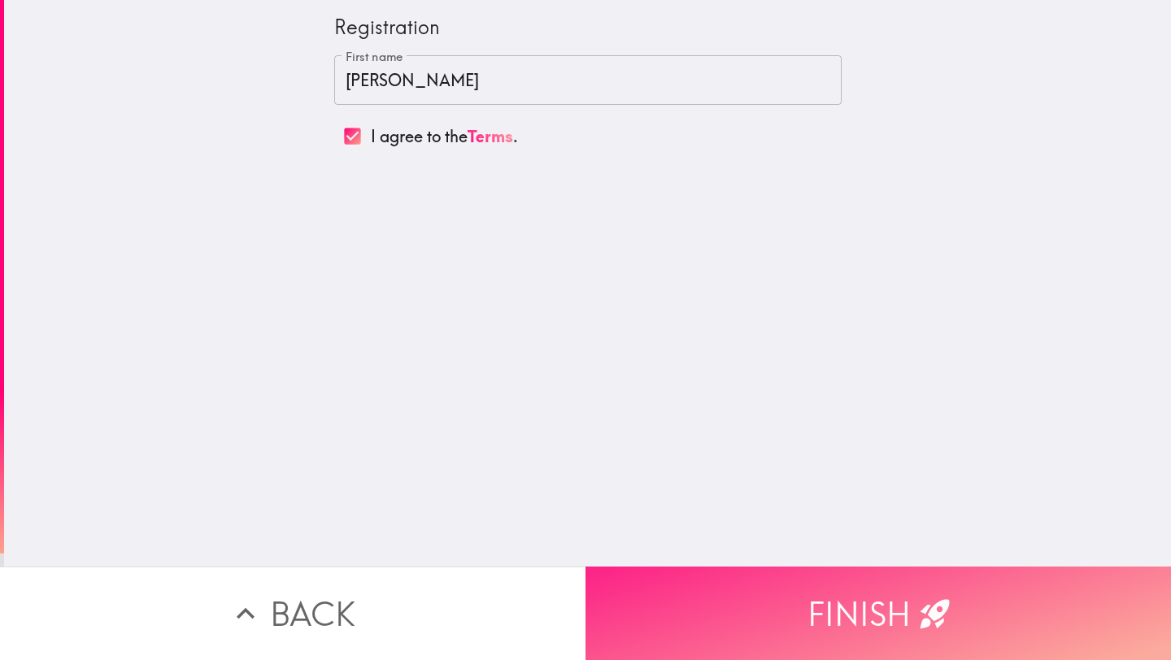
click at [849, 628] on button "Finish" at bounding box center [877, 613] width 585 height 93
